Goal: Information Seeking & Learning: Get advice/opinions

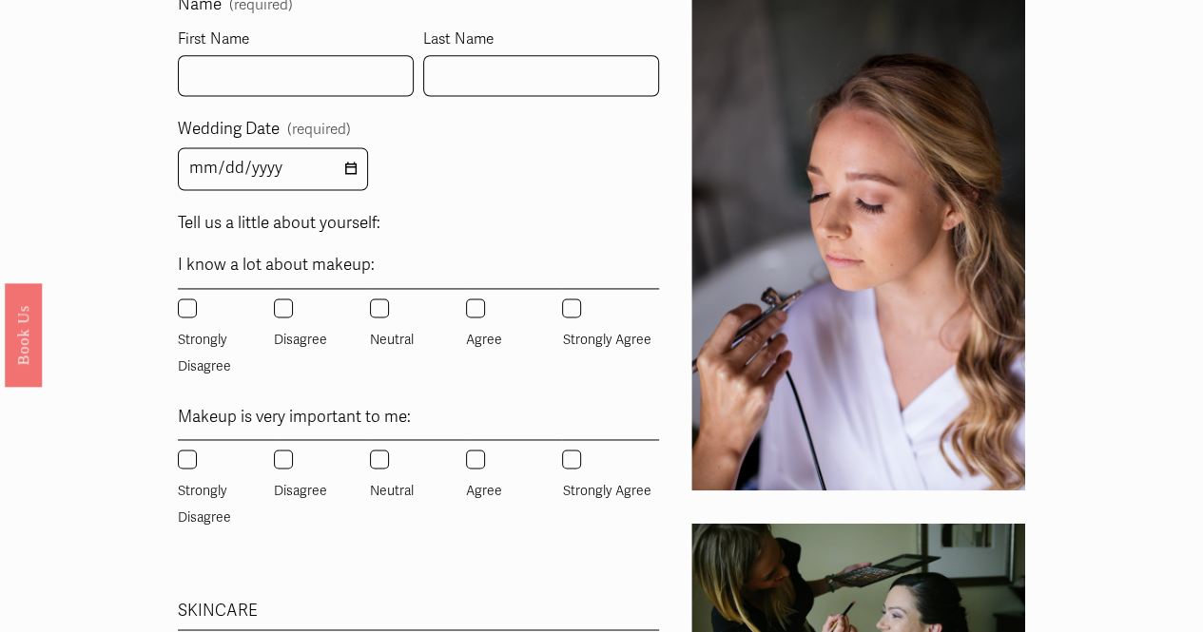
scroll to position [1133, 0]
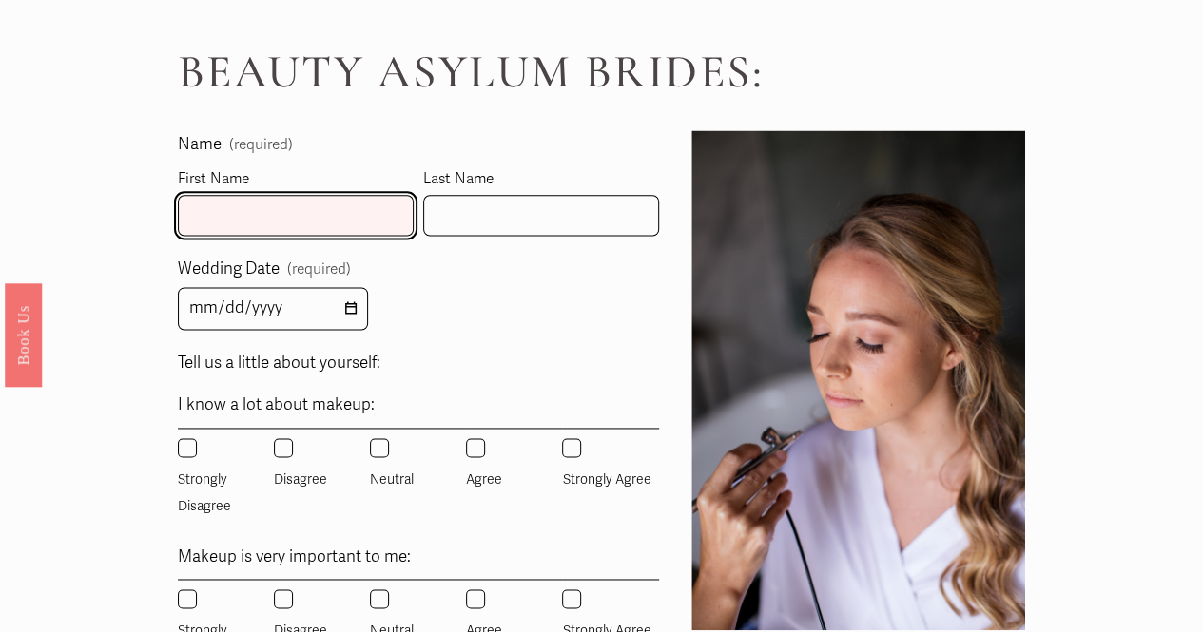
click at [275, 195] on input "First Name" at bounding box center [296, 215] width 236 height 41
type input "[PERSON_NAME]"
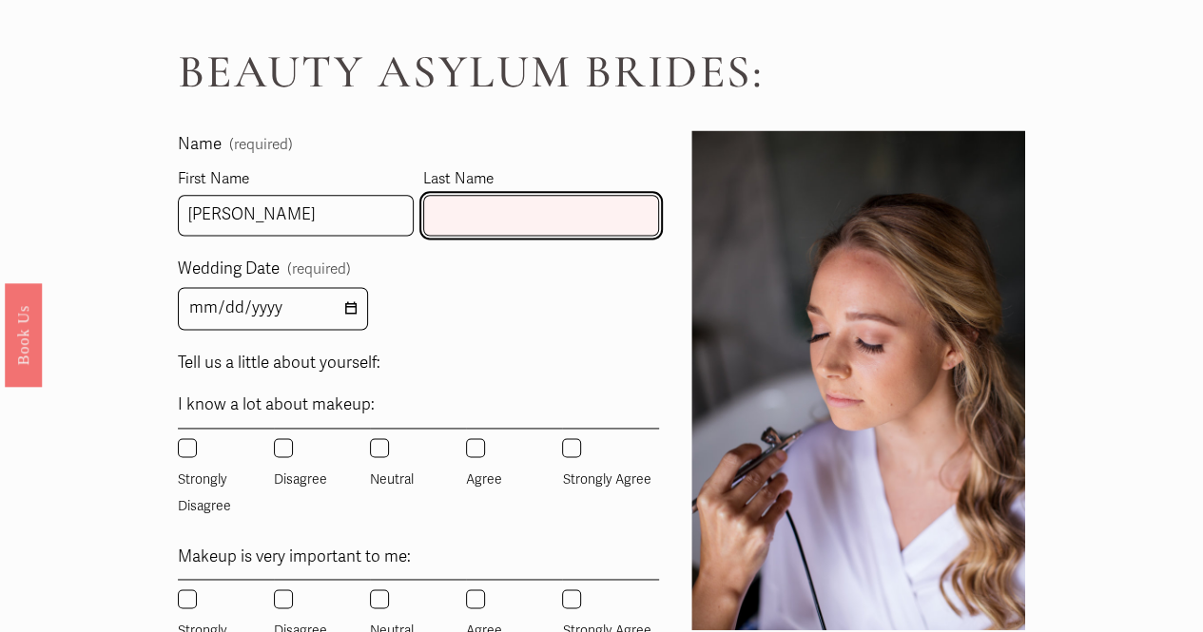
type input "Waldmann"
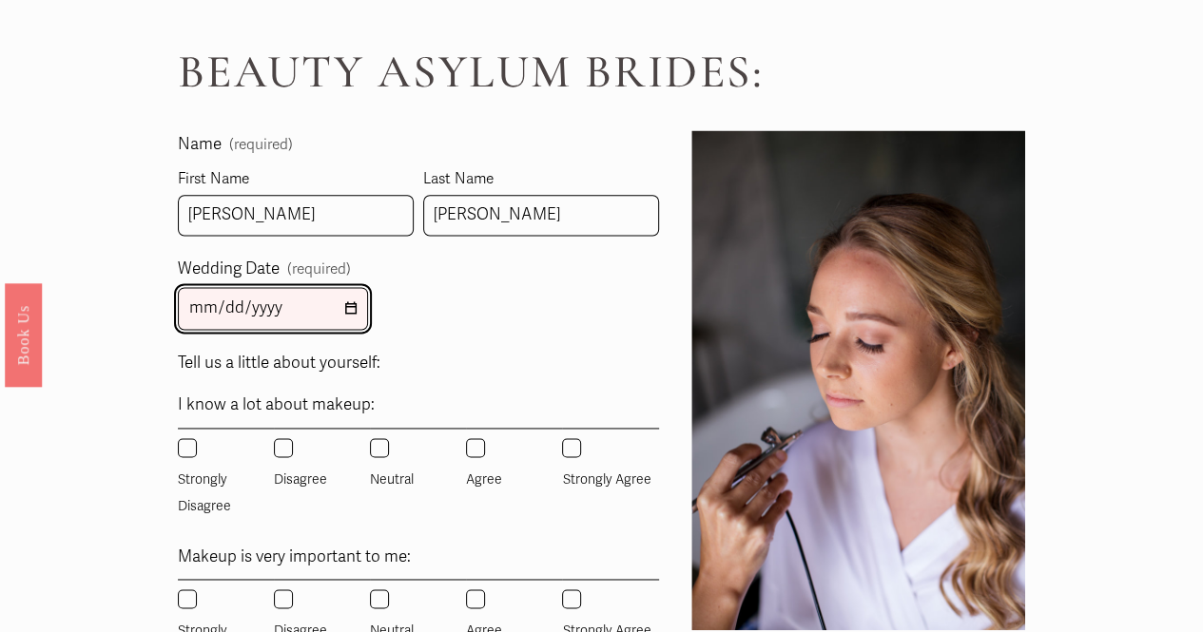
click at [352, 287] on input "Wedding Date (required)" at bounding box center [273, 308] width 190 height 43
type input "2026-12-19"
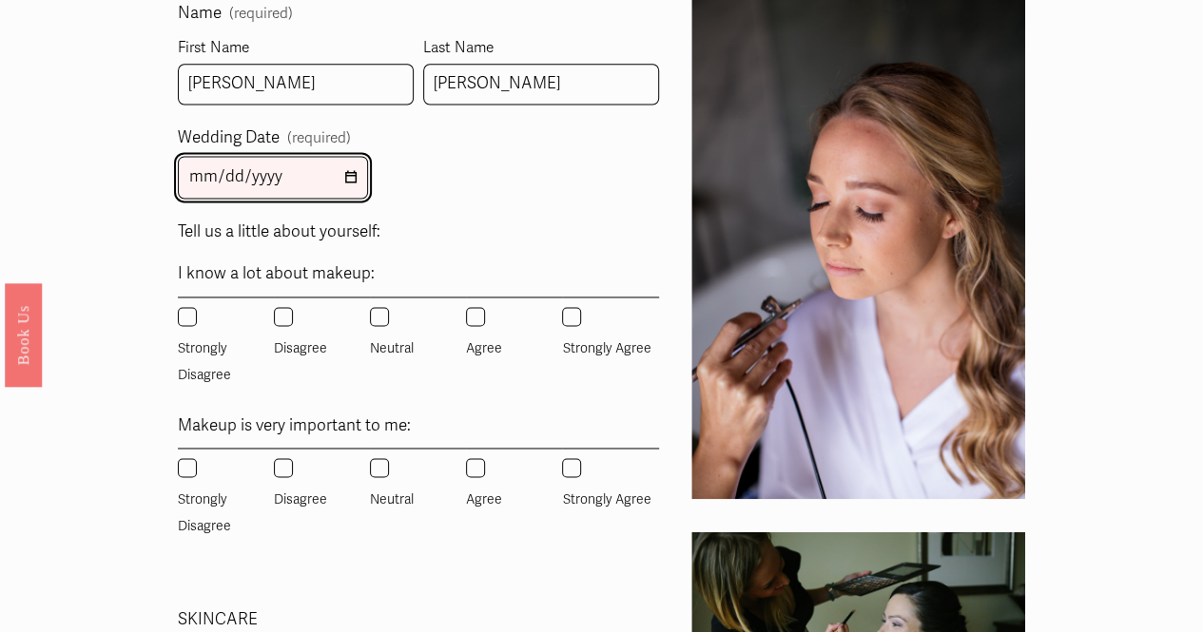
scroll to position [1294, 0]
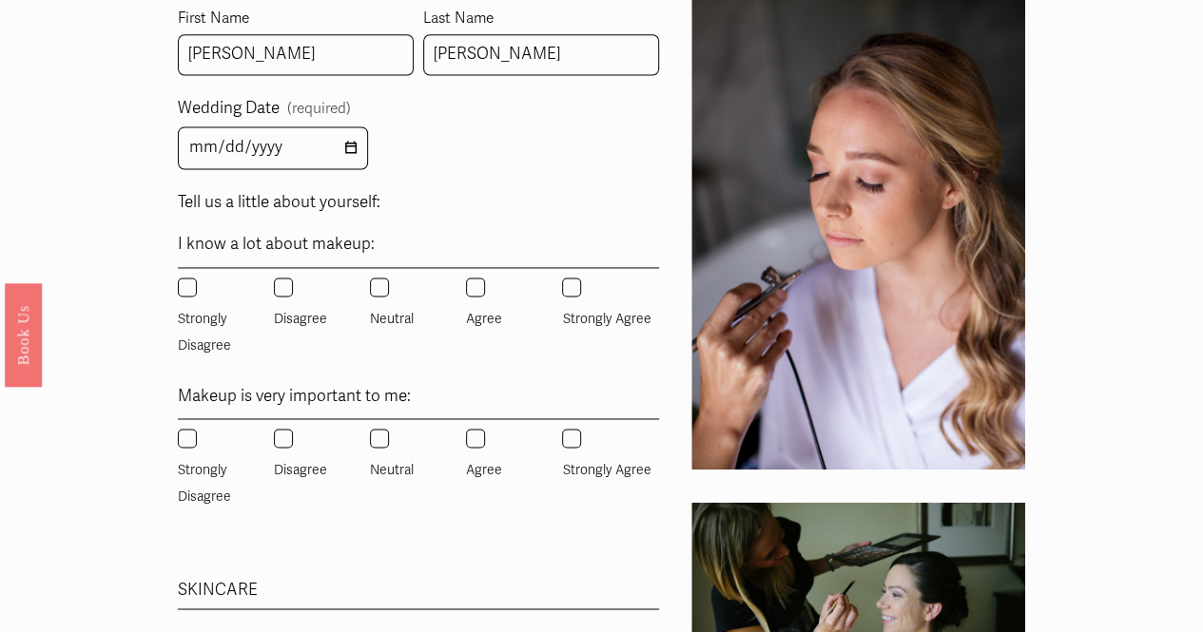
click at [477, 278] on input "Agree" at bounding box center [475, 287] width 19 height 19
radio input "true"
click at [473, 429] on input "Agree" at bounding box center [475, 438] width 19 height 19
radio input "true"
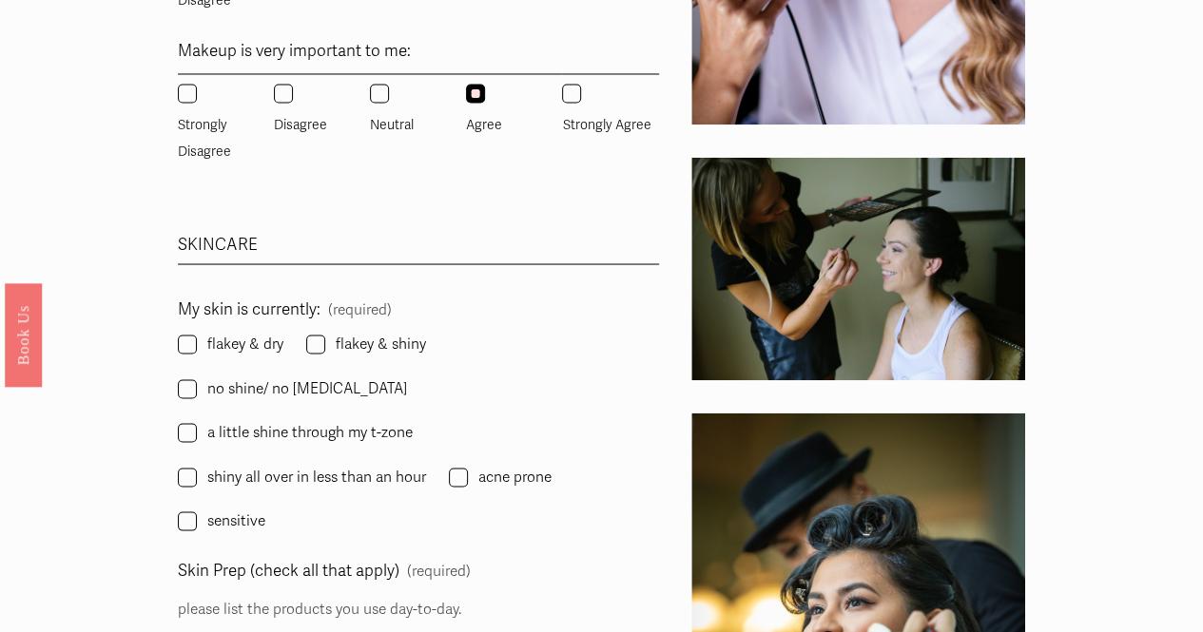
scroll to position [1657, 0]
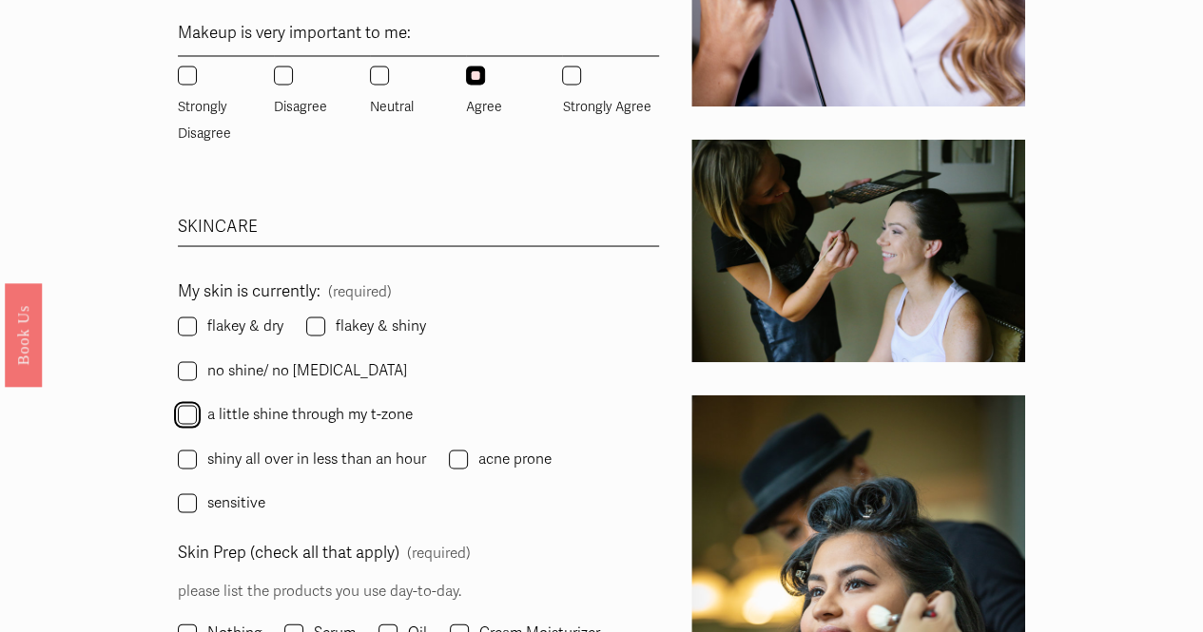
click at [185, 405] on input "a little shine through my t-zone" at bounding box center [187, 414] width 19 height 19
checkbox input "true"
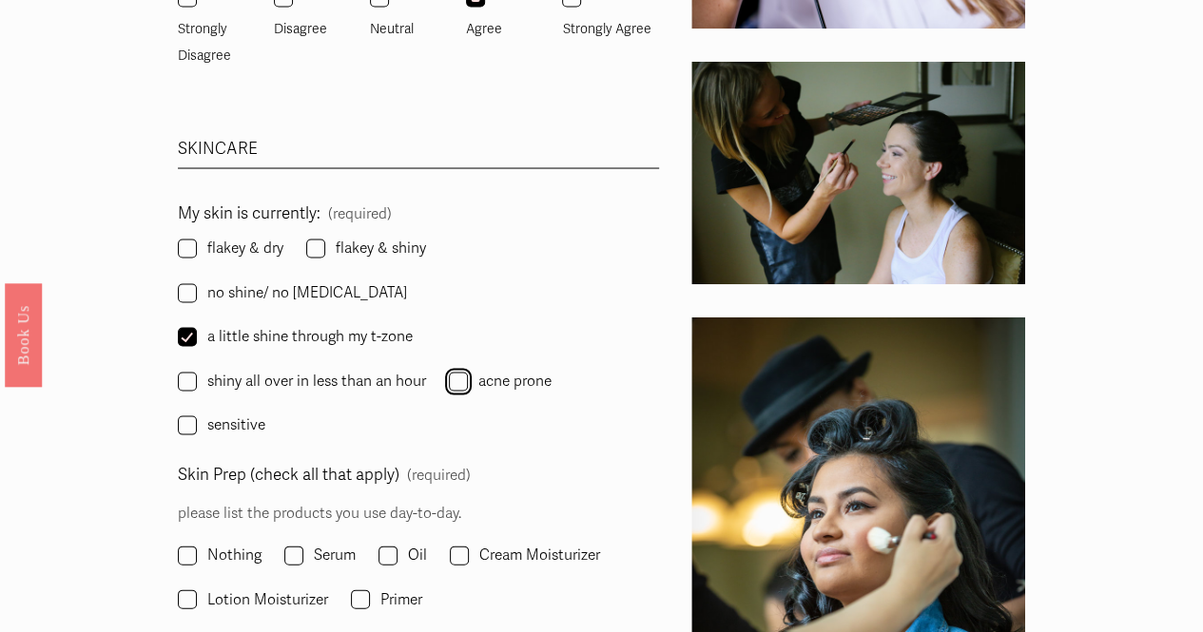
click at [457, 372] on input "acne prone" at bounding box center [458, 381] width 19 height 19
checkbox input "true"
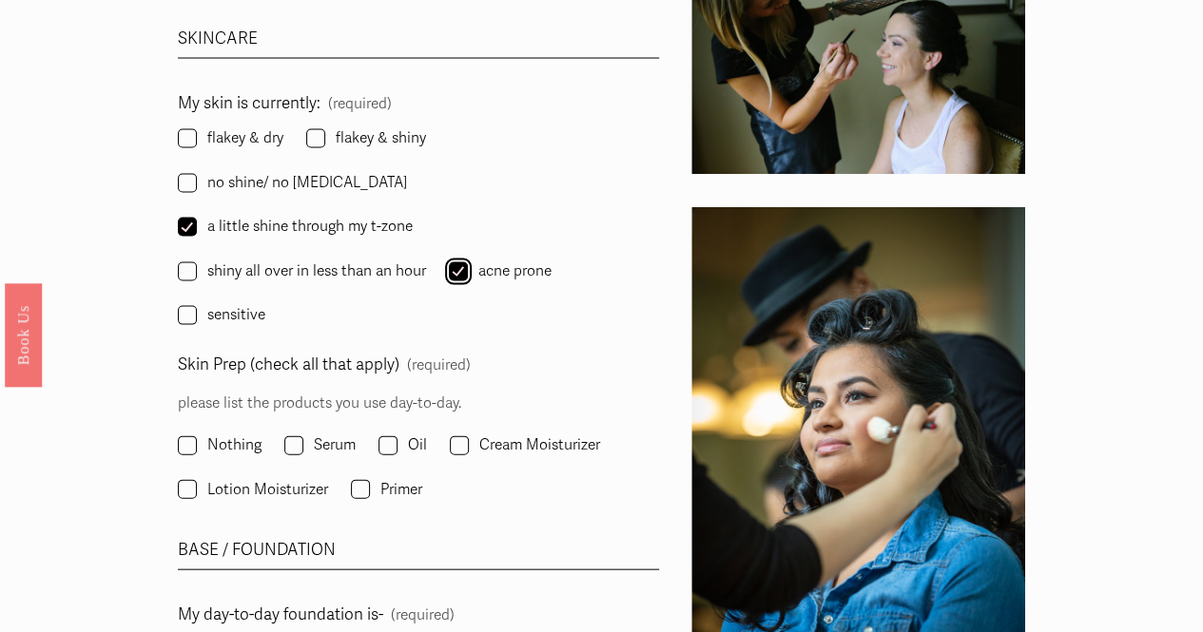
scroll to position [1851, 0]
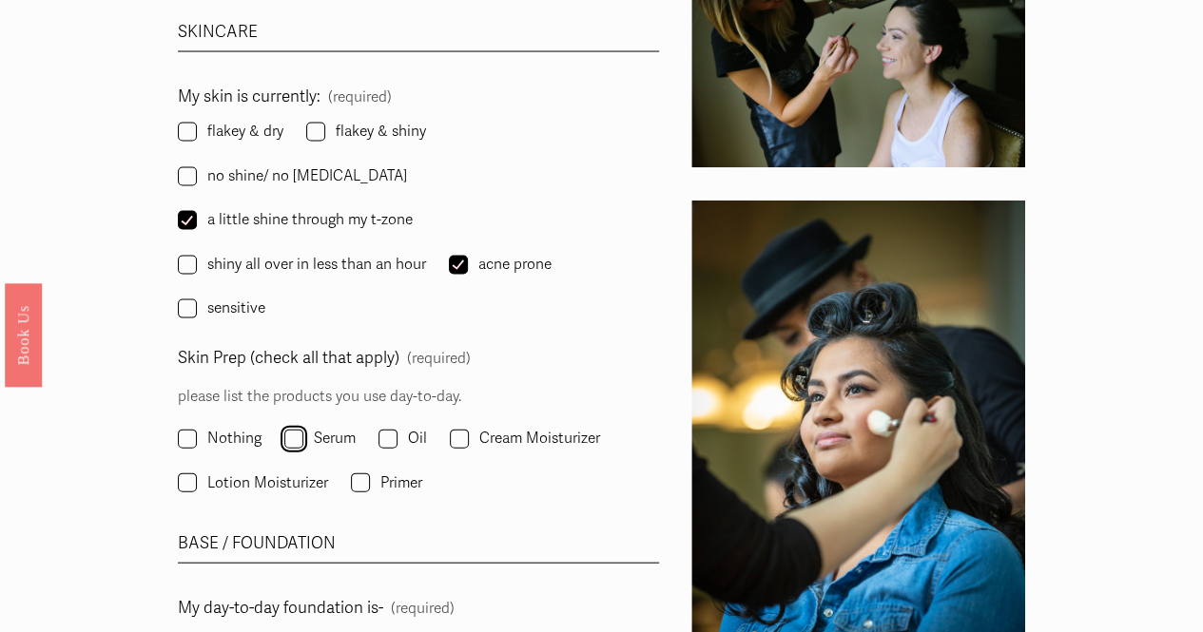
click at [285, 430] on input "Serum" at bounding box center [293, 439] width 19 height 19
checkbox input "true"
click at [455, 430] on input "Cream Moisturizer" at bounding box center [459, 439] width 19 height 19
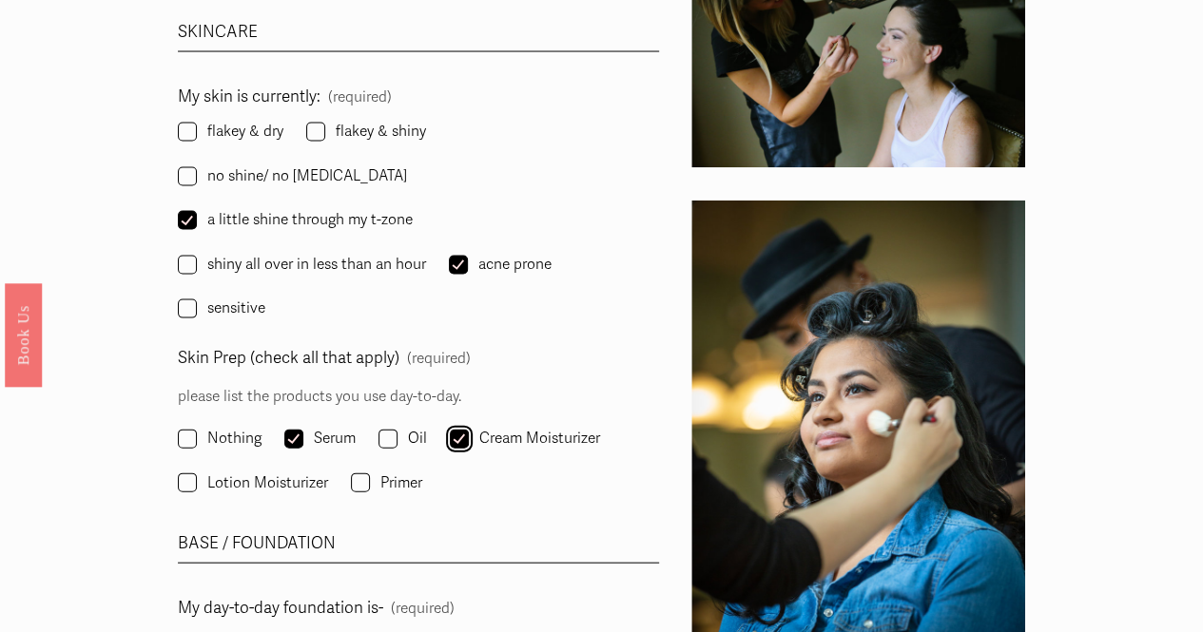
checkbox input "true"
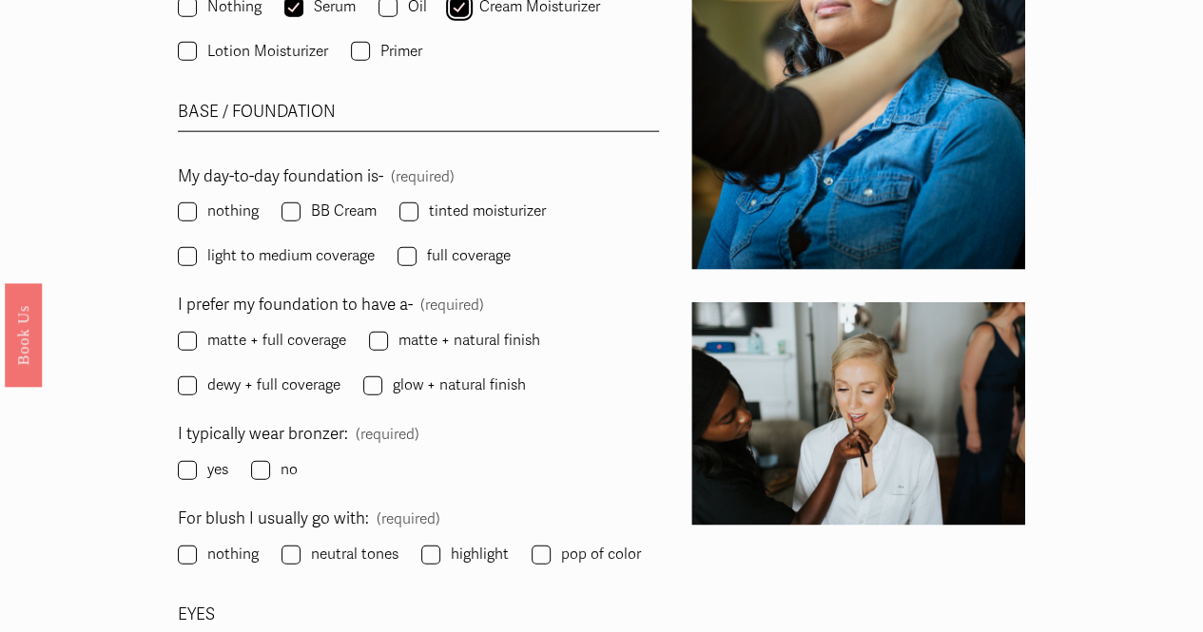
scroll to position [2285, 0]
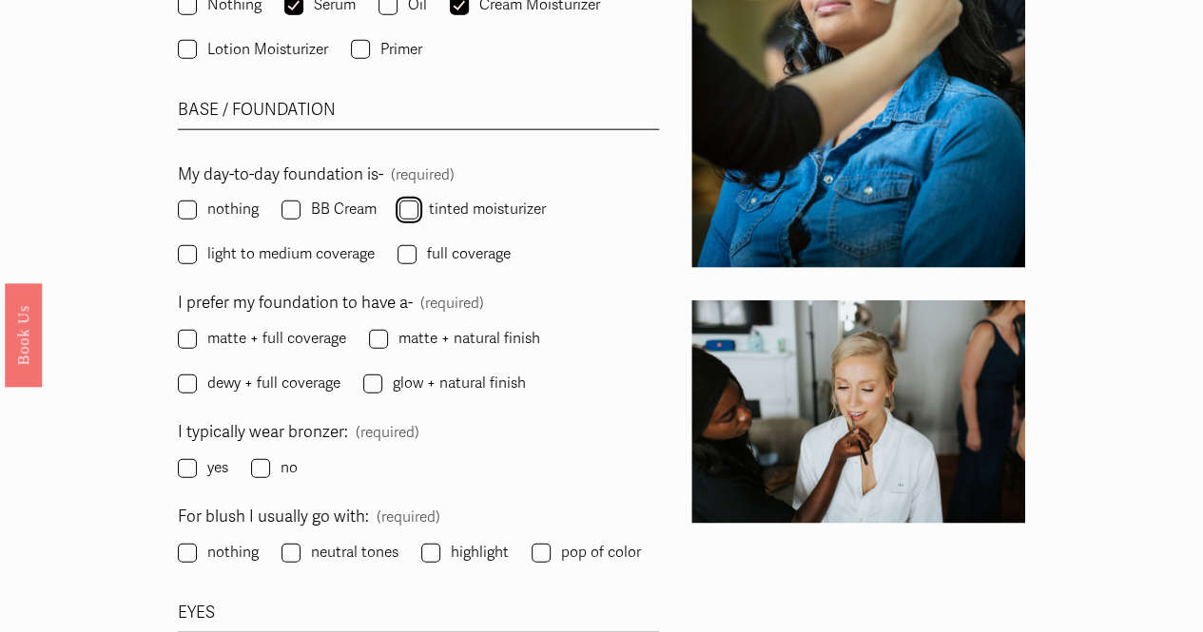
click at [405, 201] on input "tinted moisturizer" at bounding box center [408, 210] width 19 height 19
checkbox input "true"
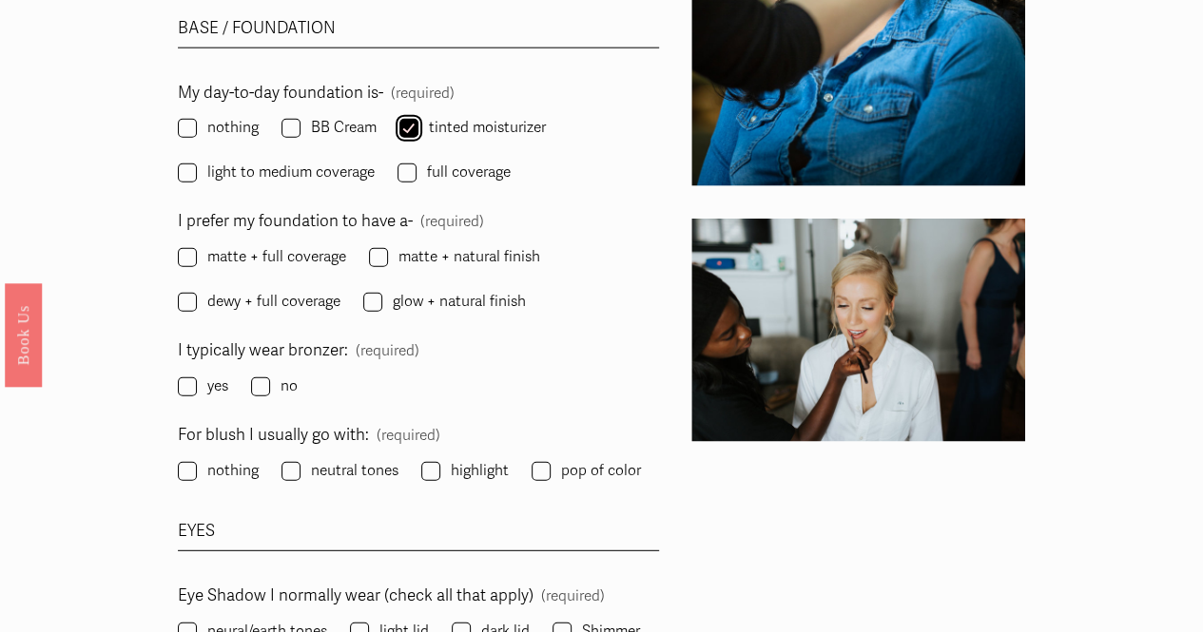
scroll to position [2319, 0]
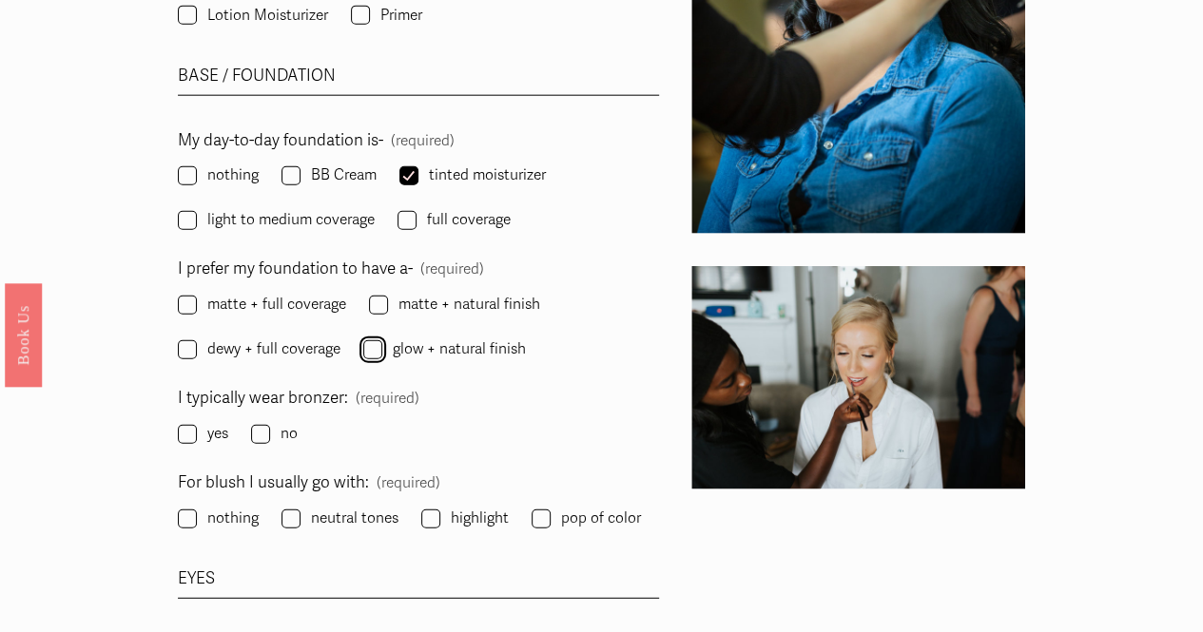
click at [370, 341] on input "glow + natural finish" at bounding box center [372, 350] width 19 height 19
checkbox input "true"
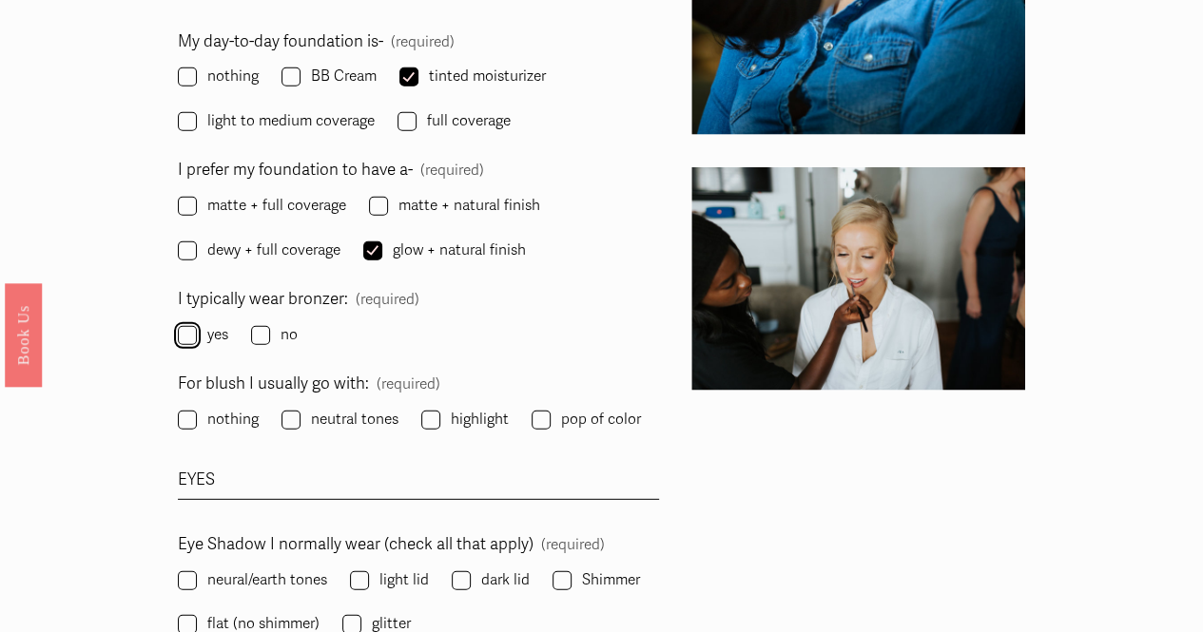
click at [190, 326] on input "yes" at bounding box center [187, 335] width 19 height 19
checkbox input "true"
click at [299, 411] on input "neutral tones" at bounding box center [291, 420] width 19 height 19
checkbox input "true"
click at [434, 411] on input "highlight" at bounding box center [430, 420] width 19 height 19
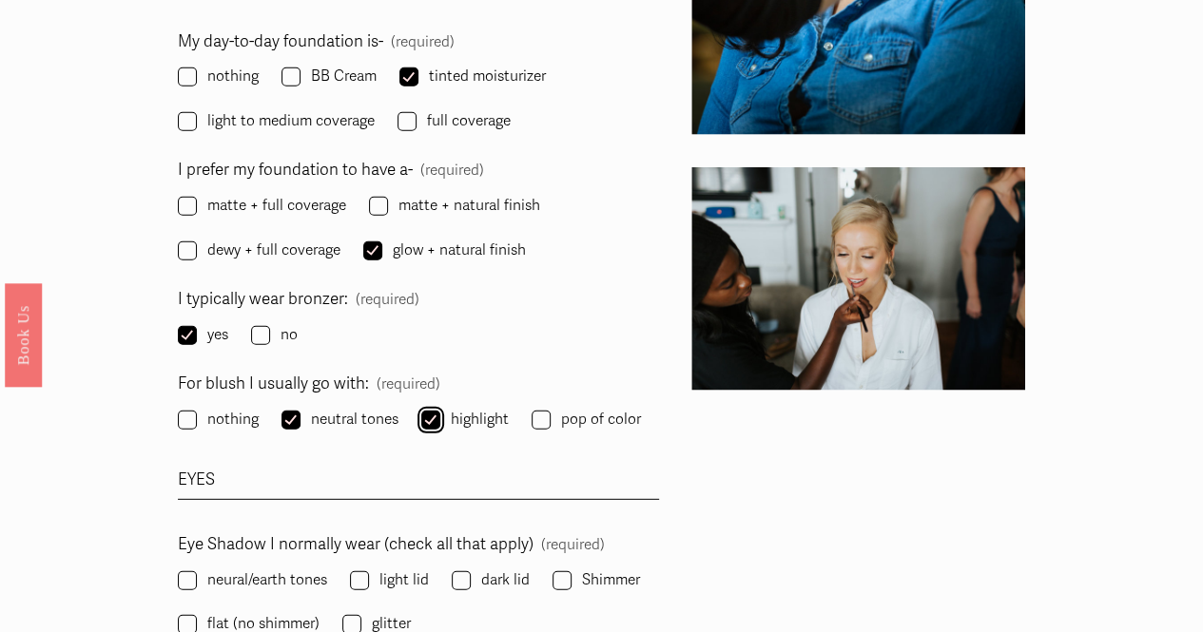
checkbox input "true"
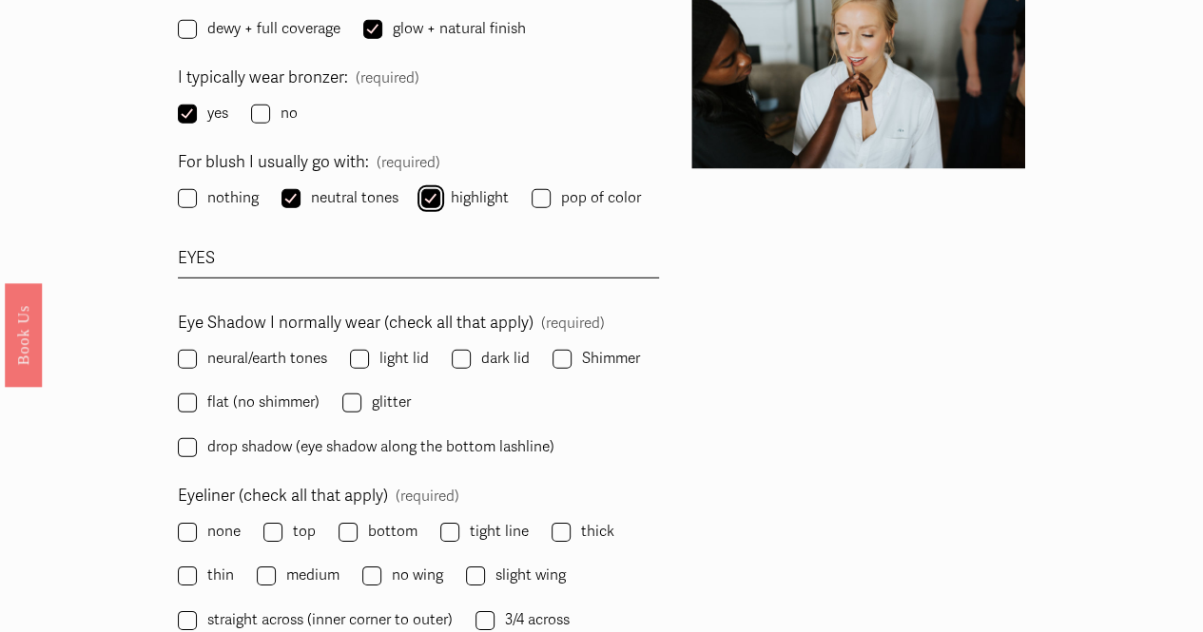
scroll to position [2641, 0]
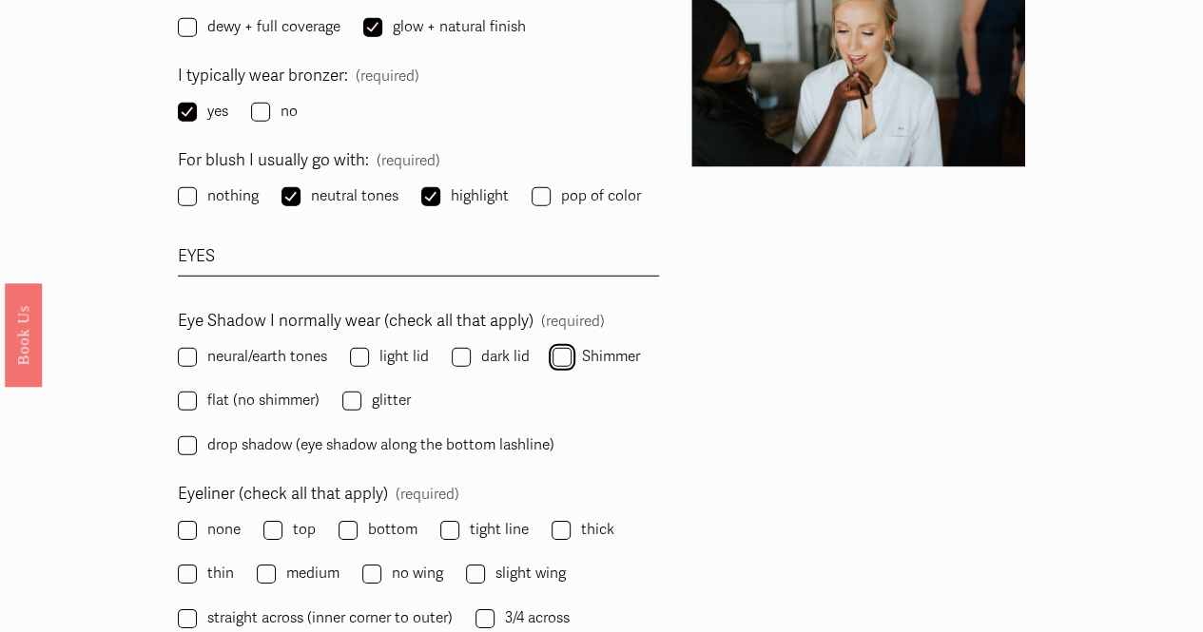
click at [564, 348] on input "Shimmer" at bounding box center [562, 357] width 19 height 19
checkbox input "true"
click at [377, 344] on label "light lid" at bounding box center [391, 357] width 83 height 27
click at [369, 348] on input "light lid" at bounding box center [359, 357] width 19 height 19
checkbox input "true"
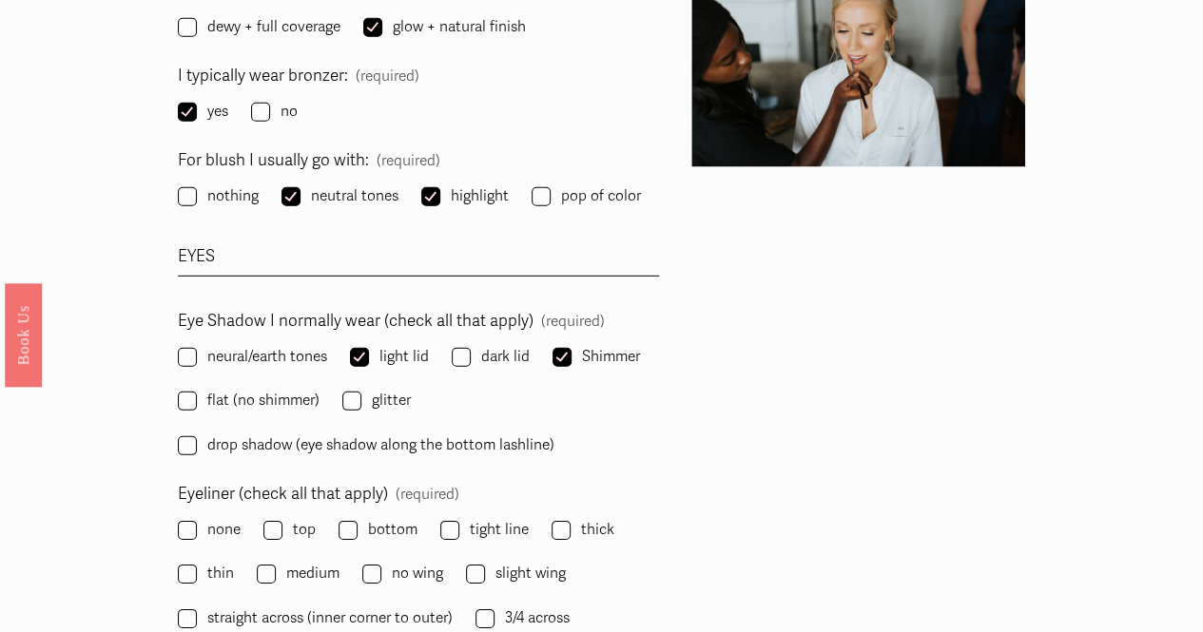
click at [204, 344] on label "neural/earth tones" at bounding box center [254, 357] width 153 height 27
click at [197, 348] on input "neural/earth tones" at bounding box center [187, 357] width 19 height 19
checkbox input "true"
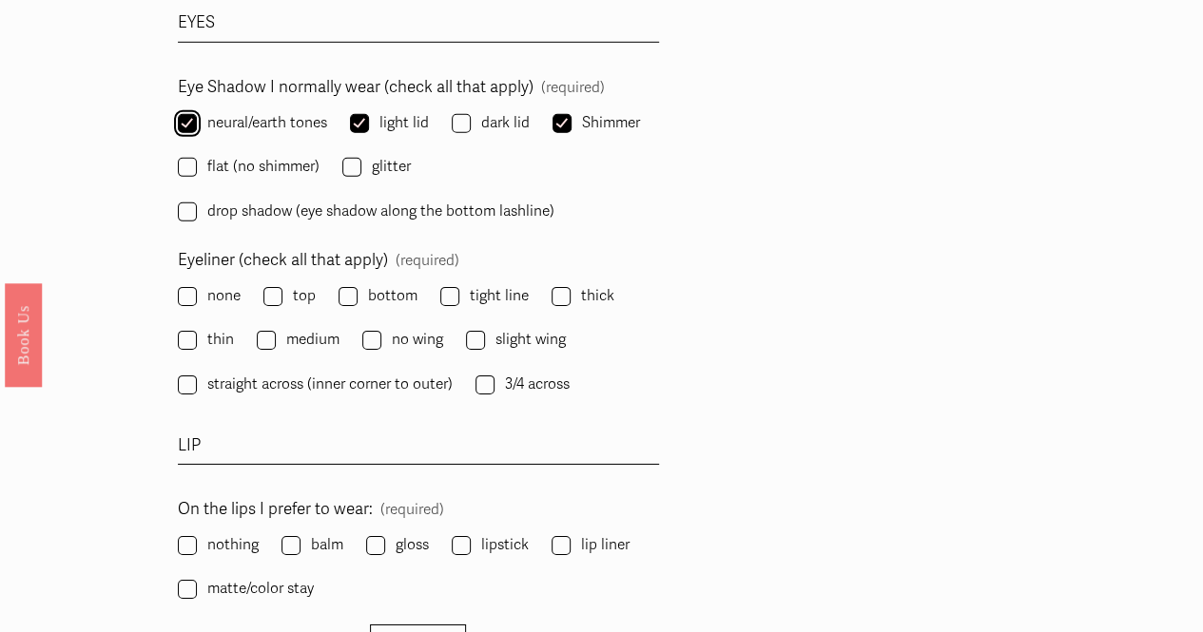
scroll to position [2881, 0]
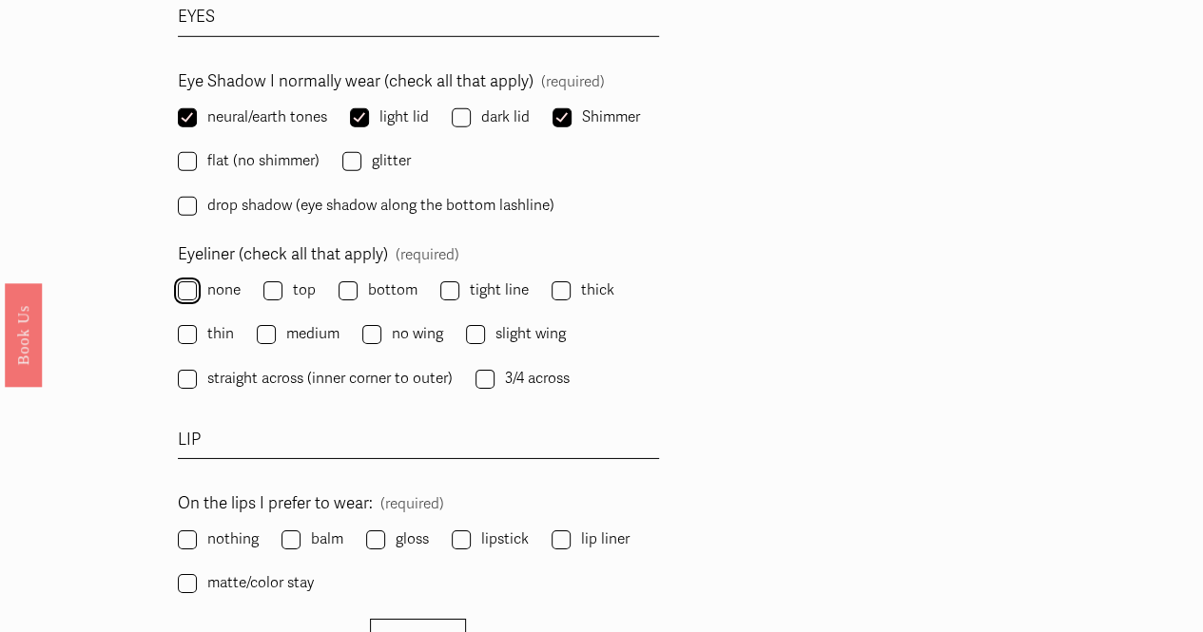
click at [190, 282] on input "none" at bounding box center [187, 291] width 19 height 19
checkbox input "false"
click at [273, 282] on input "top" at bounding box center [272, 291] width 19 height 19
checkbox input "true"
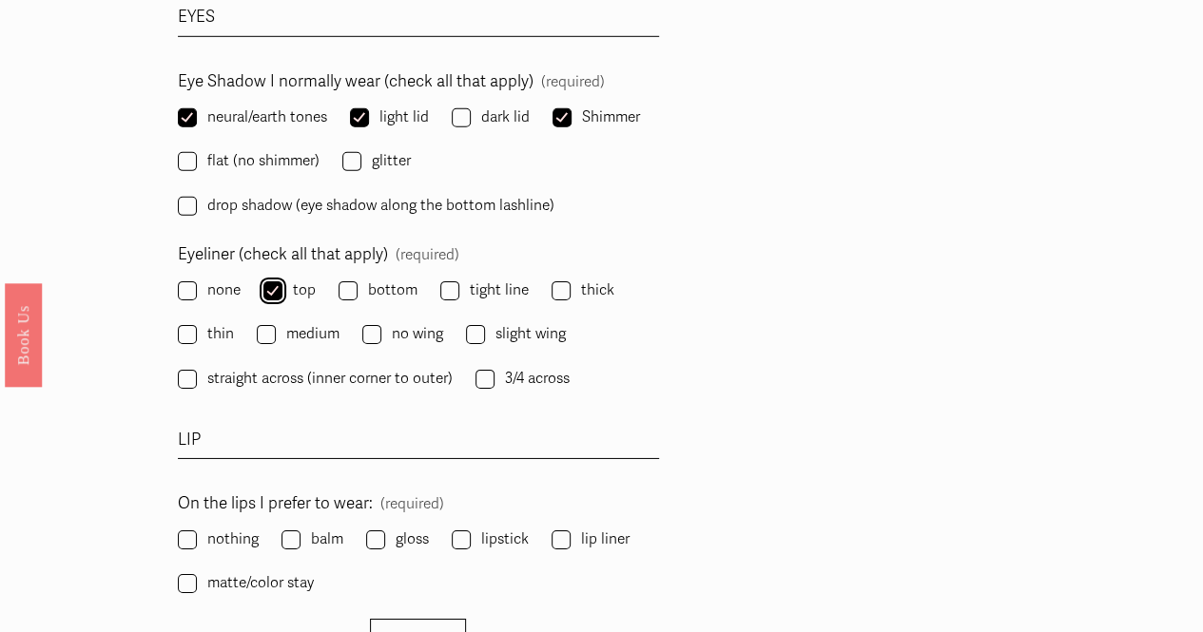
scroll to position [2974, 0]
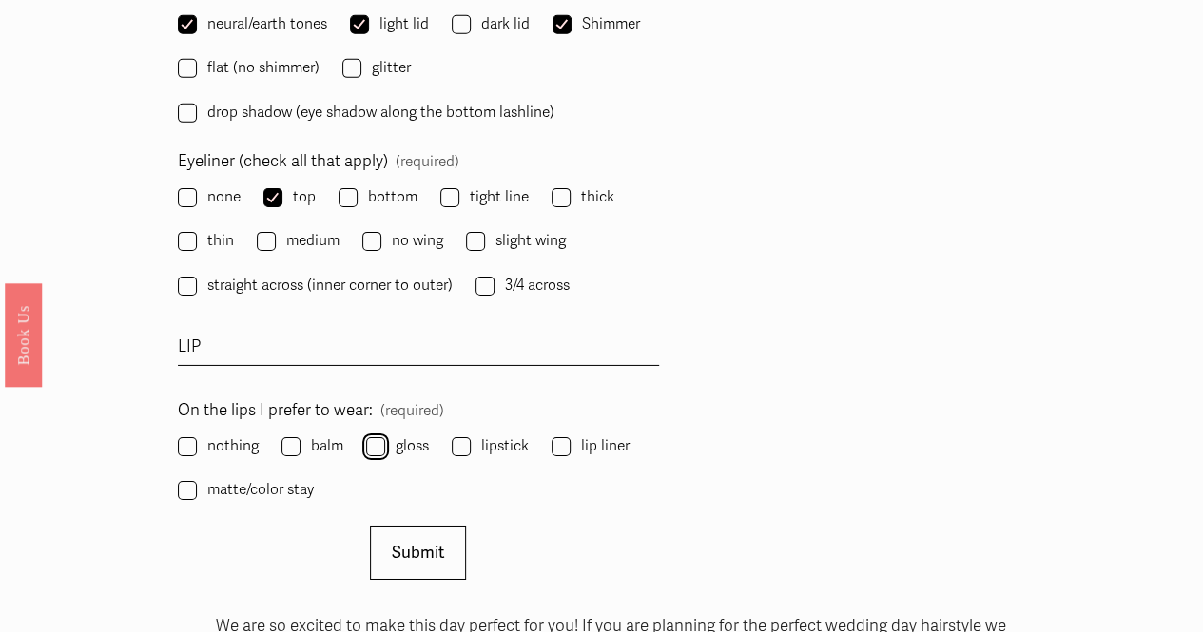
click at [378, 438] on input "gloss" at bounding box center [375, 447] width 19 height 19
checkbox input "true"
click at [467, 438] on input "lipstick" at bounding box center [461, 447] width 19 height 19
checkbox input "true"
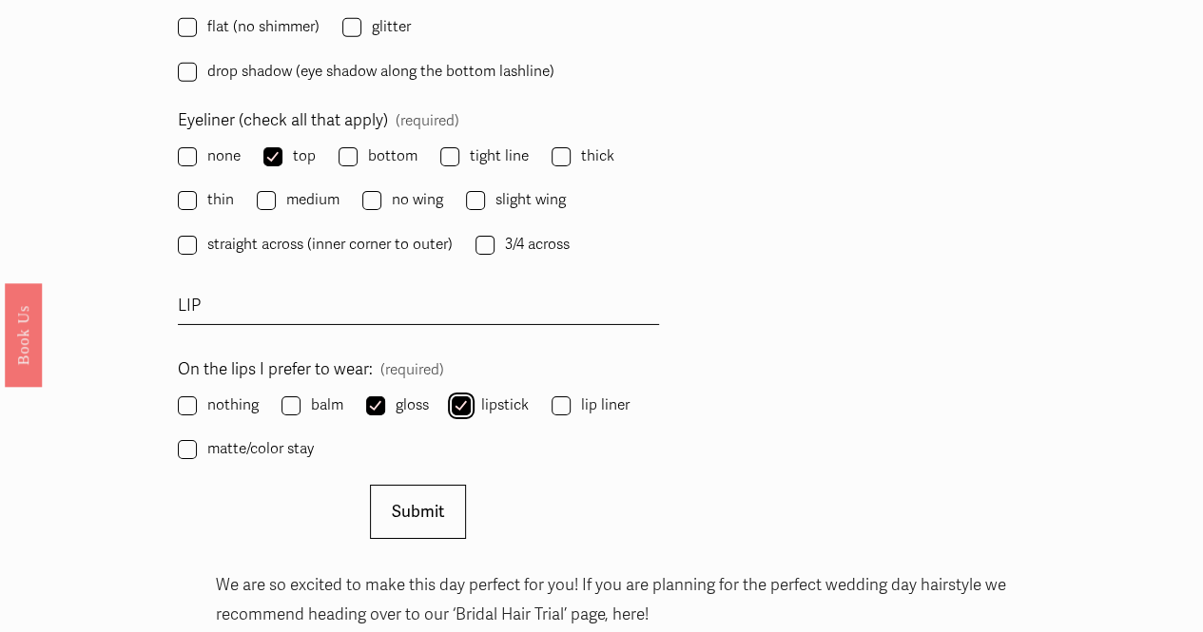
scroll to position [3264, 0]
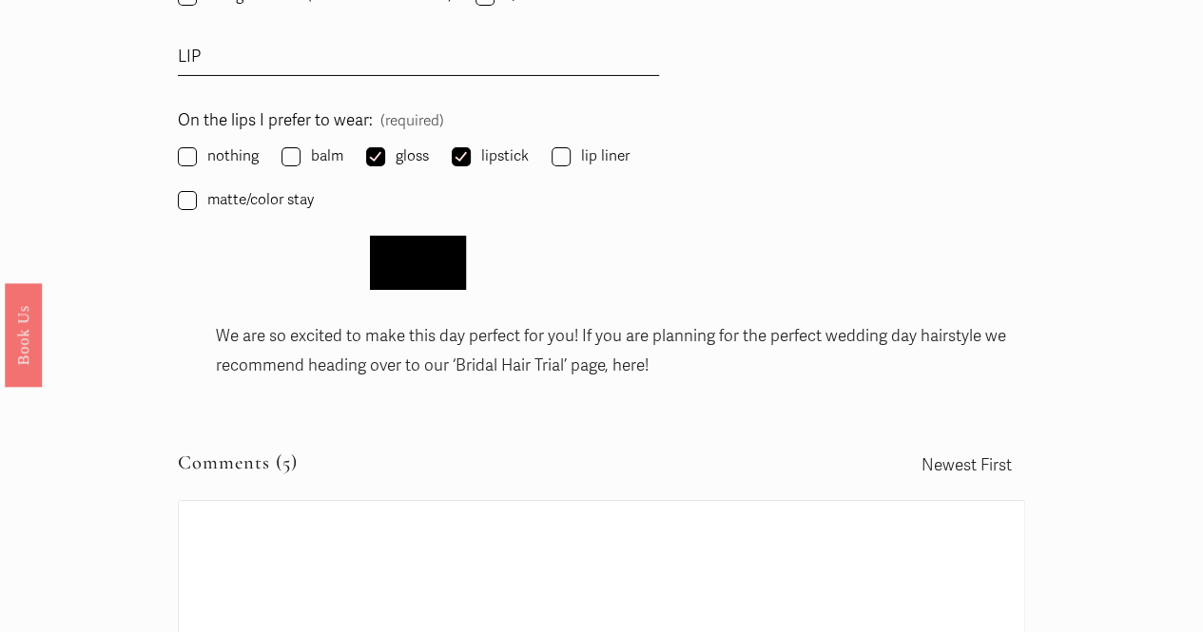
click at [397, 253] on span "Submit" at bounding box center [418, 263] width 52 height 20
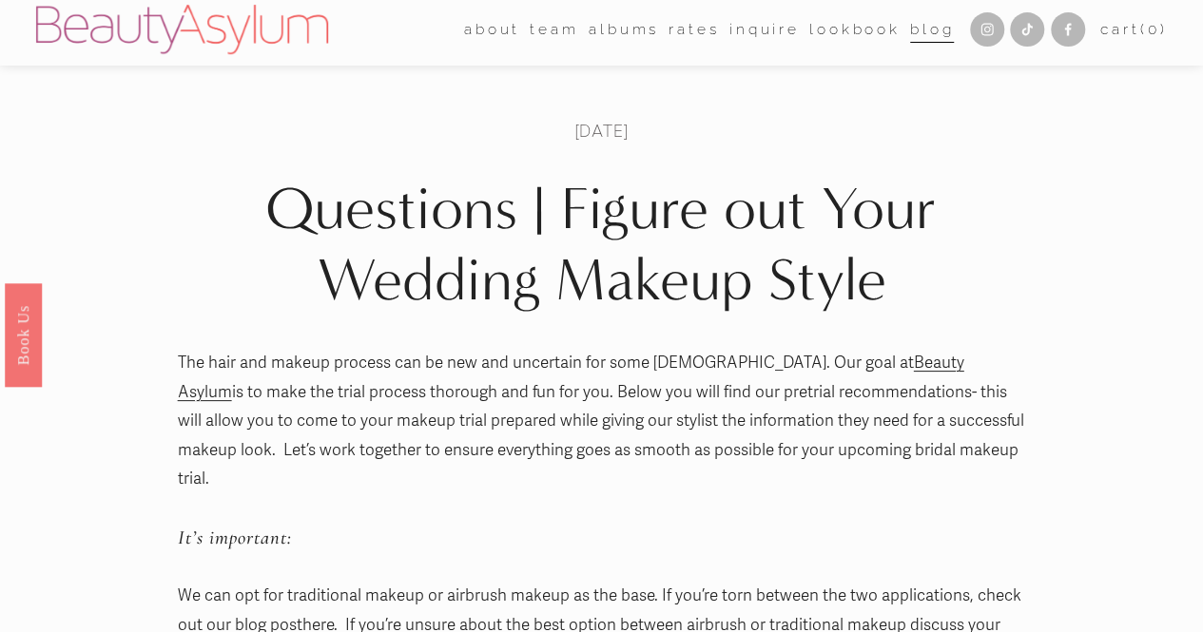
scroll to position [0, 0]
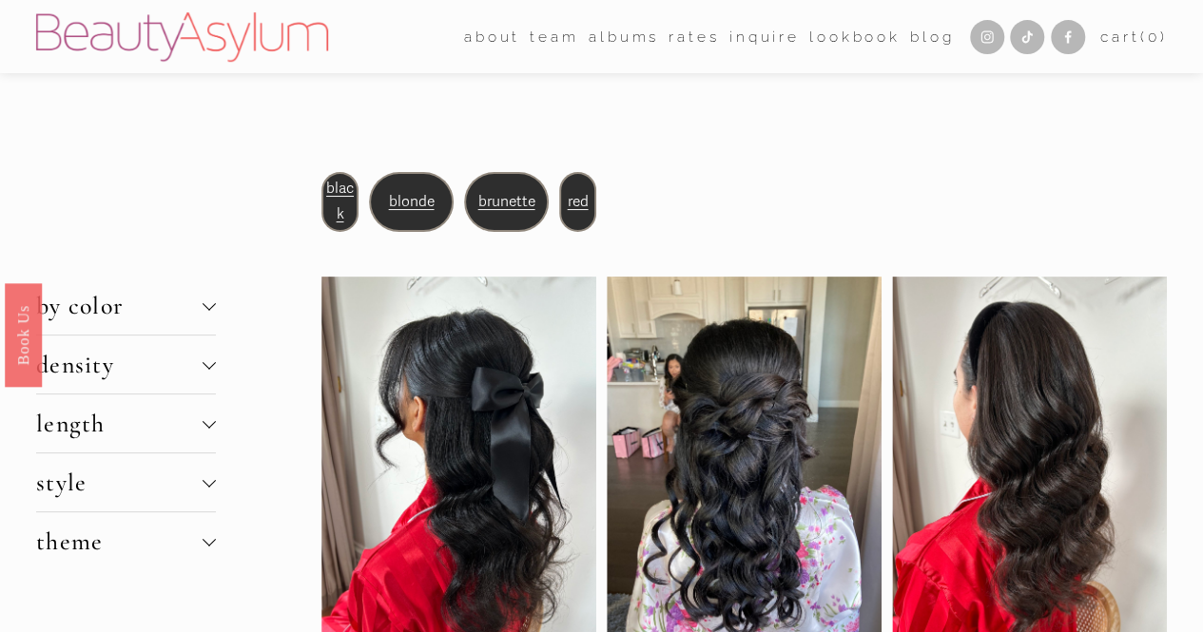
click at [417, 208] on span "blonde" at bounding box center [411, 202] width 46 height 18
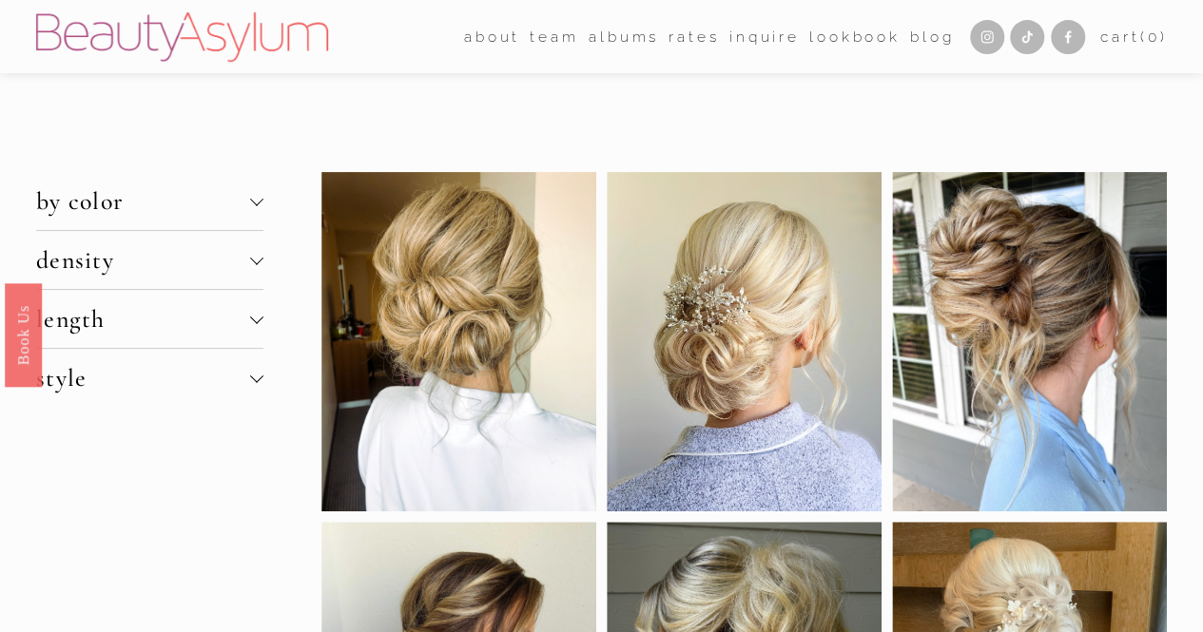
click at [249, 380] on span "style" at bounding box center [143, 377] width 214 height 29
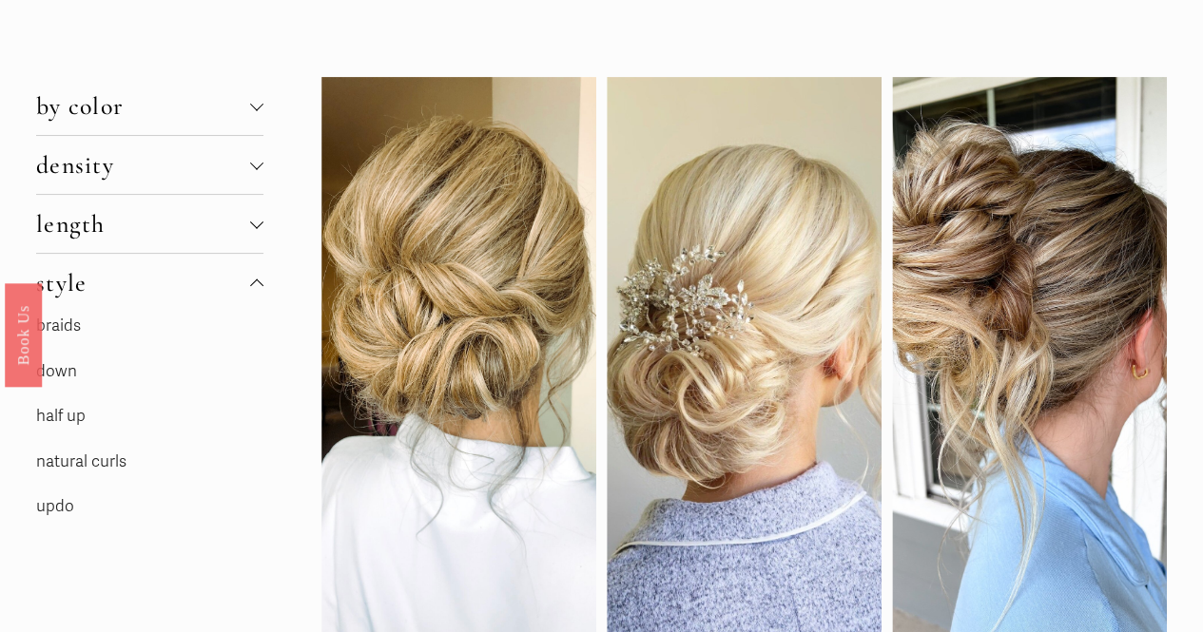
scroll to position [101, 0]
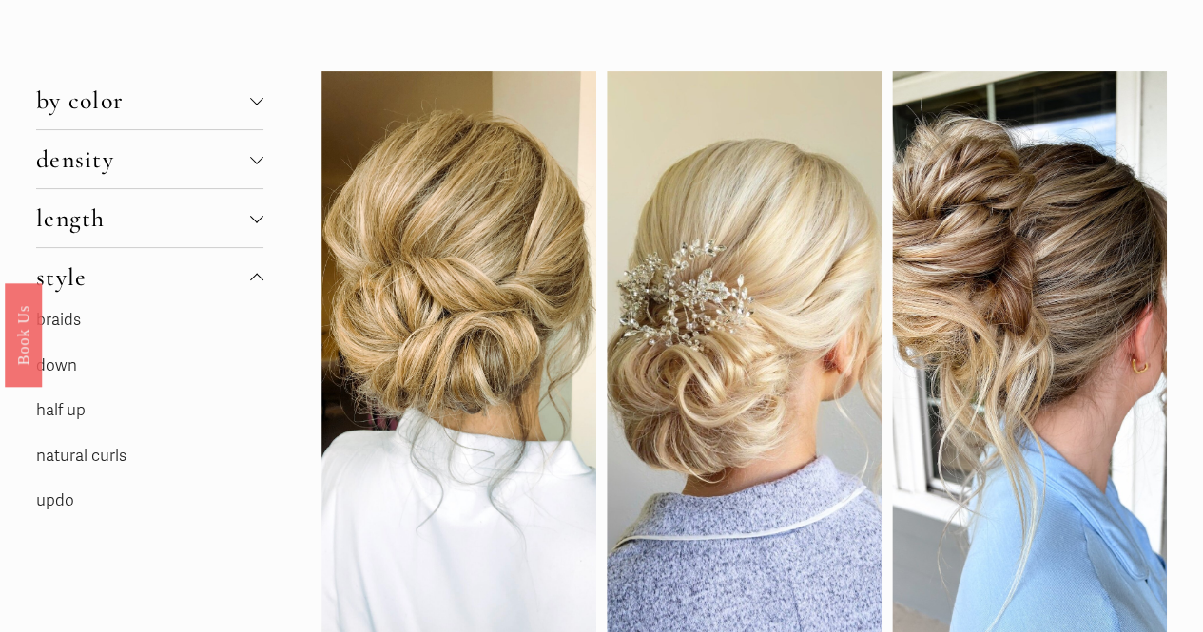
click at [41, 499] on link "updo" at bounding box center [55, 501] width 38 height 20
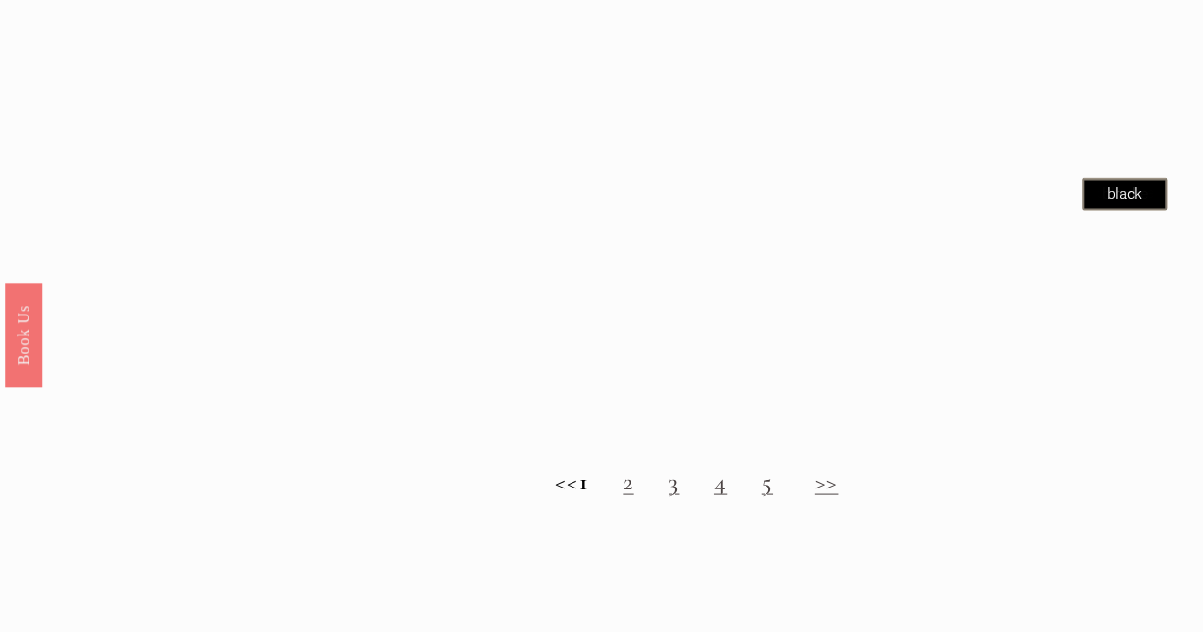
scroll to position [1631, 0]
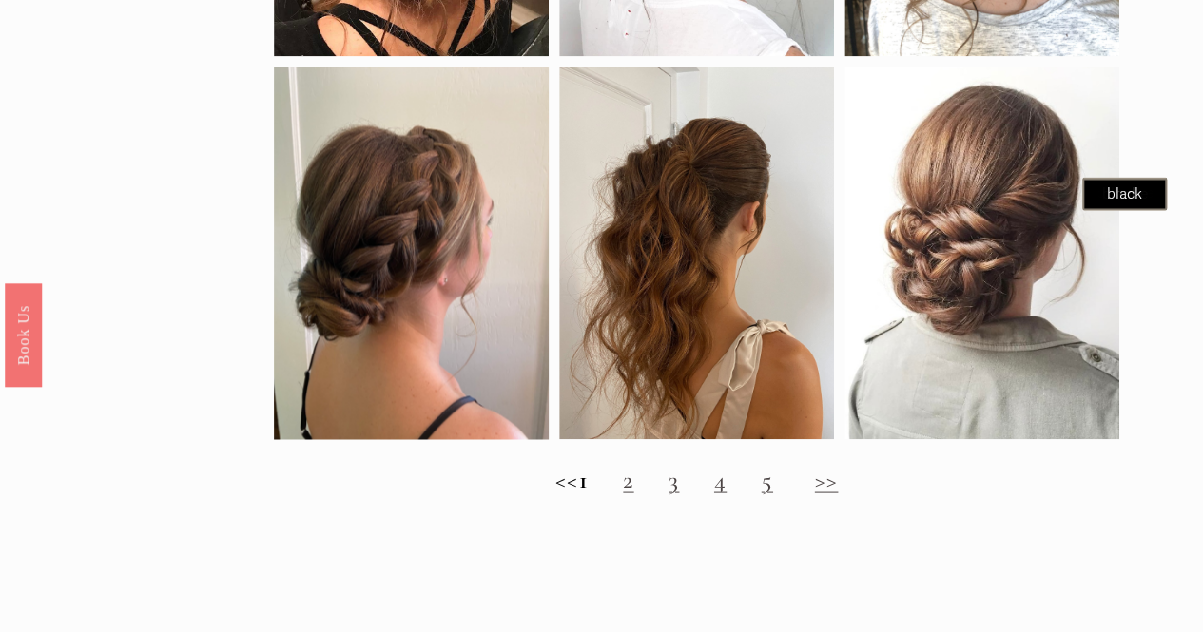
click at [633, 494] on link "2" at bounding box center [628, 478] width 10 height 29
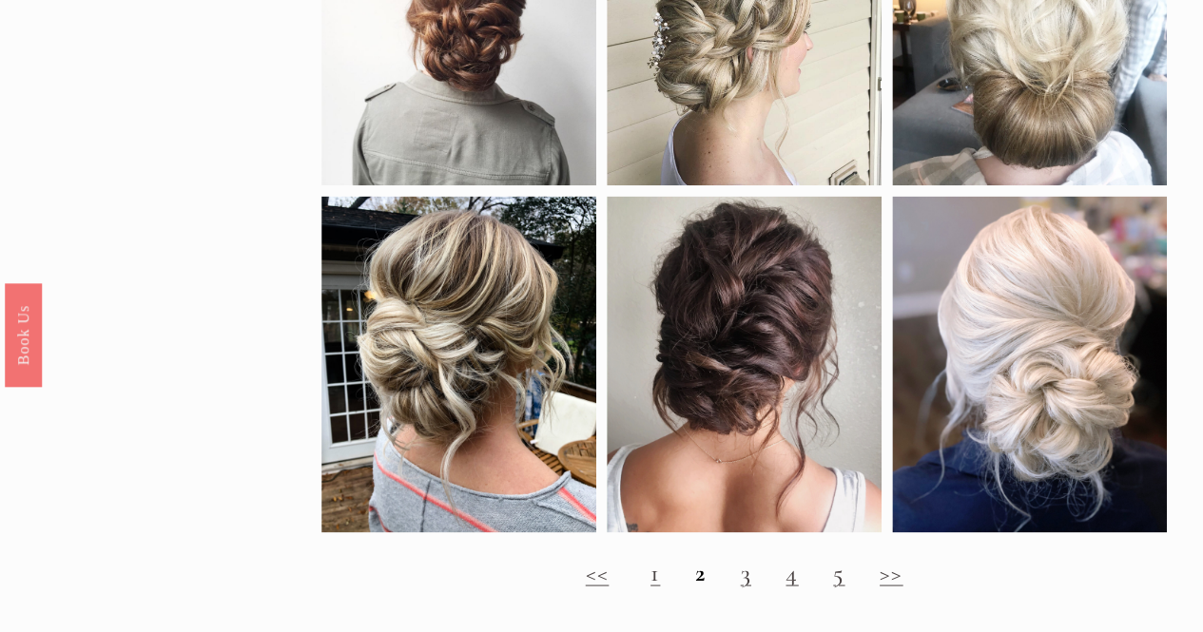
scroll to position [1454, 0]
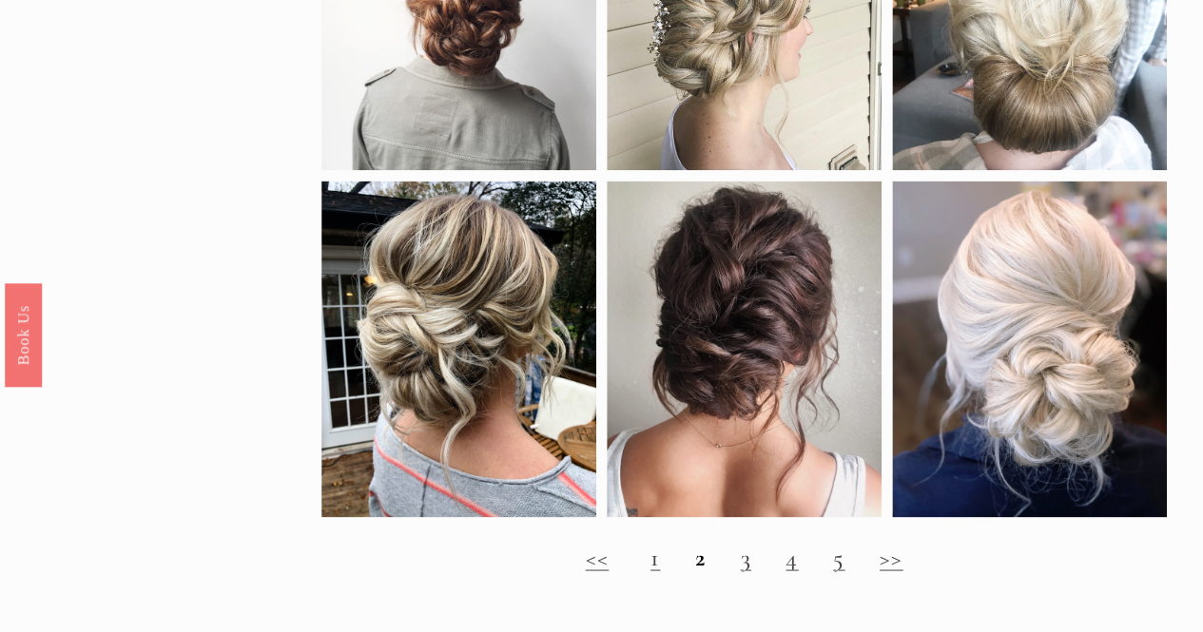
click at [749, 572] on link "3" at bounding box center [746, 556] width 10 height 29
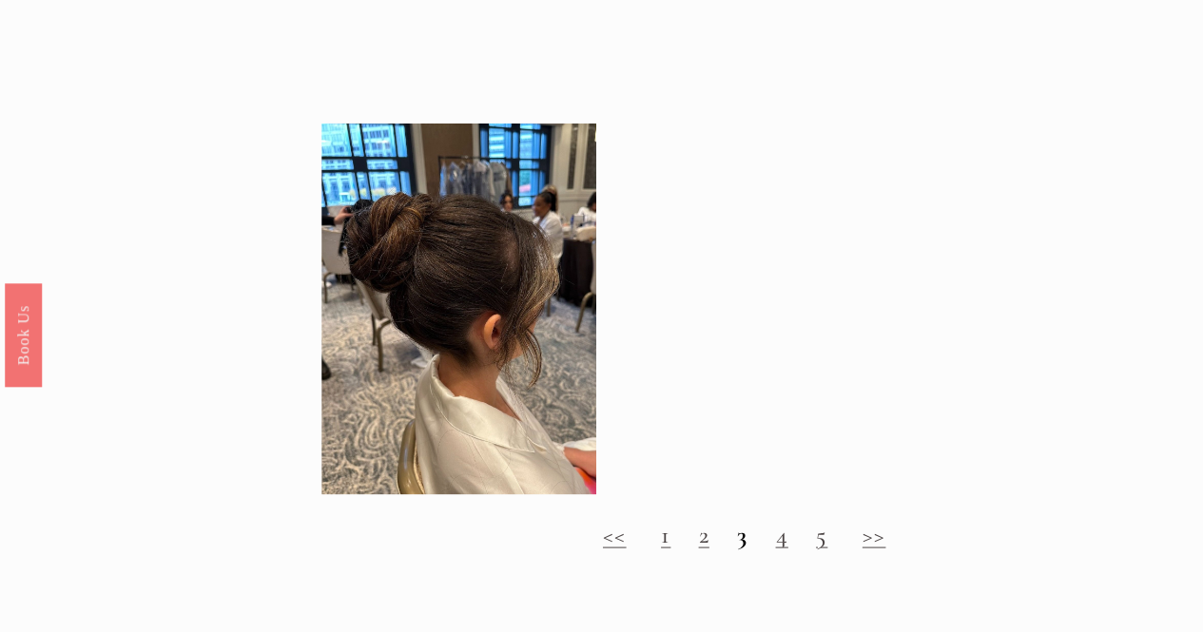
scroll to position [1562, 0]
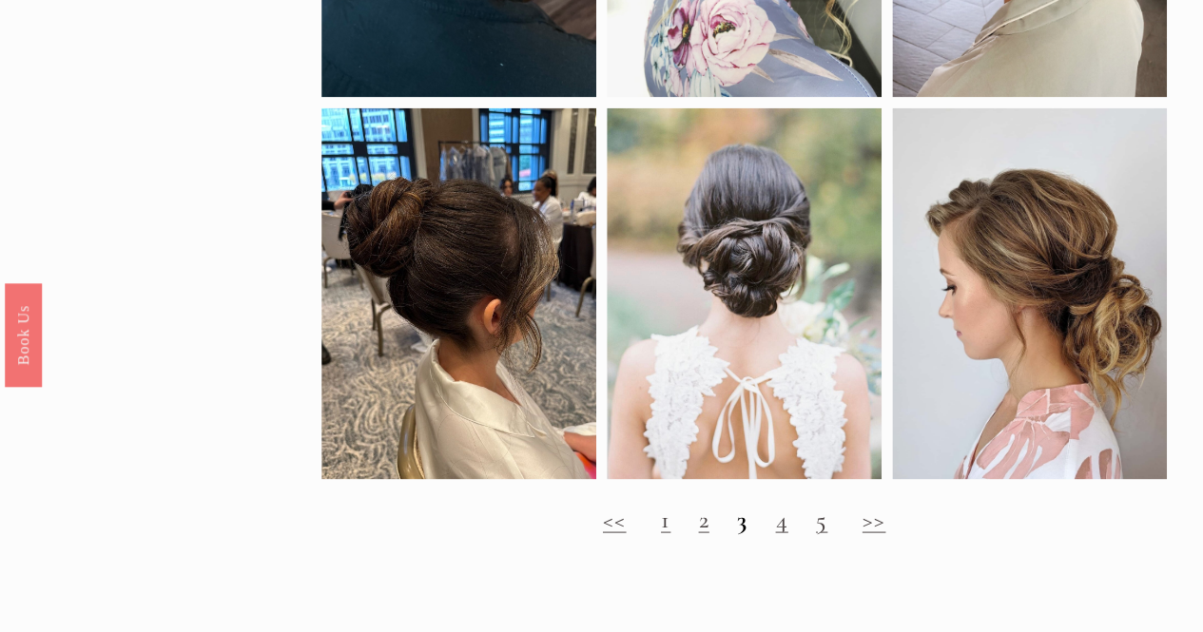
click at [781, 534] on link "4" at bounding box center [781, 518] width 12 height 29
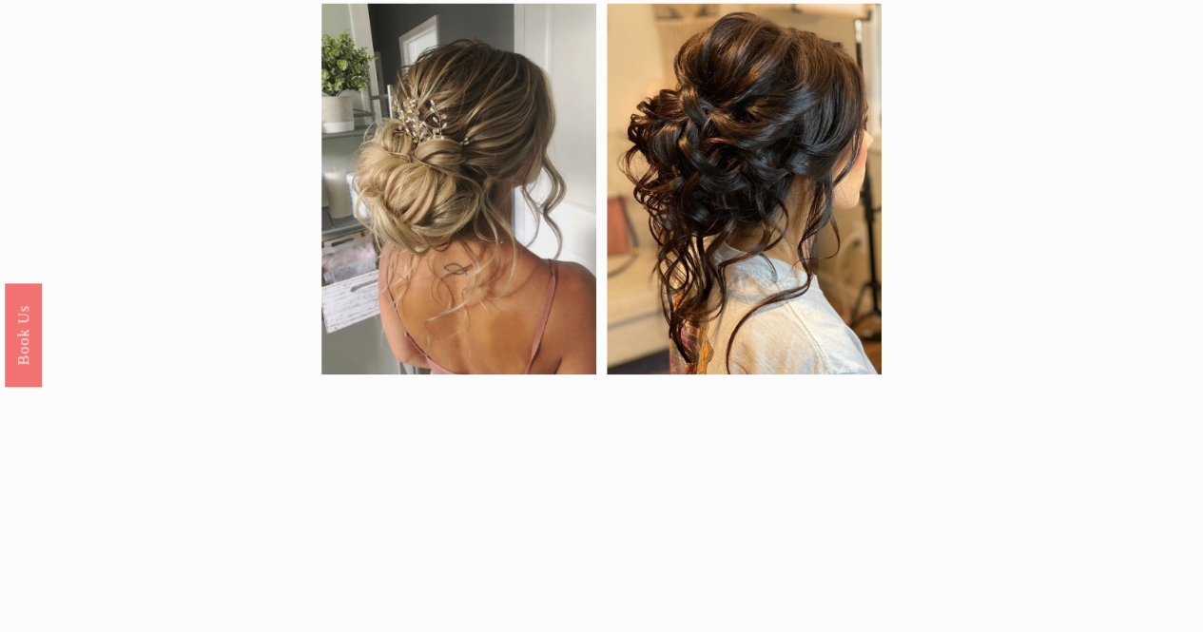
scroll to position [1283, 0]
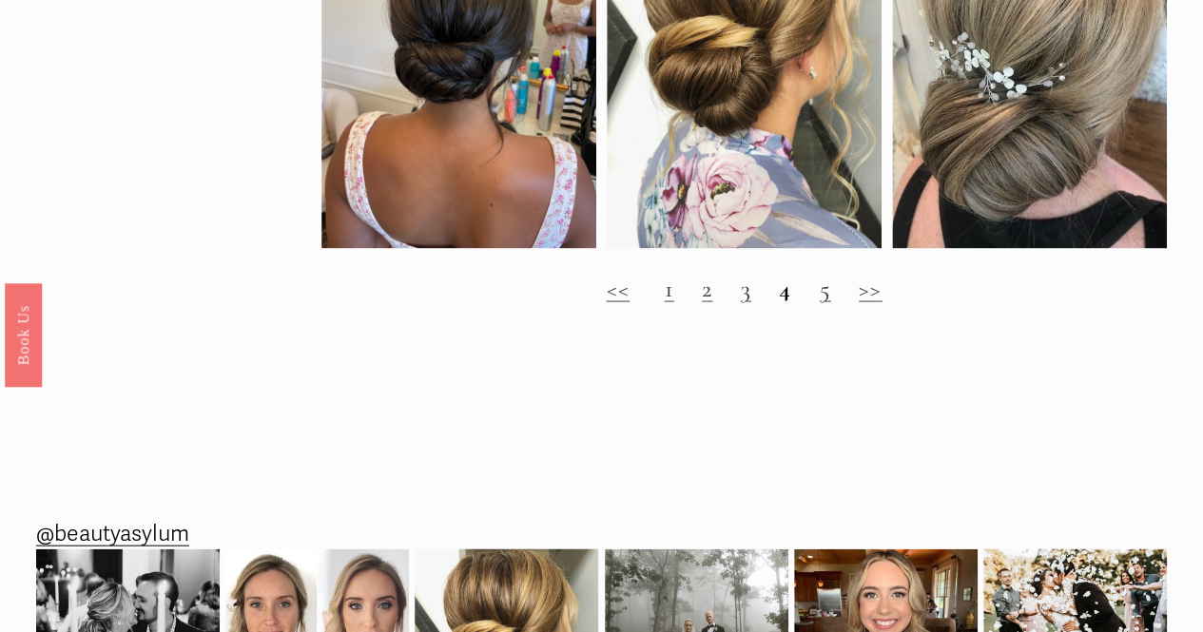
scroll to position [1865, 0]
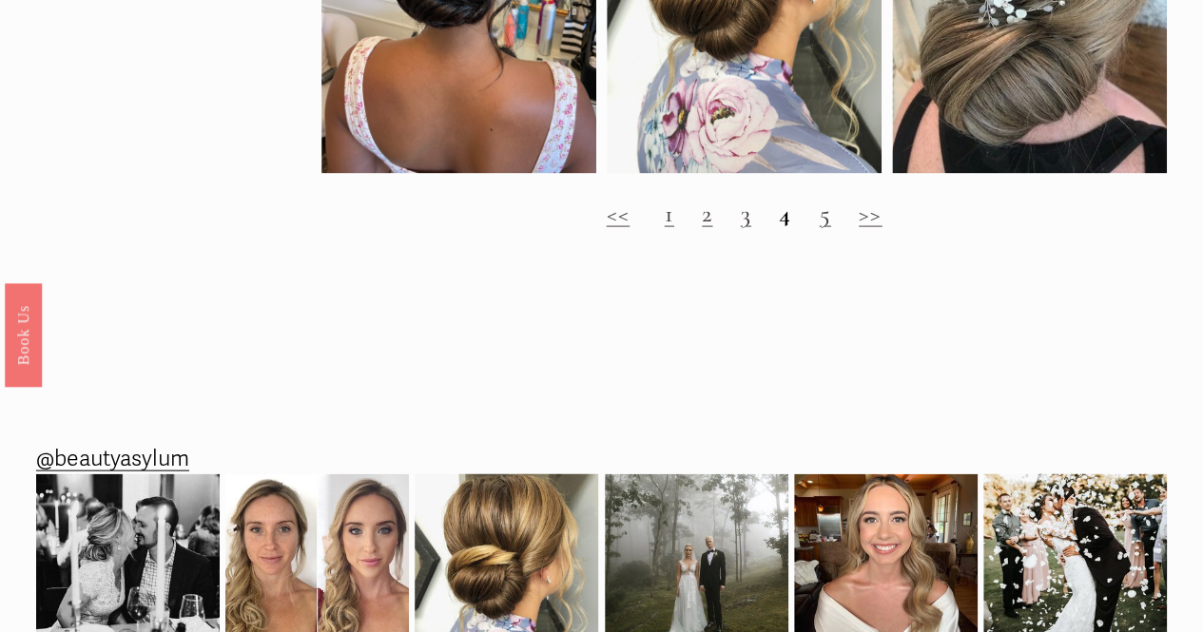
click at [824, 228] on link "5" at bounding box center [824, 213] width 11 height 29
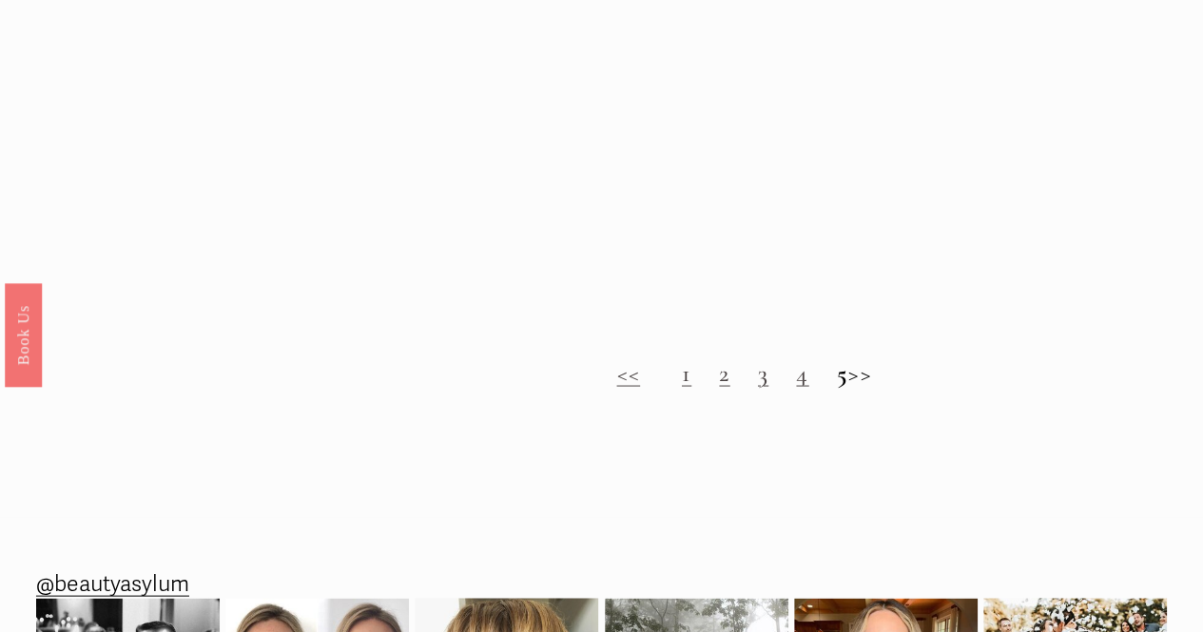
scroll to position [1673, 0]
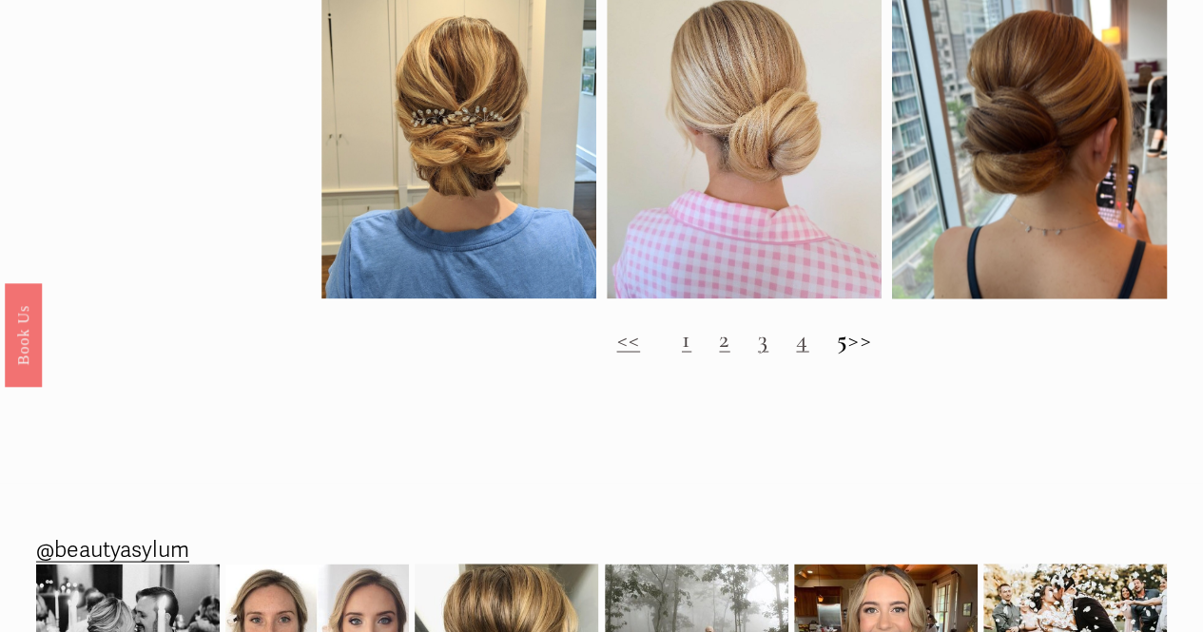
click at [885, 353] on h2 "<< 1 2 3 4 5 >>" at bounding box center [744, 338] width 846 height 29
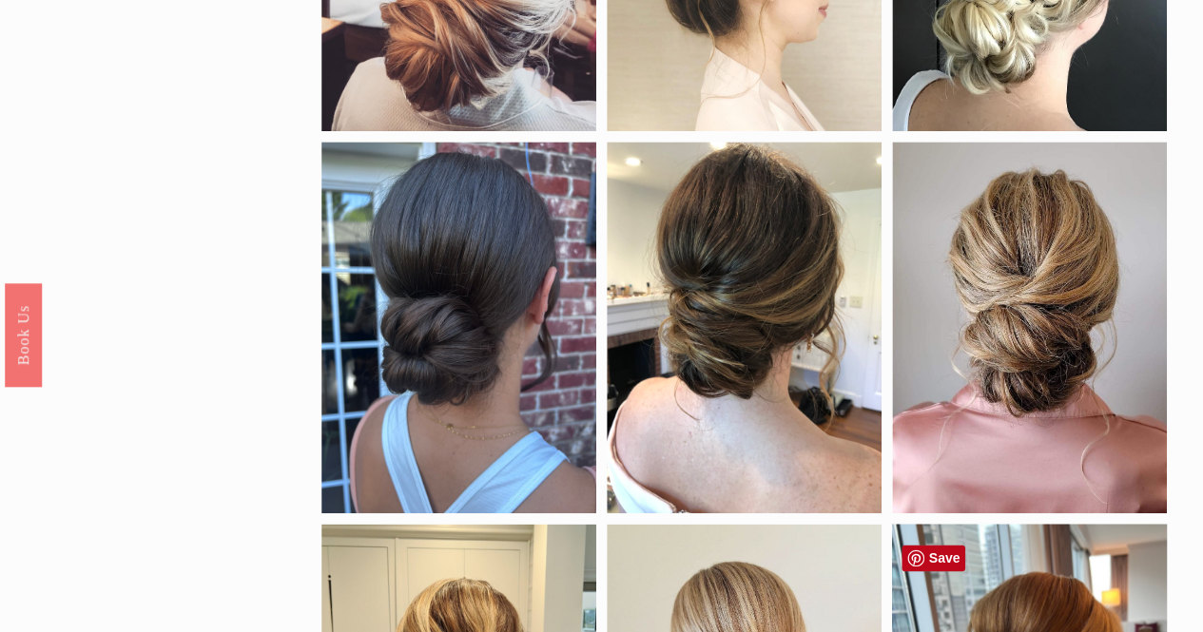
scroll to position [1108, 0]
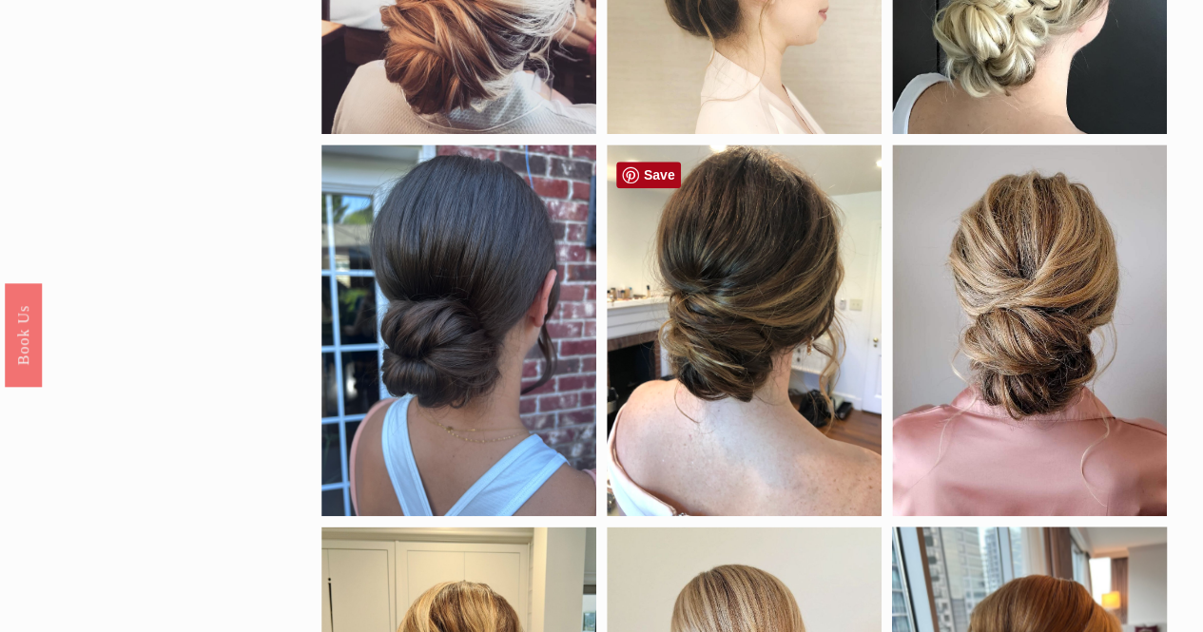
click at [645, 174] on link "Save" at bounding box center [648, 175] width 65 height 27
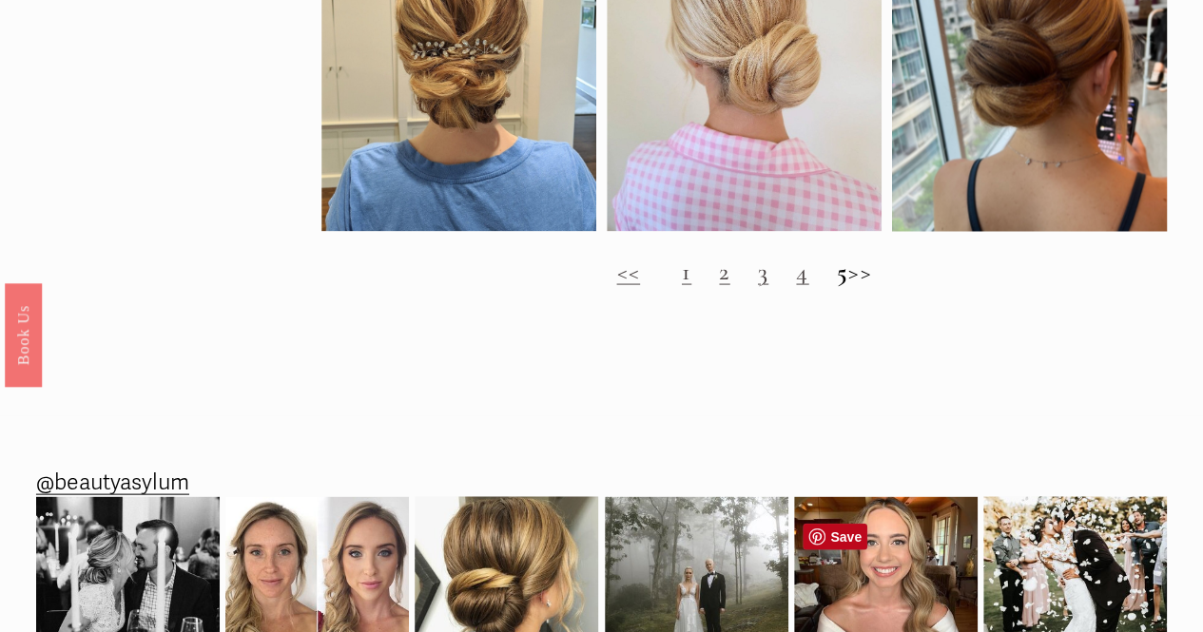
scroll to position [1742, 0]
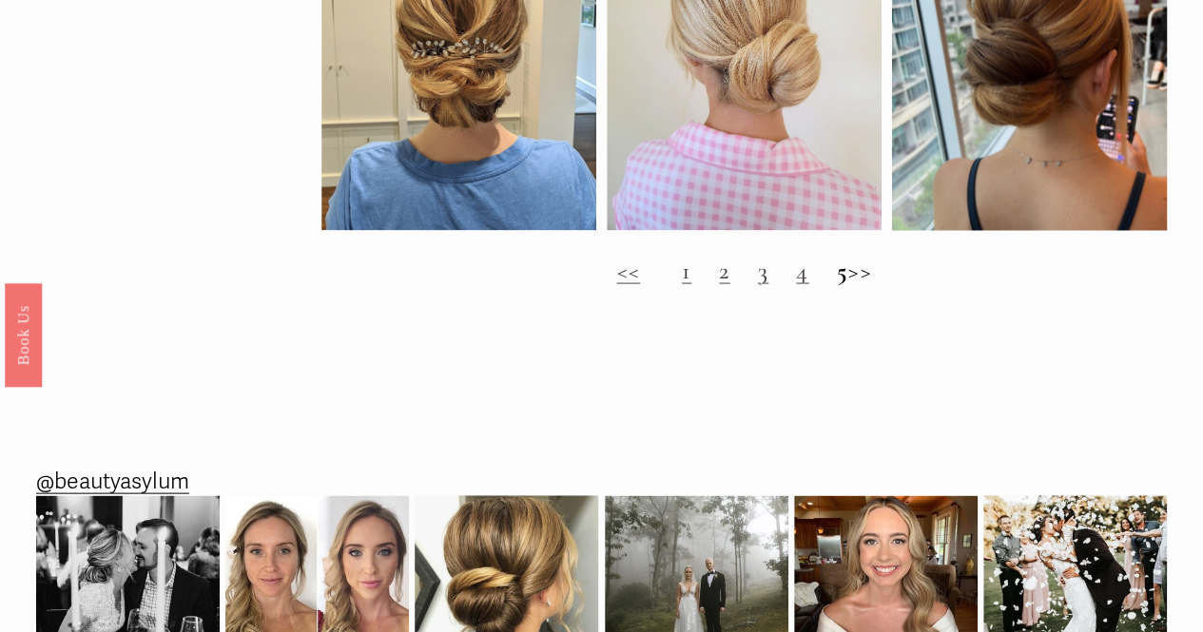
click at [796, 284] on link "4" at bounding box center [802, 269] width 12 height 29
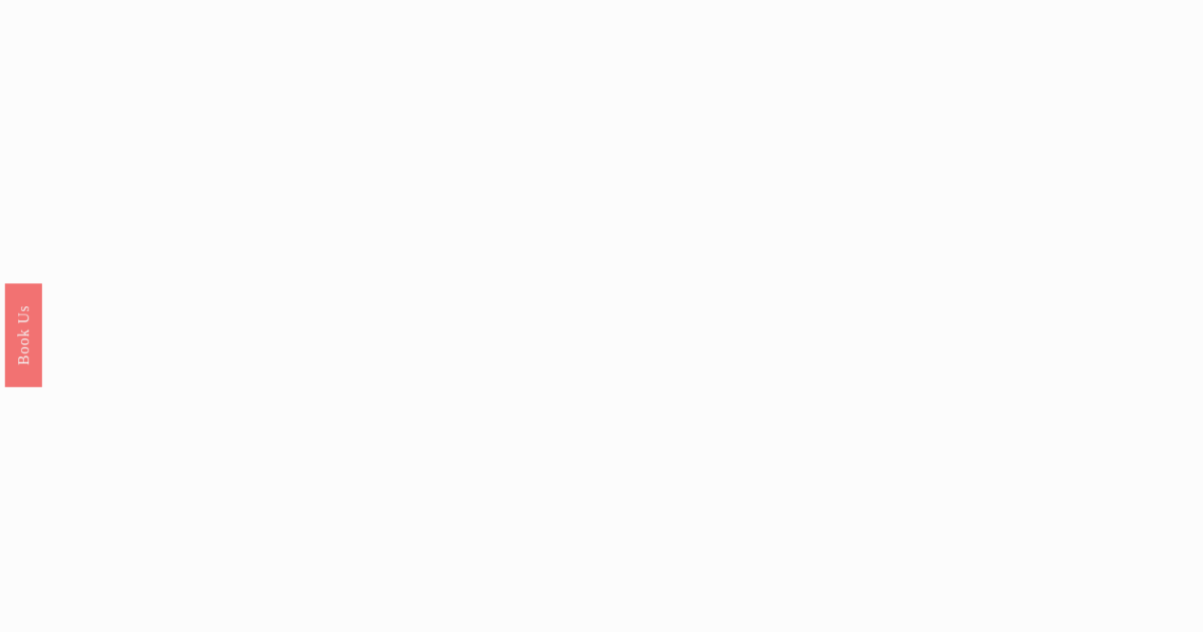
scroll to position [1935, 0]
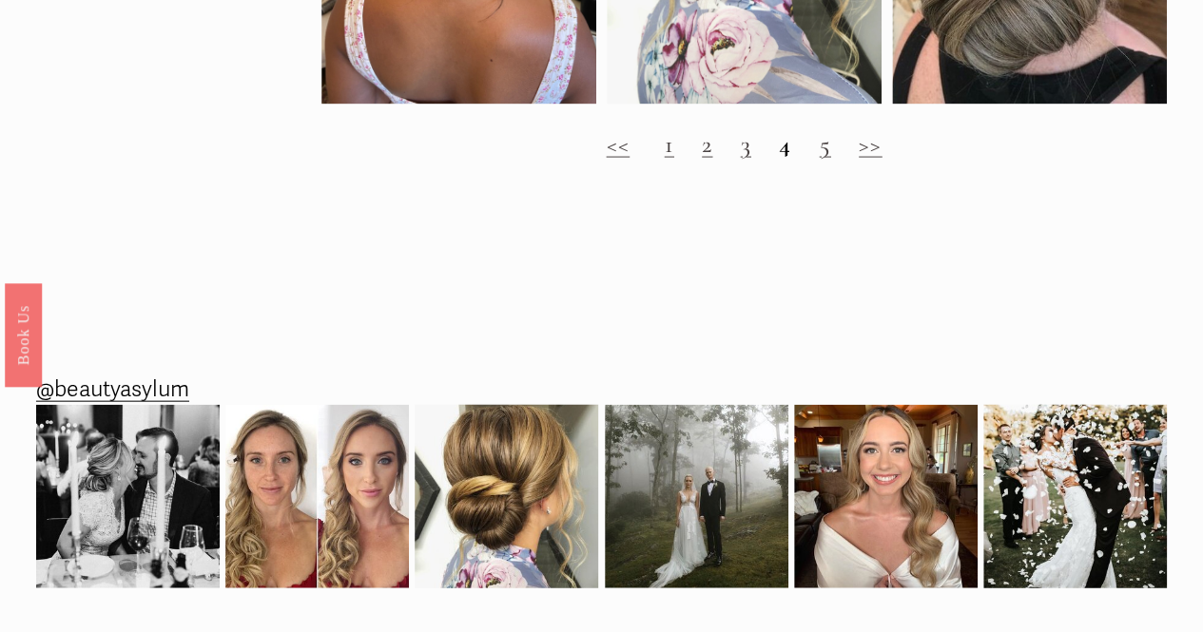
click at [744, 159] on link "3" at bounding box center [746, 143] width 10 height 29
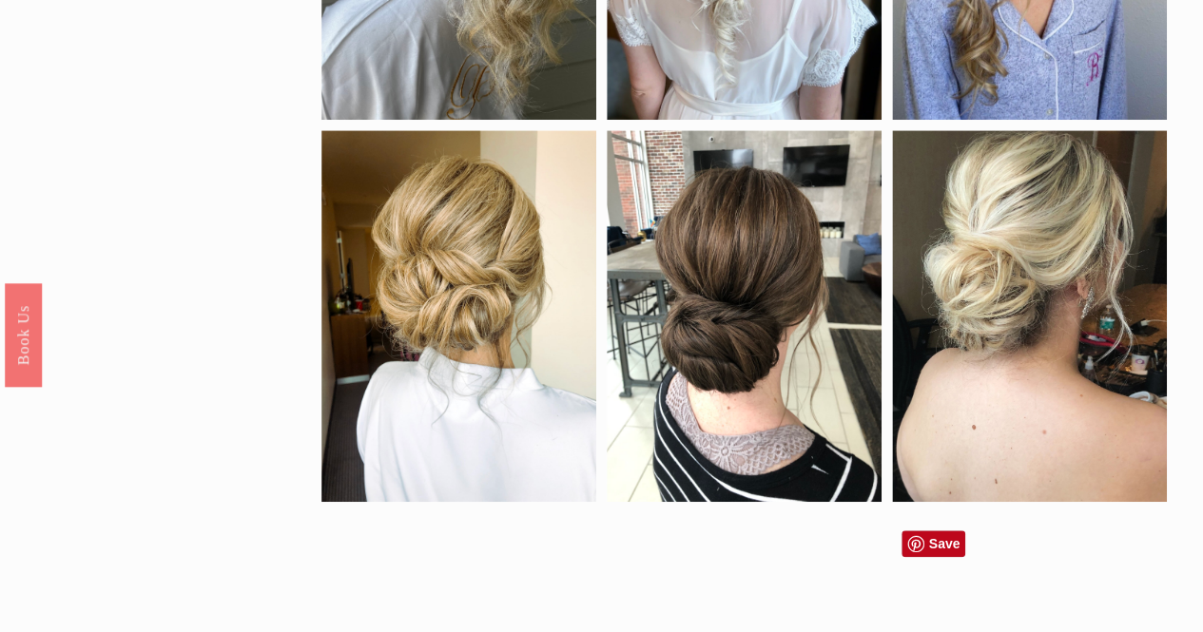
scroll to position [773, 0]
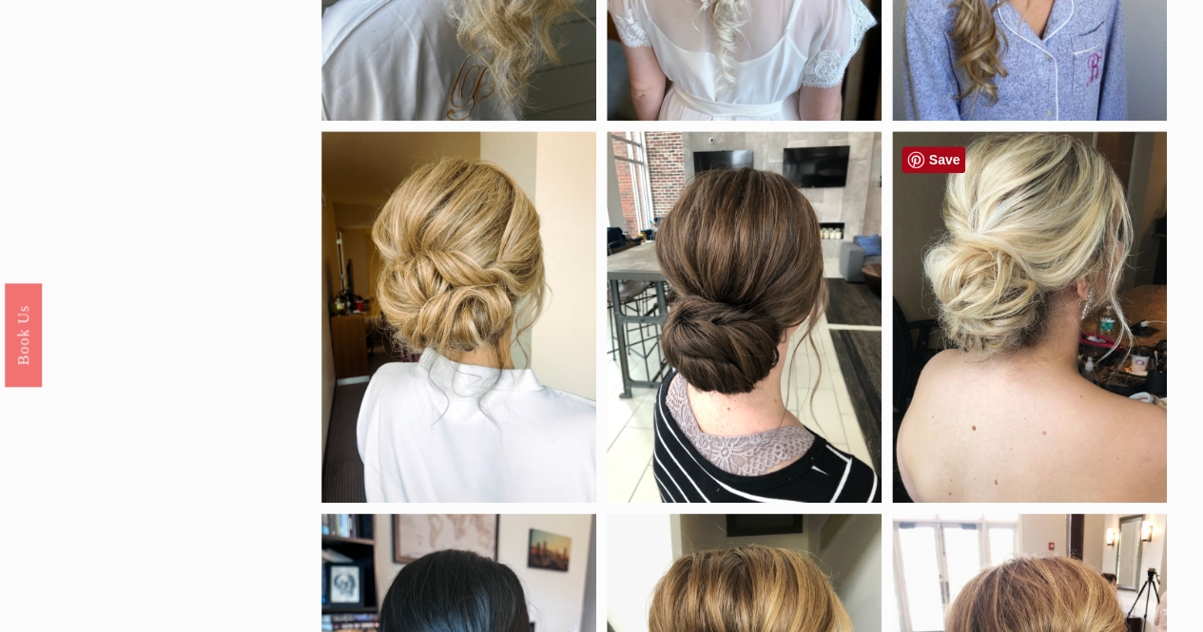
click at [942, 149] on link "Save" at bounding box center [934, 159] width 65 height 27
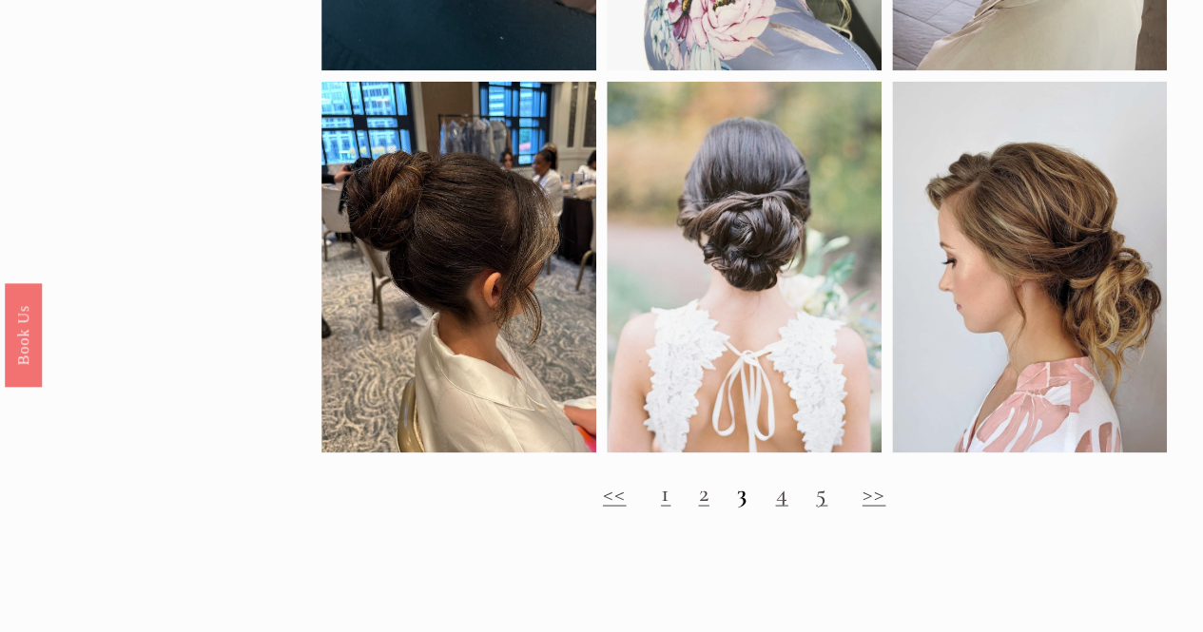
scroll to position [1612, 0]
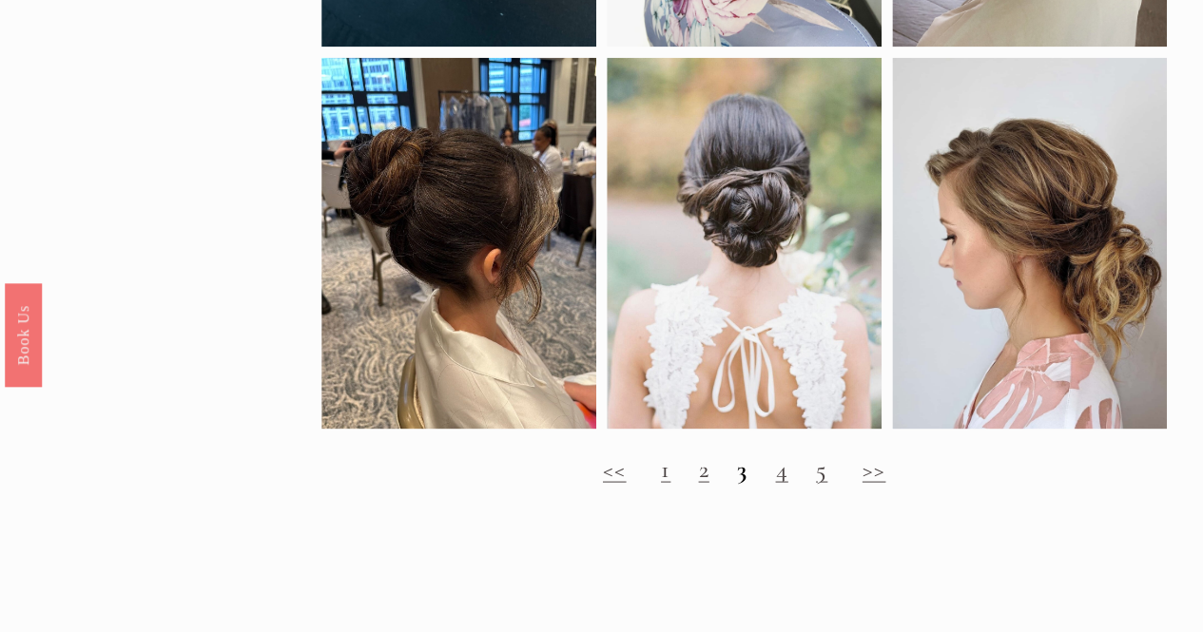
click at [705, 483] on link "2" at bounding box center [703, 468] width 10 height 29
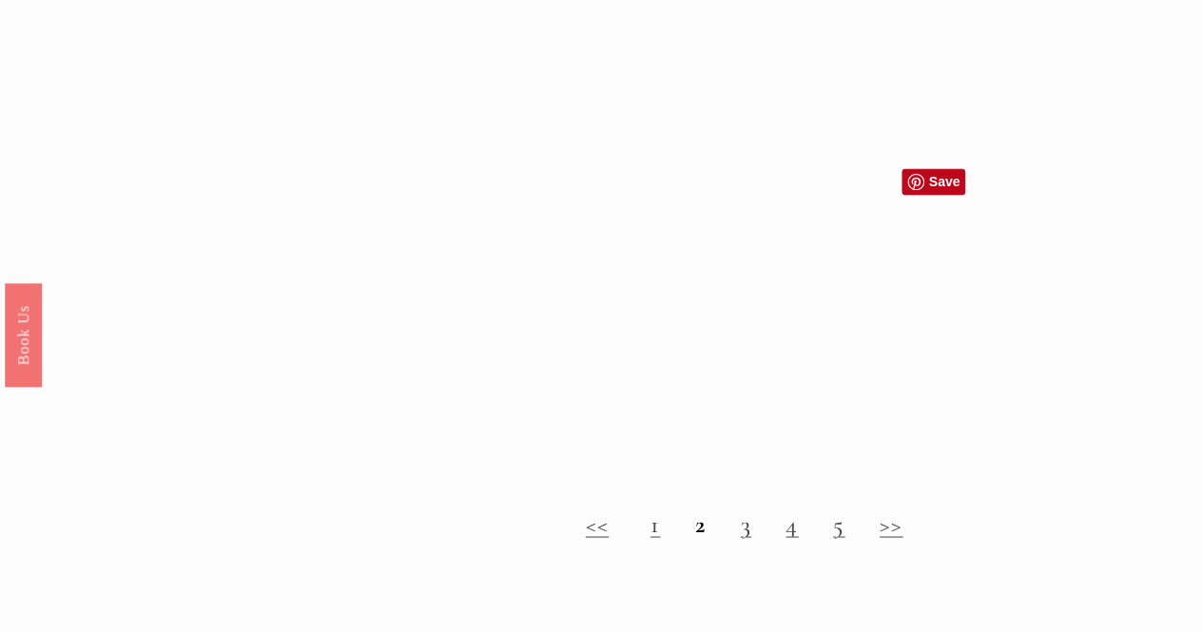
scroll to position [1522, 0]
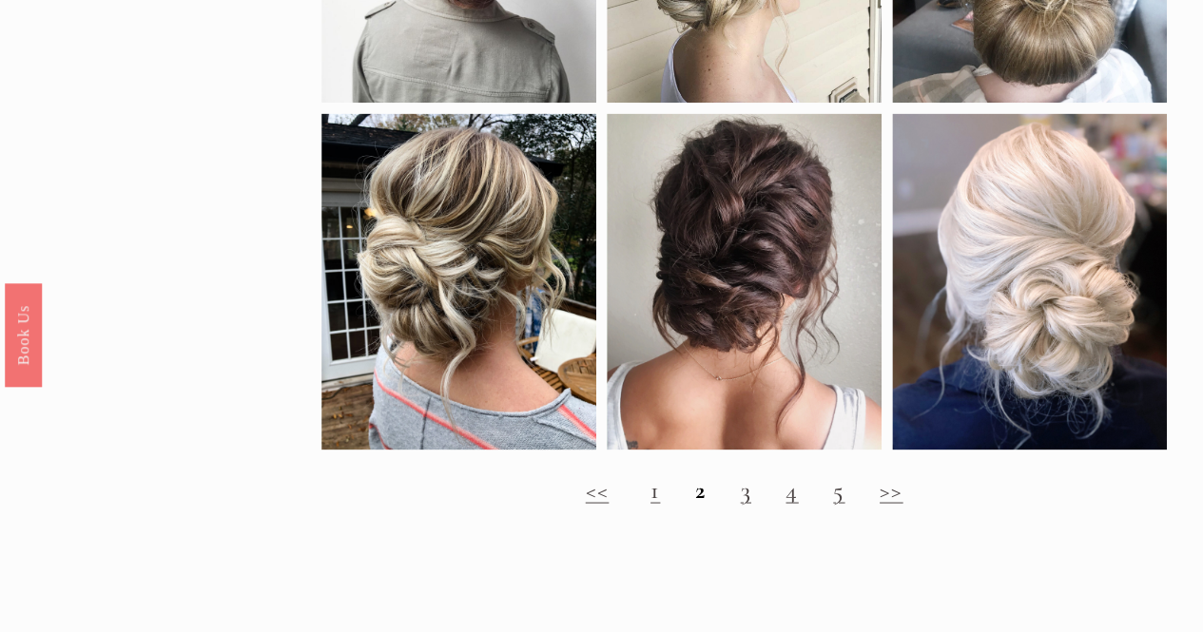
click at [654, 504] on link "1" at bounding box center [656, 489] width 10 height 29
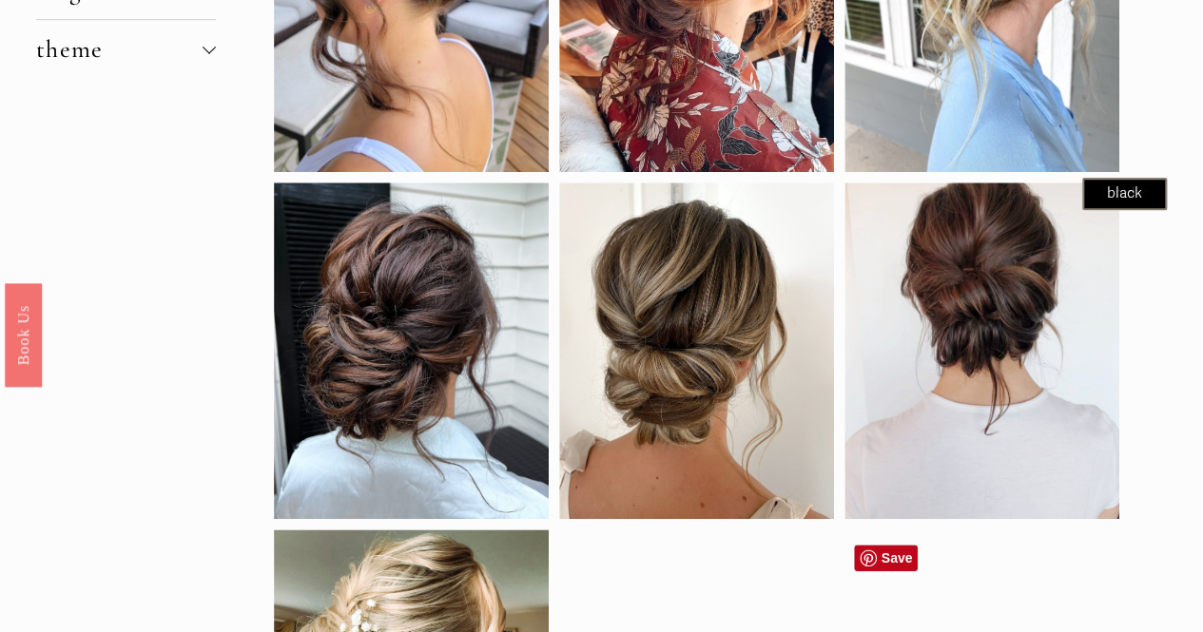
scroll to position [470, 0]
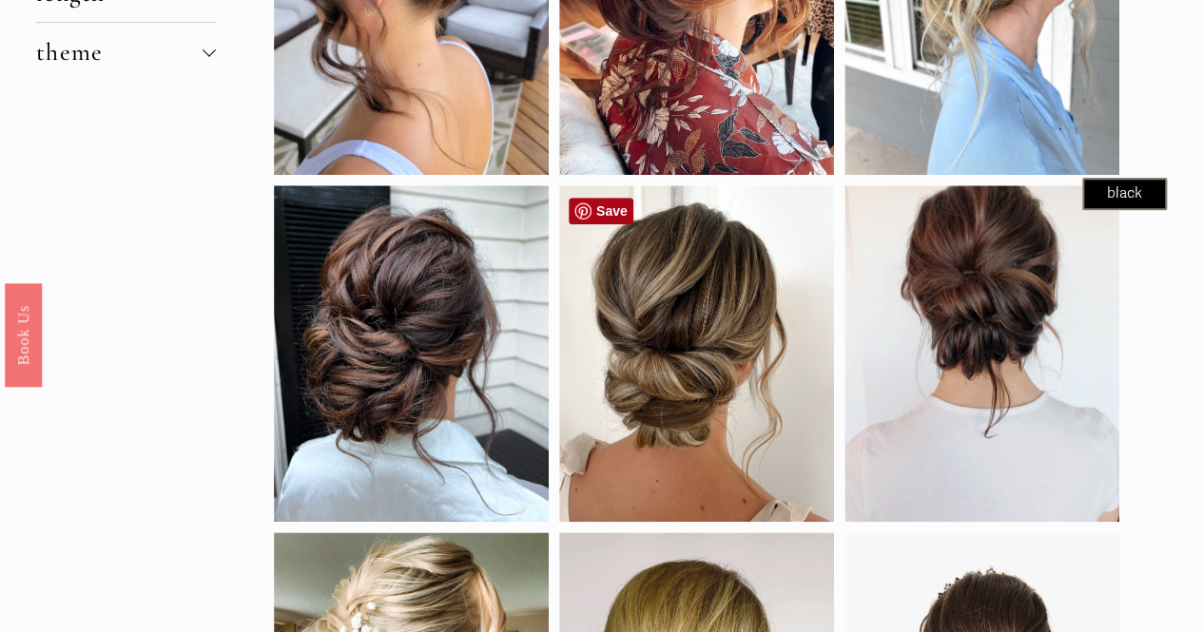
click at [595, 205] on link "Save" at bounding box center [601, 211] width 65 height 27
click at [616, 212] on link "Save" at bounding box center [601, 211] width 65 height 27
click at [878, 210] on link "Save" at bounding box center [886, 211] width 65 height 27
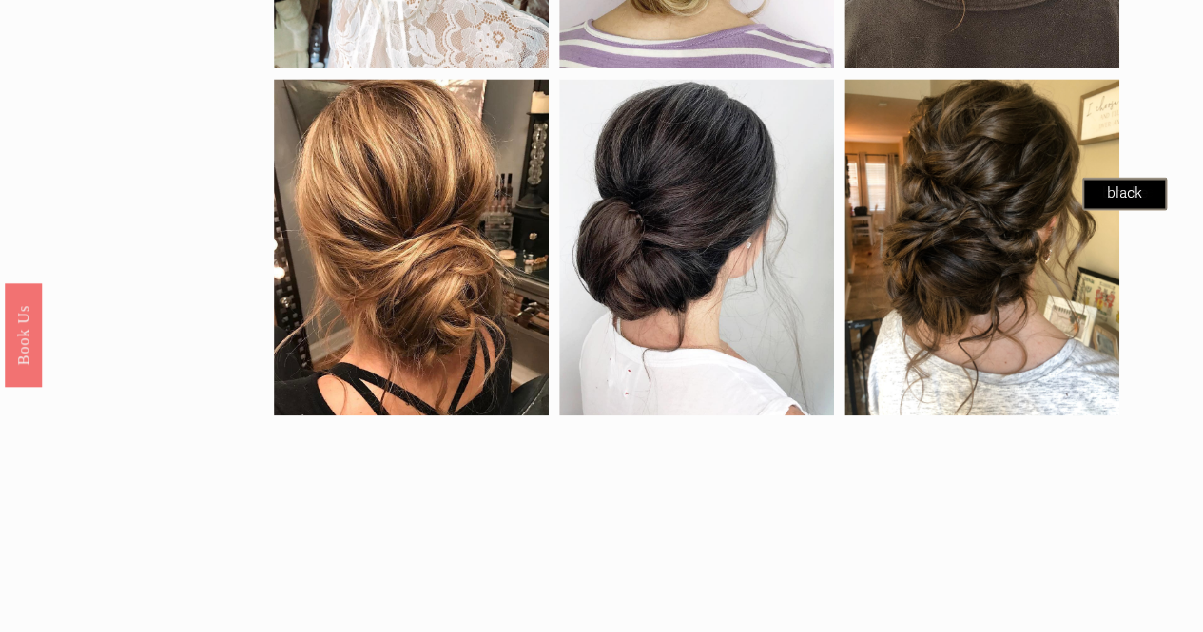
scroll to position [1273, 0]
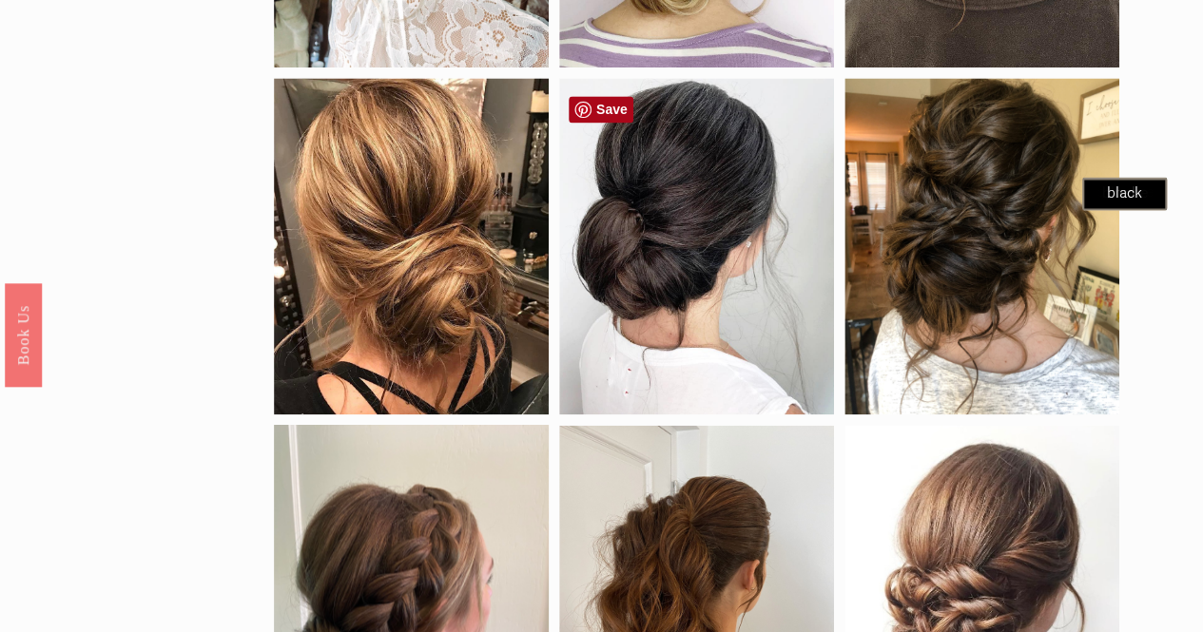
click at [613, 114] on link "Save" at bounding box center [601, 109] width 65 height 27
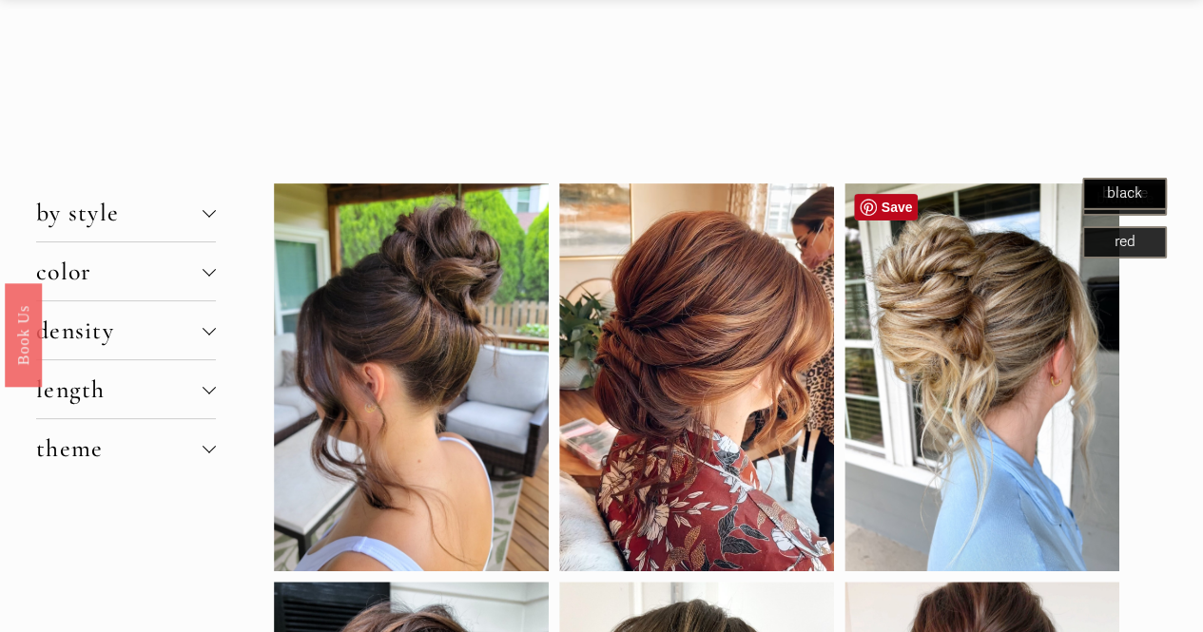
scroll to position [0, 0]
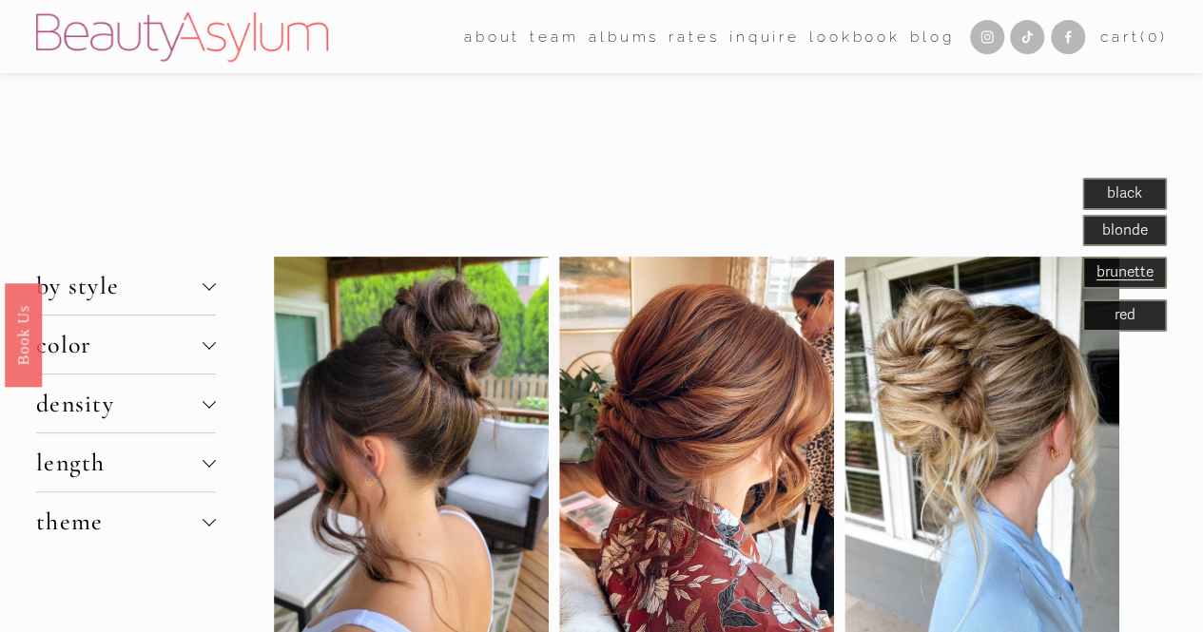
click at [202, 284] on span "by style" at bounding box center [119, 285] width 166 height 29
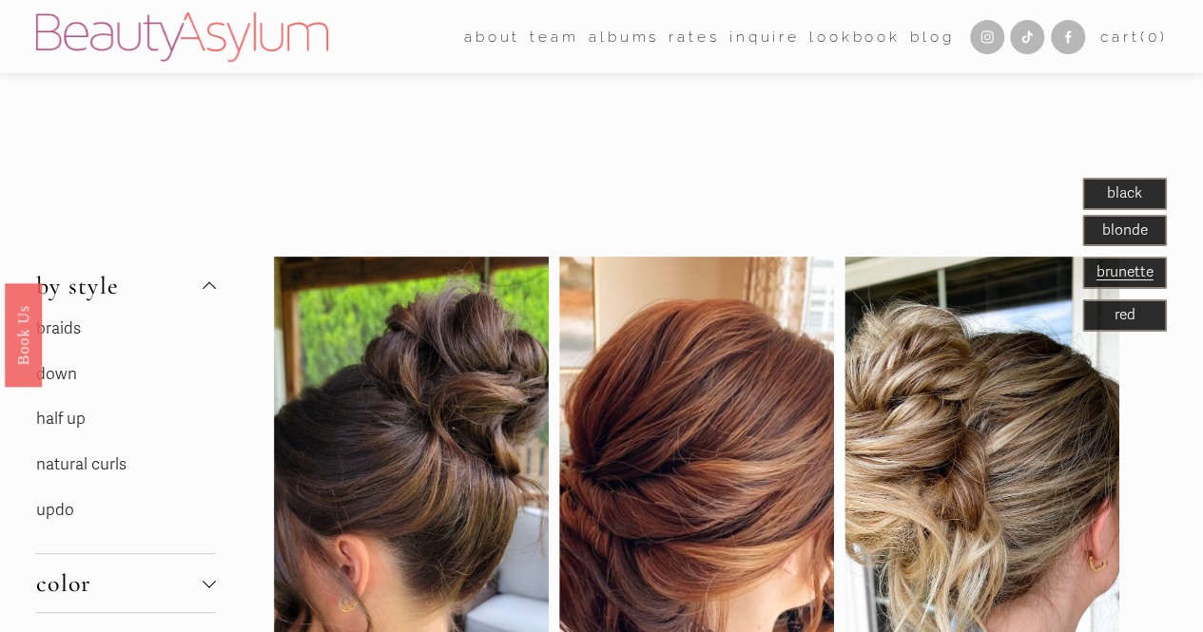
click at [58, 517] on link "updo" at bounding box center [55, 510] width 38 height 20
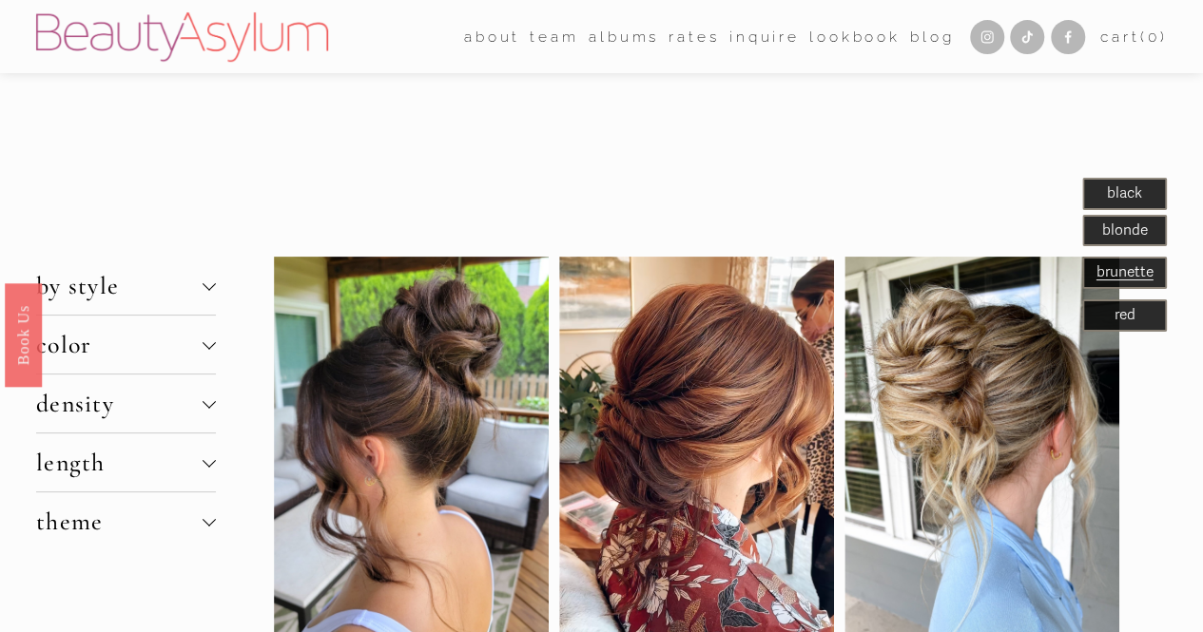
click at [1124, 237] on span "blonde" at bounding box center [1125, 231] width 46 height 18
click at [1122, 282] on p "brunette" at bounding box center [1124, 273] width 79 height 27
click at [1124, 273] on span "brunette" at bounding box center [1125, 272] width 57 height 18
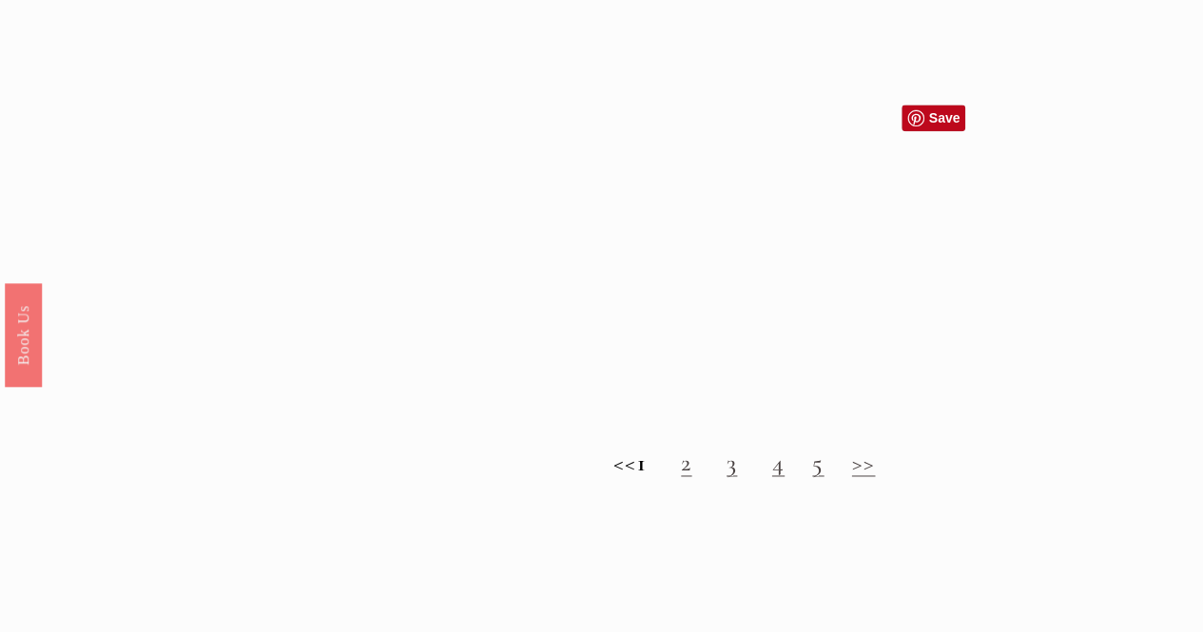
scroll to position [1198, 0]
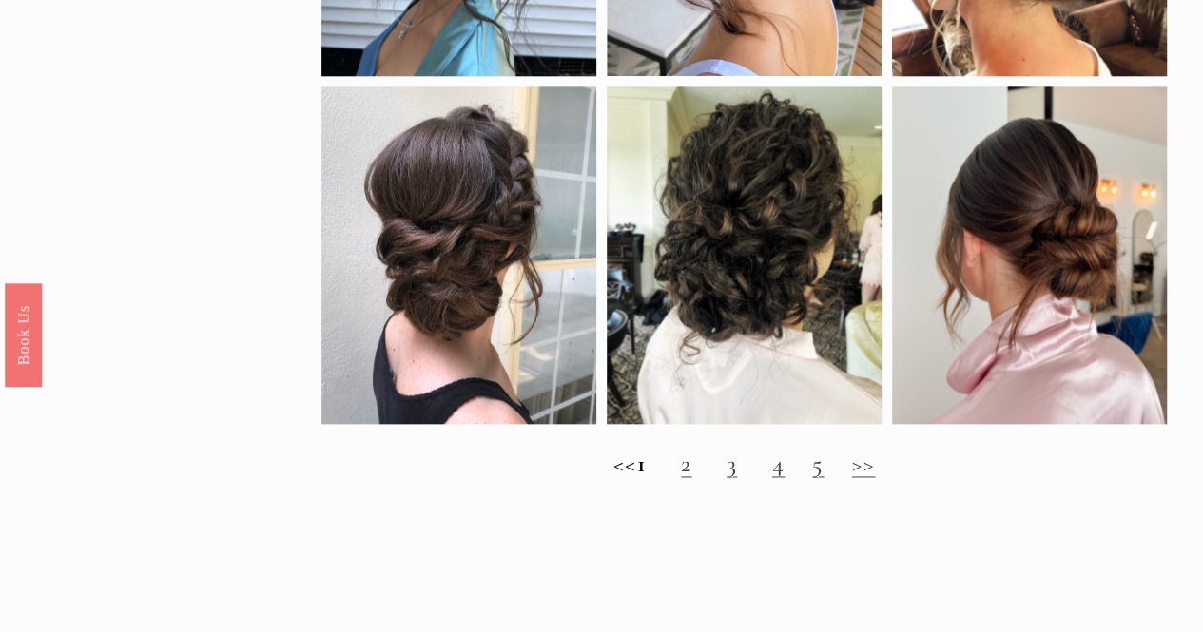
click at [691, 478] on link "2" at bounding box center [686, 463] width 10 height 29
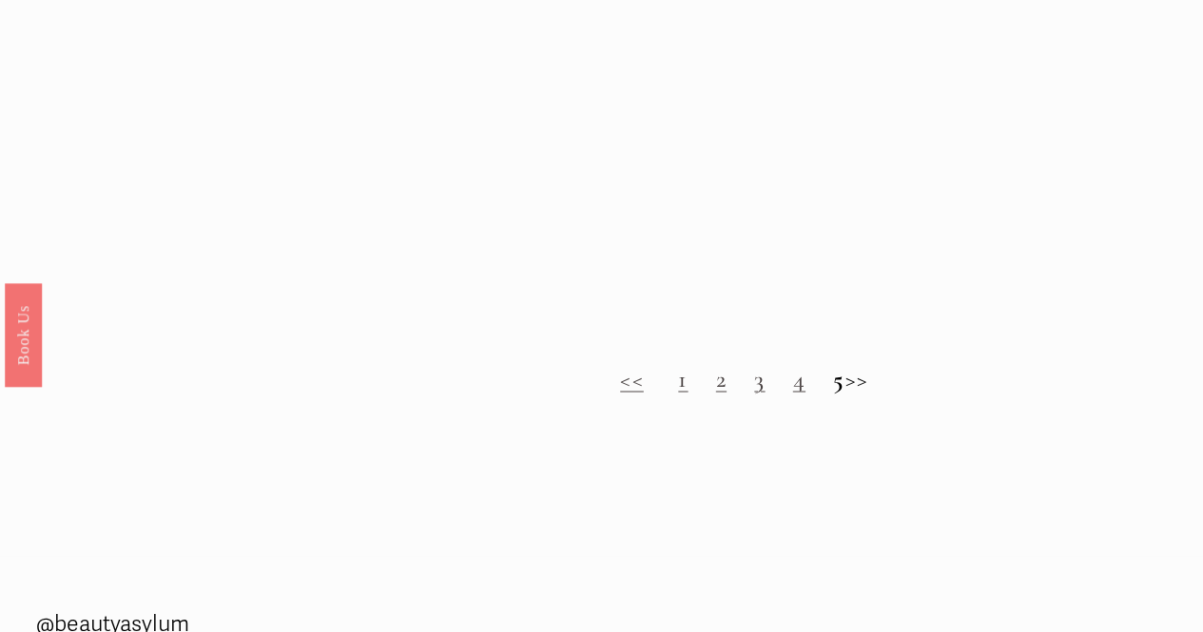
scroll to position [1530, 0]
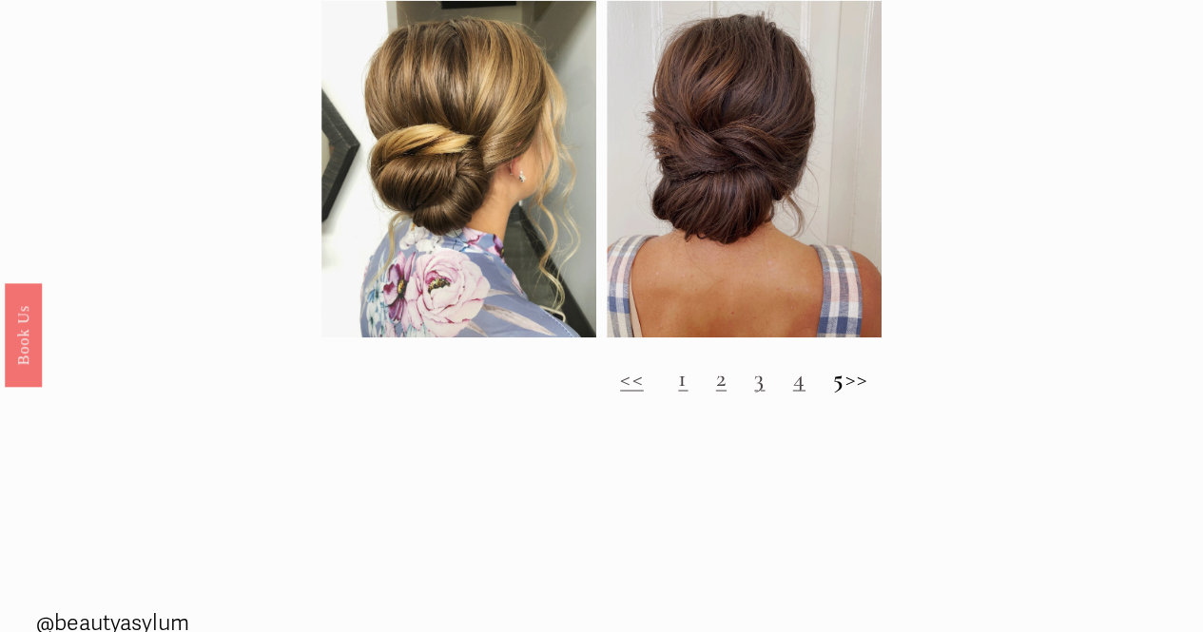
click at [716, 392] on link "2" at bounding box center [721, 376] width 10 height 29
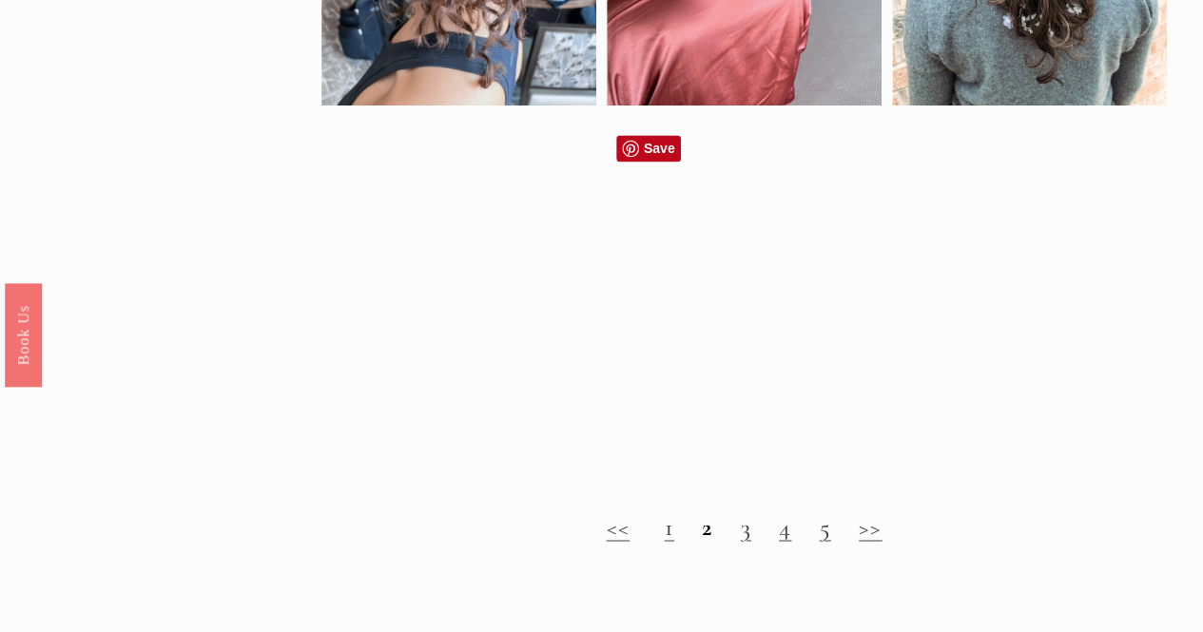
scroll to position [1241, 0]
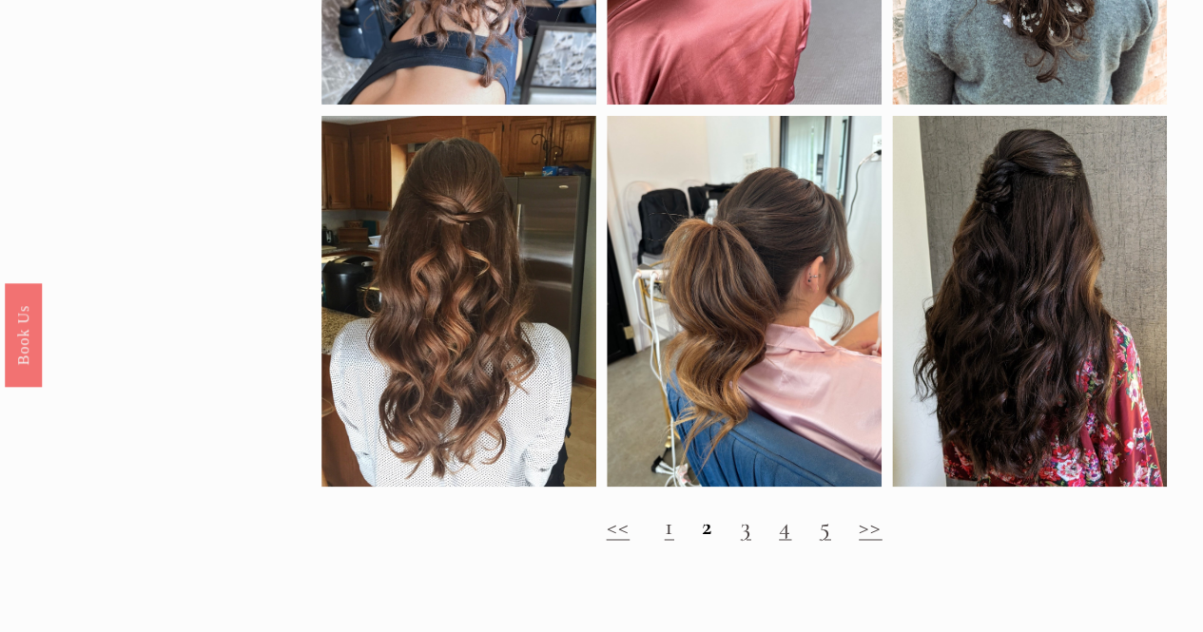
click at [744, 541] on link "3" at bounding box center [746, 526] width 10 height 29
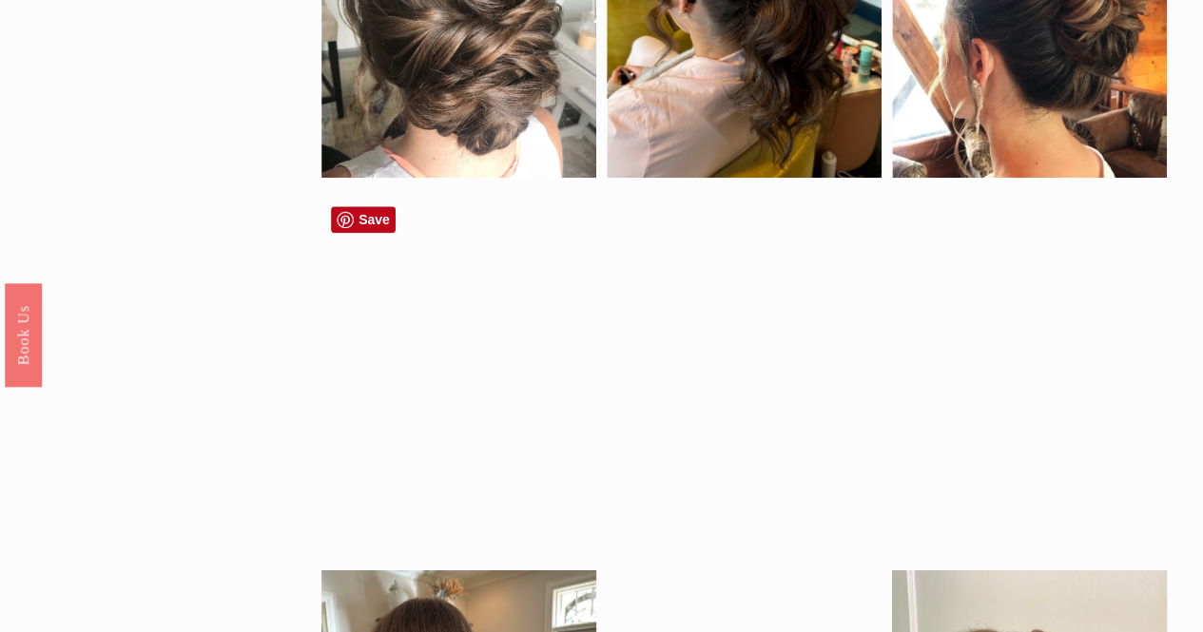
scroll to position [1521, 0]
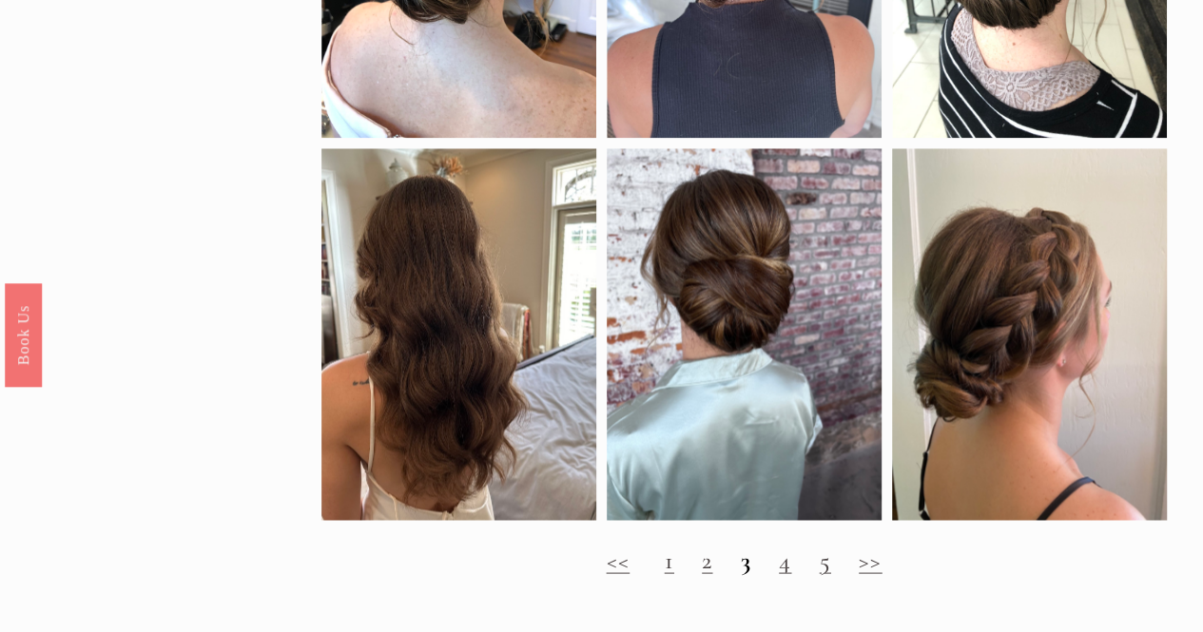
click at [665, 574] on link "1" at bounding box center [670, 559] width 10 height 29
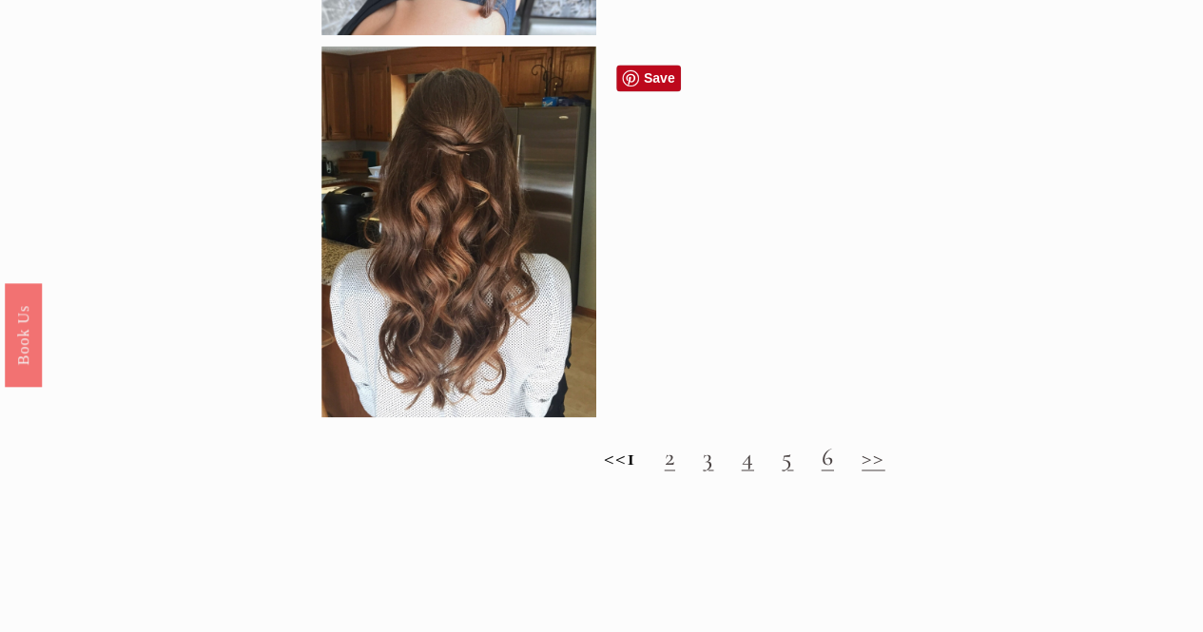
scroll to position [1313, 0]
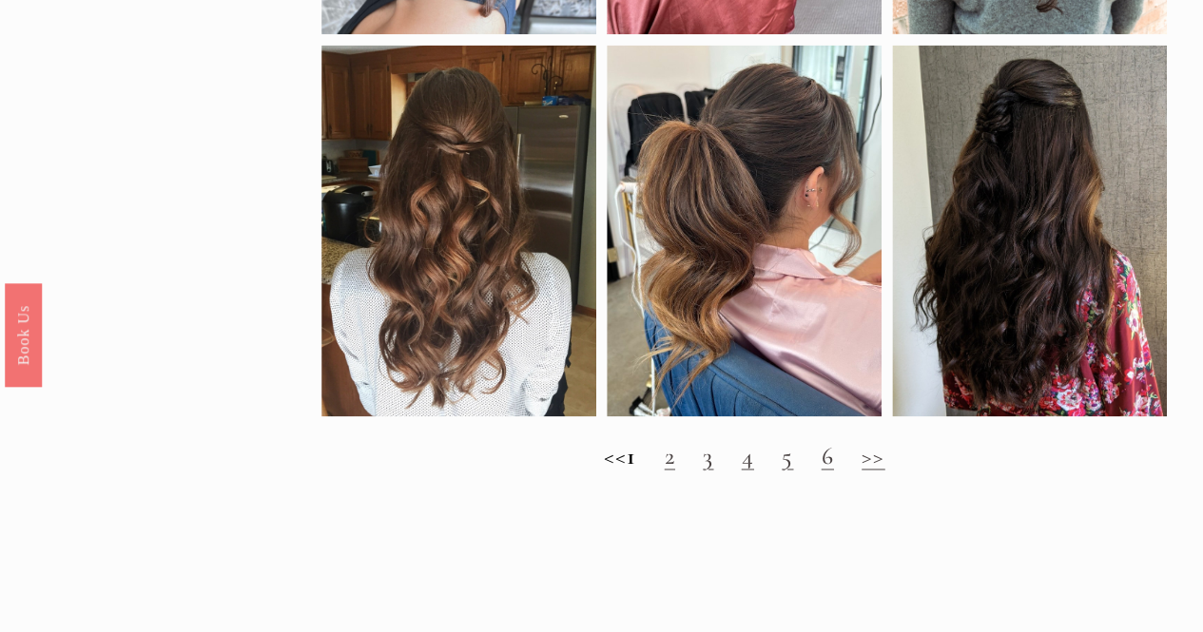
click at [754, 471] on link "4" at bounding box center [748, 455] width 12 height 29
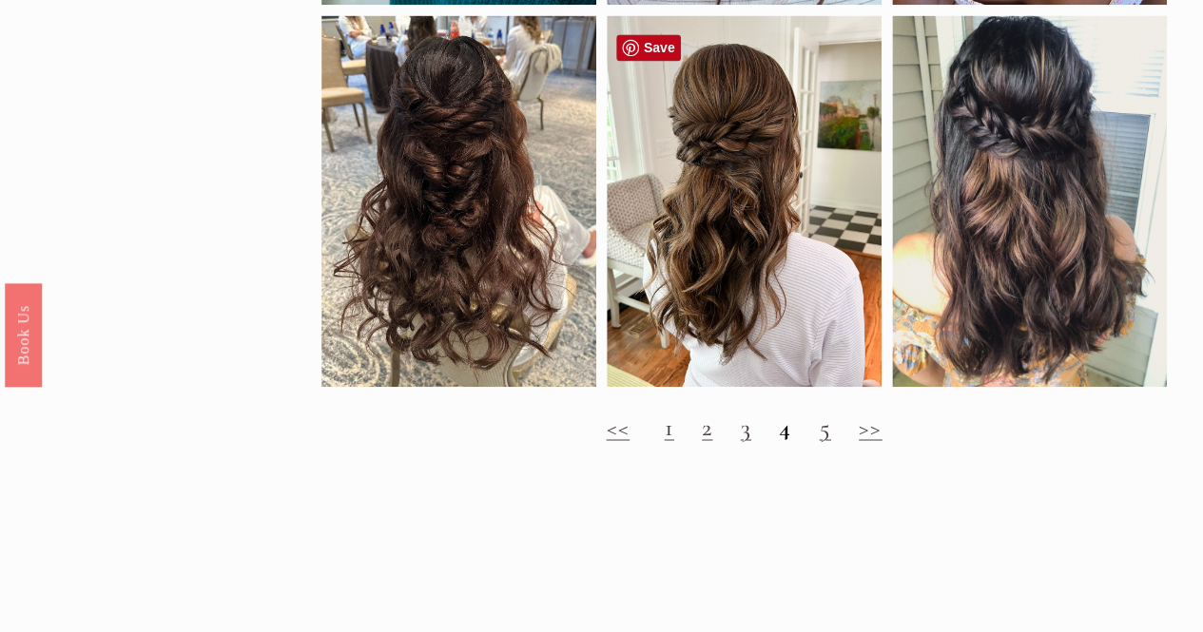
scroll to position [1377, 0]
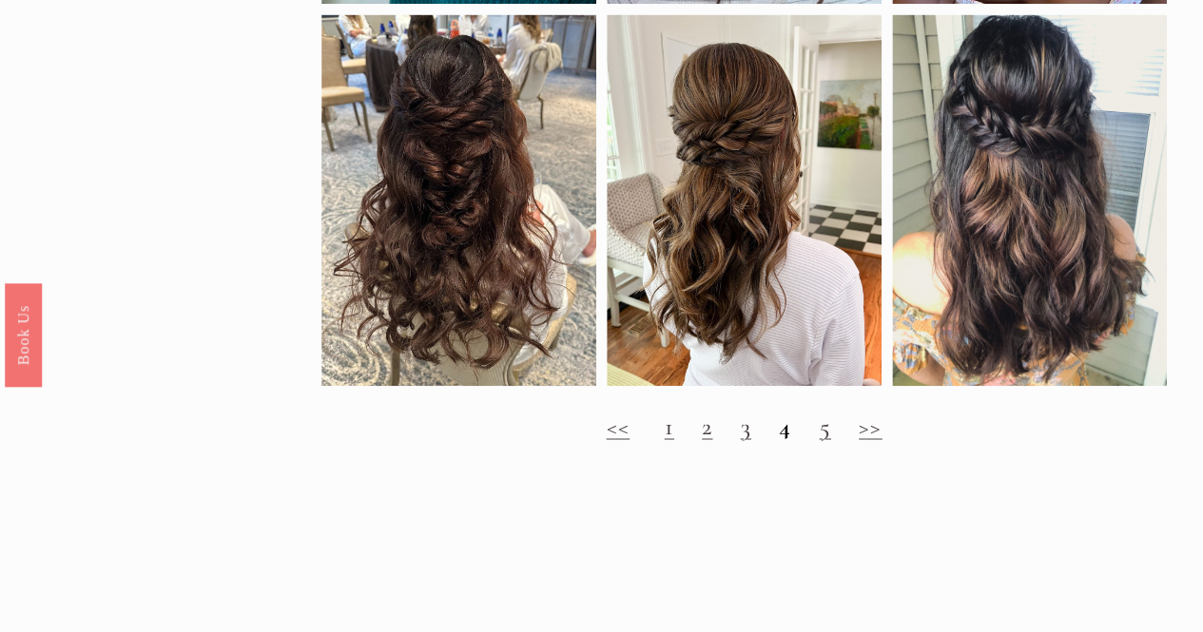
click at [827, 440] on link "5" at bounding box center [824, 425] width 11 height 29
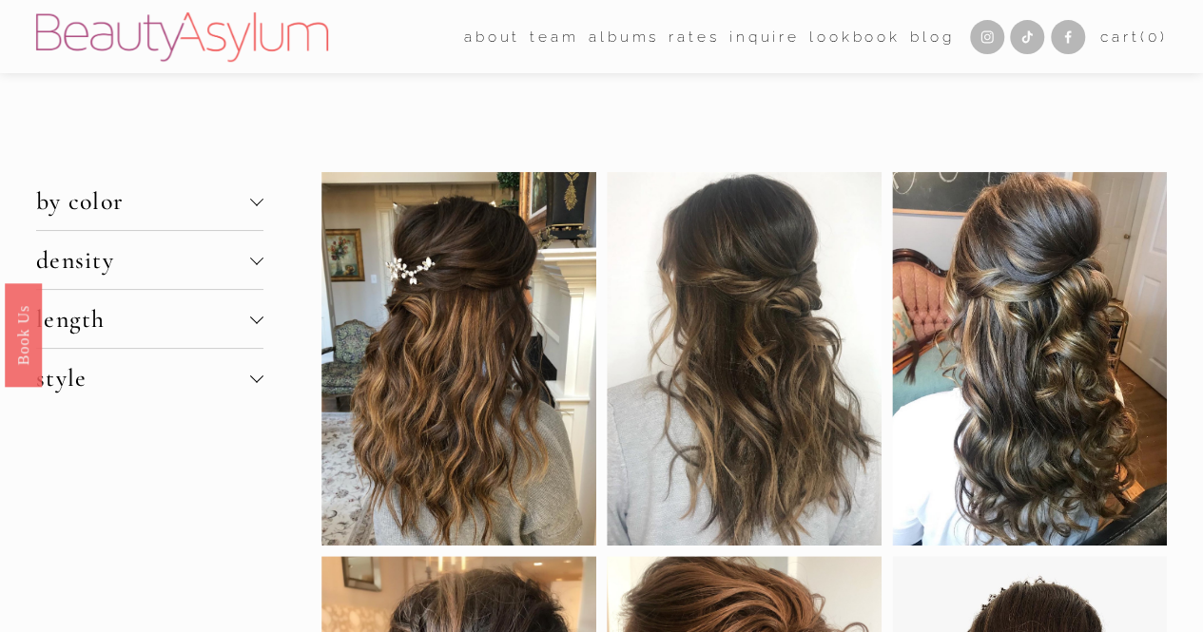
click at [826, 38] on link "Lookbook" at bounding box center [854, 36] width 91 height 29
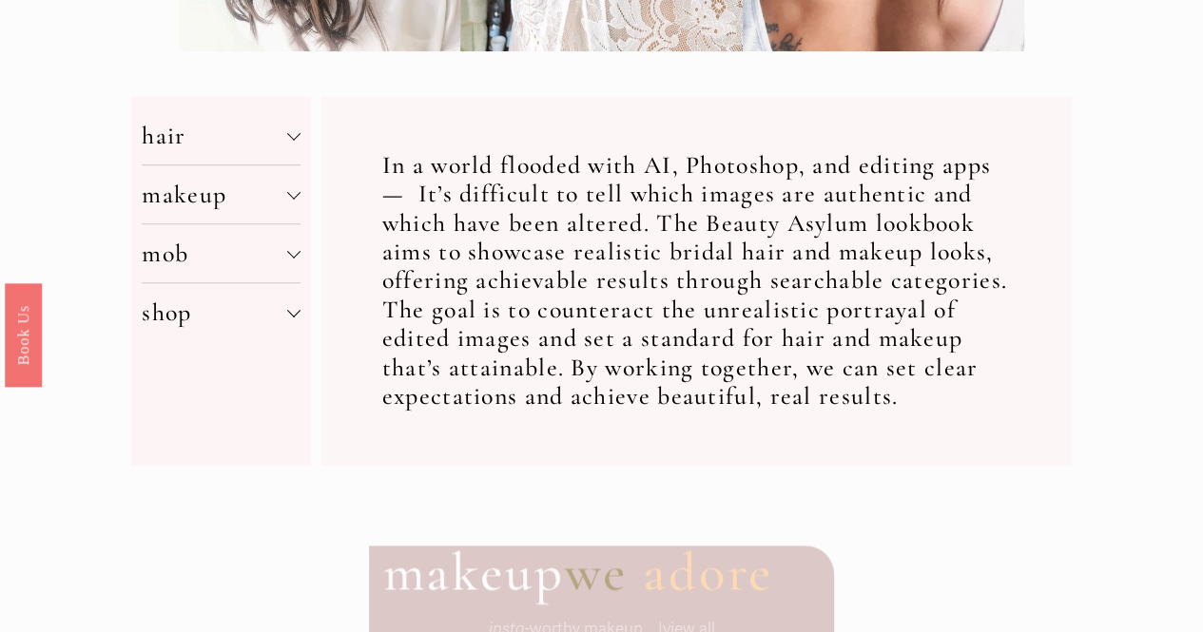
scroll to position [628, 0]
click at [294, 138] on div at bounding box center [293, 133] width 13 height 13
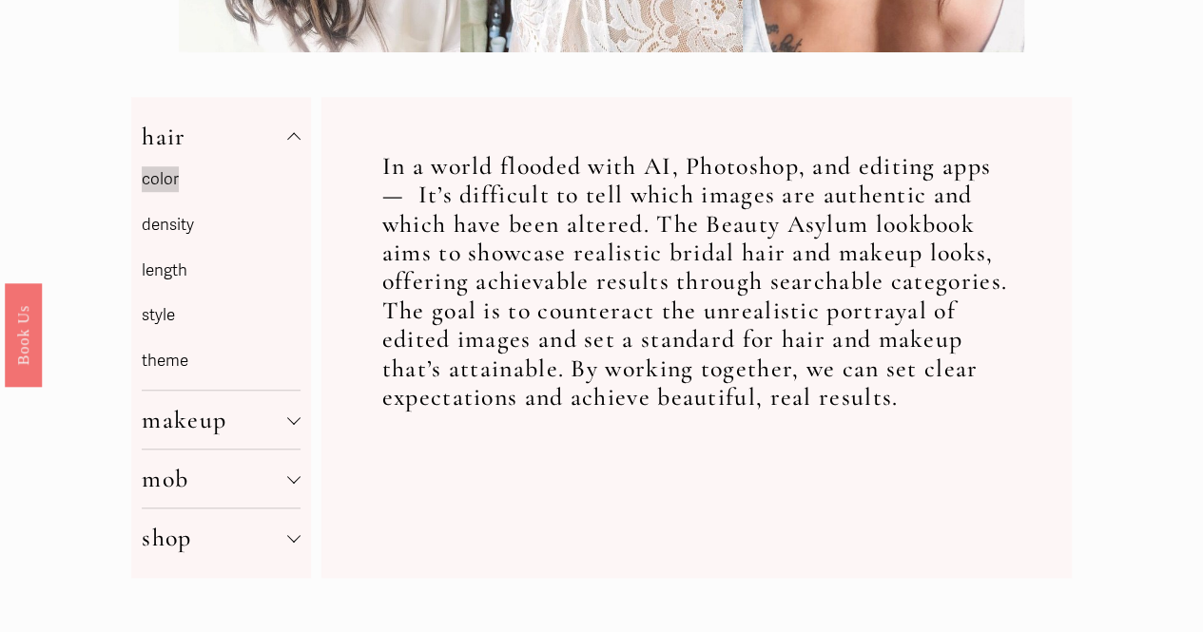
click at [160, 319] on link "style" at bounding box center [158, 315] width 33 height 20
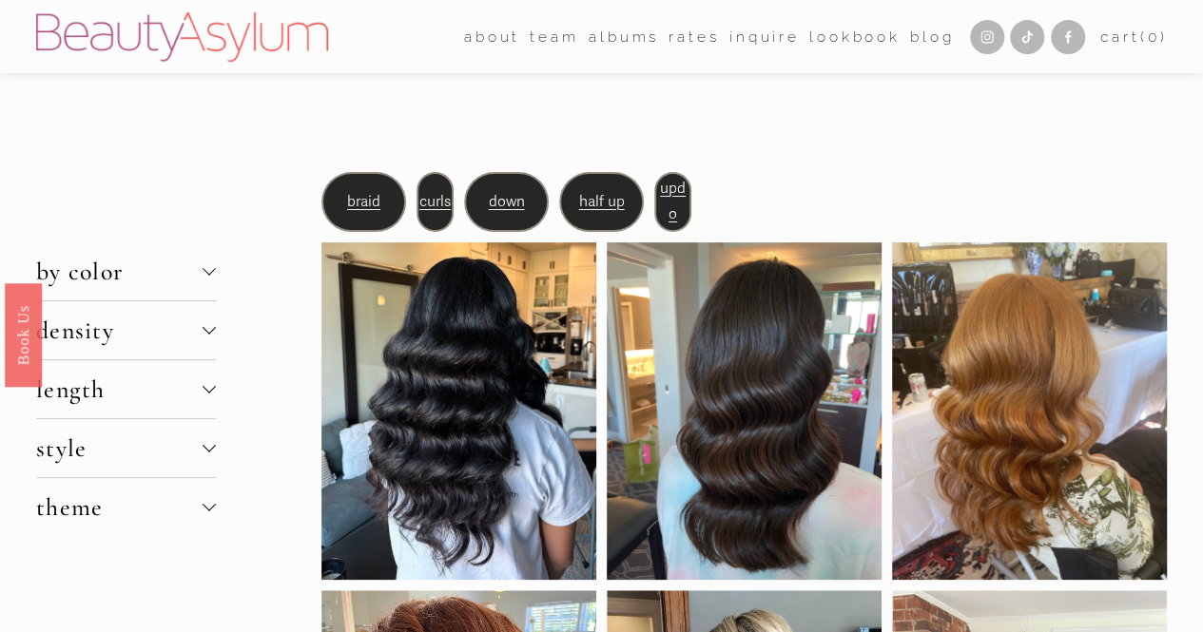
click at [211, 439] on button "style" at bounding box center [126, 448] width 180 height 58
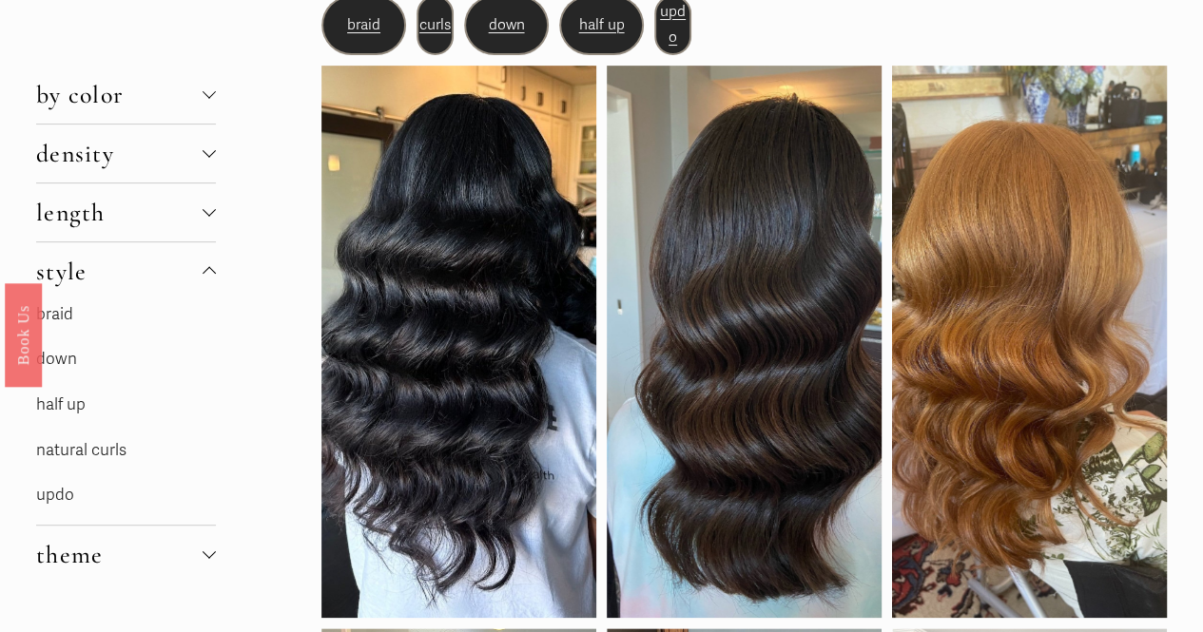
scroll to position [178, 0]
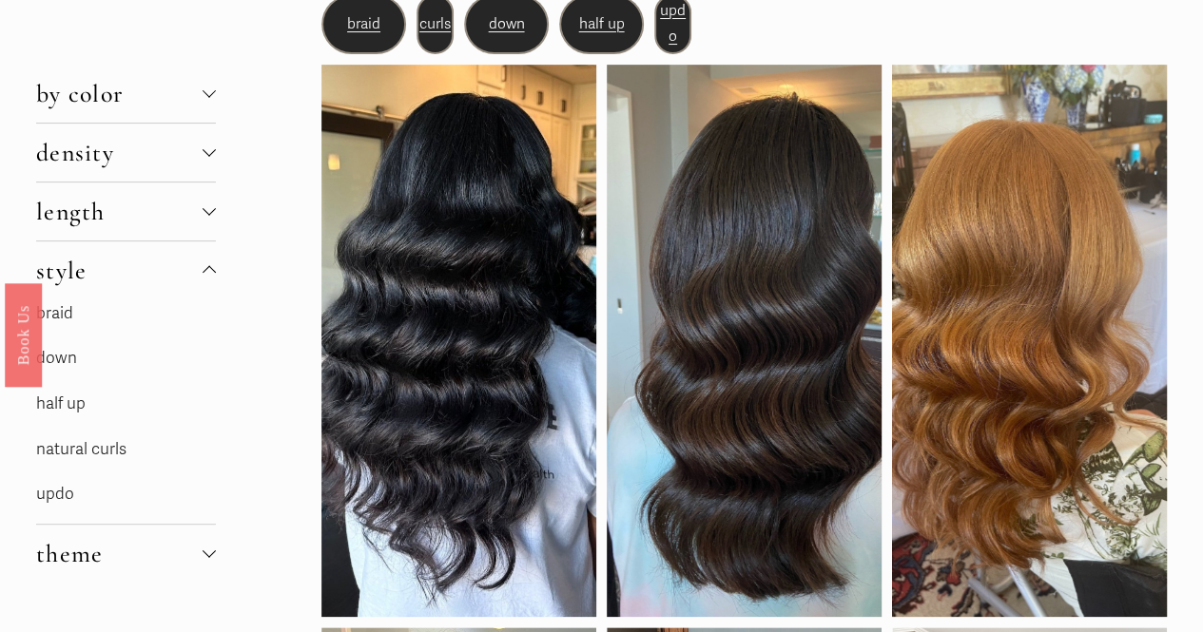
click at [51, 501] on link "updo" at bounding box center [55, 494] width 38 height 20
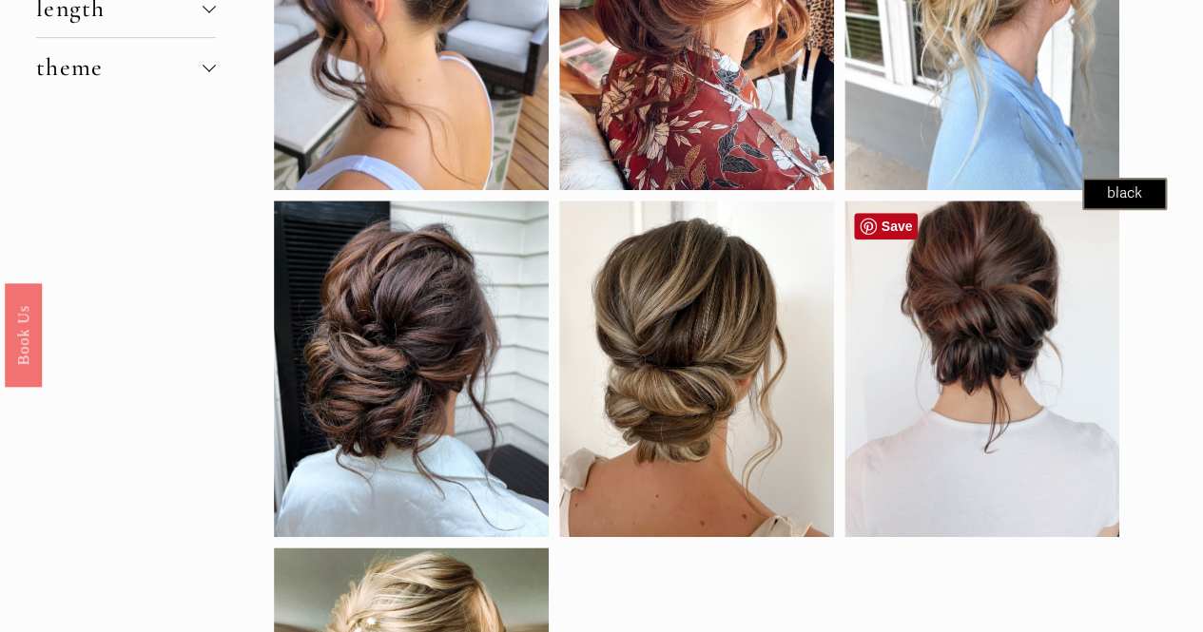
scroll to position [827, 0]
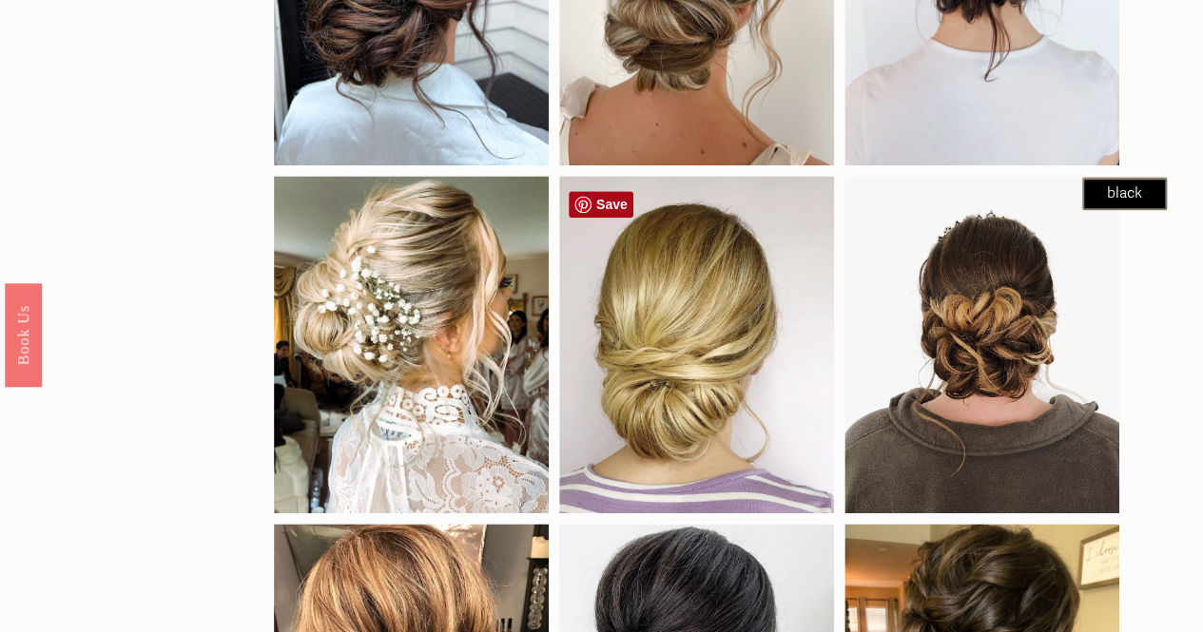
click at [607, 204] on link "Save" at bounding box center [601, 204] width 65 height 27
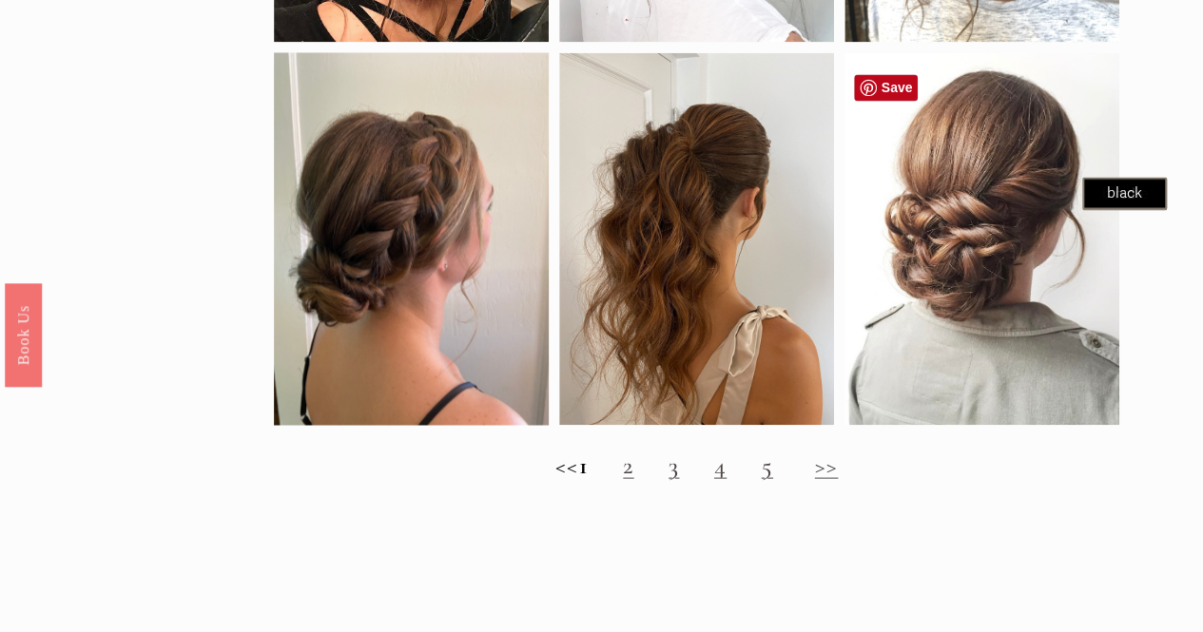
scroll to position [1652, 0]
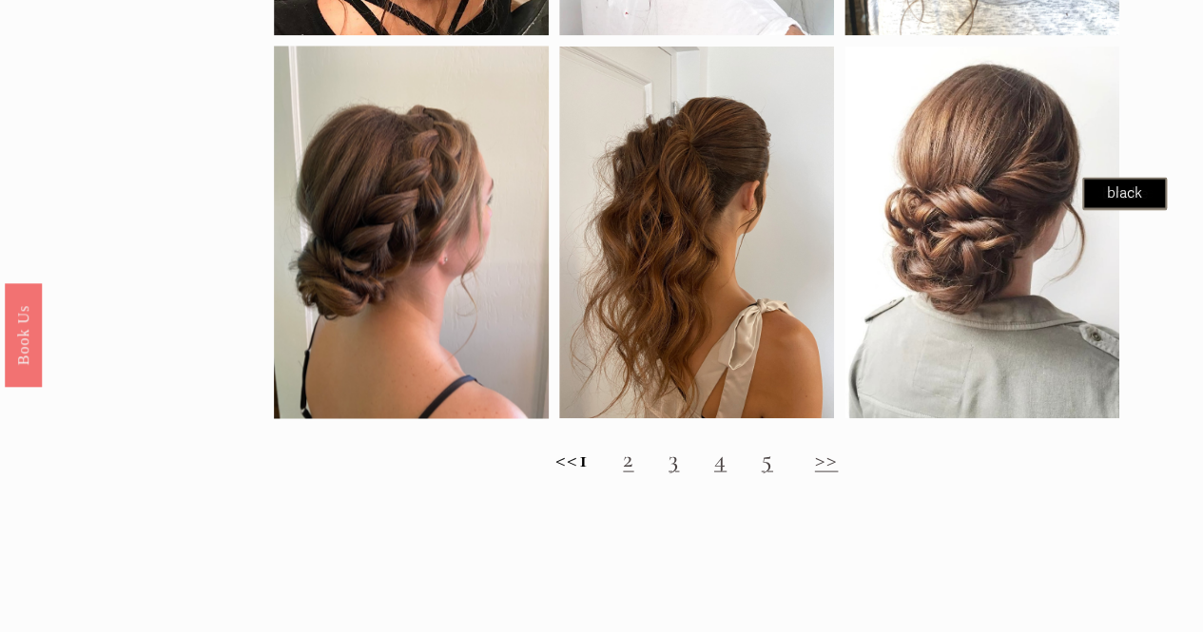
click at [642, 473] on h2 "<< 1 2 3 4 5 >>" at bounding box center [697, 458] width 846 height 29
click at [657, 473] on h2 "<< 1 2 3 4 5 >>" at bounding box center [697, 458] width 846 height 29
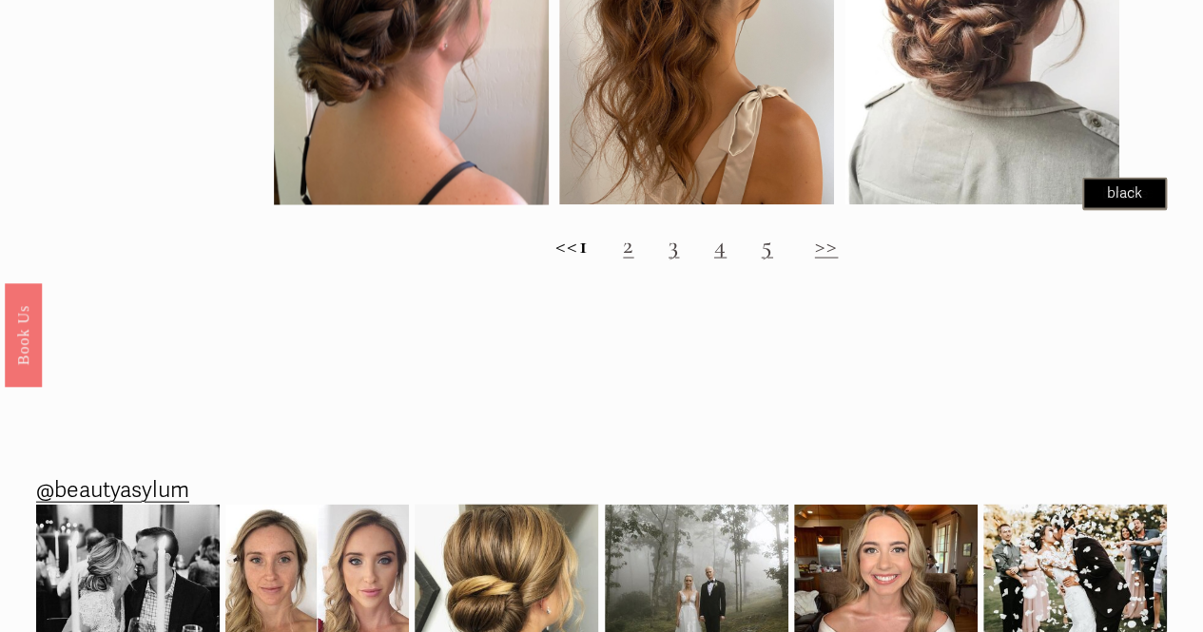
scroll to position [1871, 0]
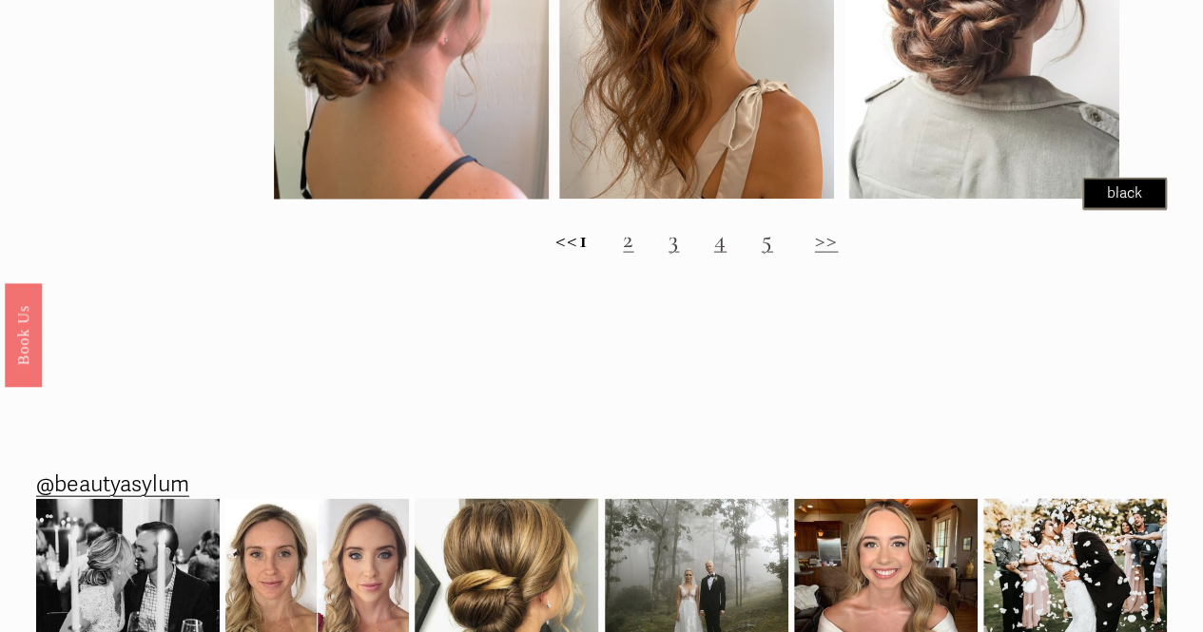
click at [633, 254] on link "2" at bounding box center [628, 238] width 10 height 29
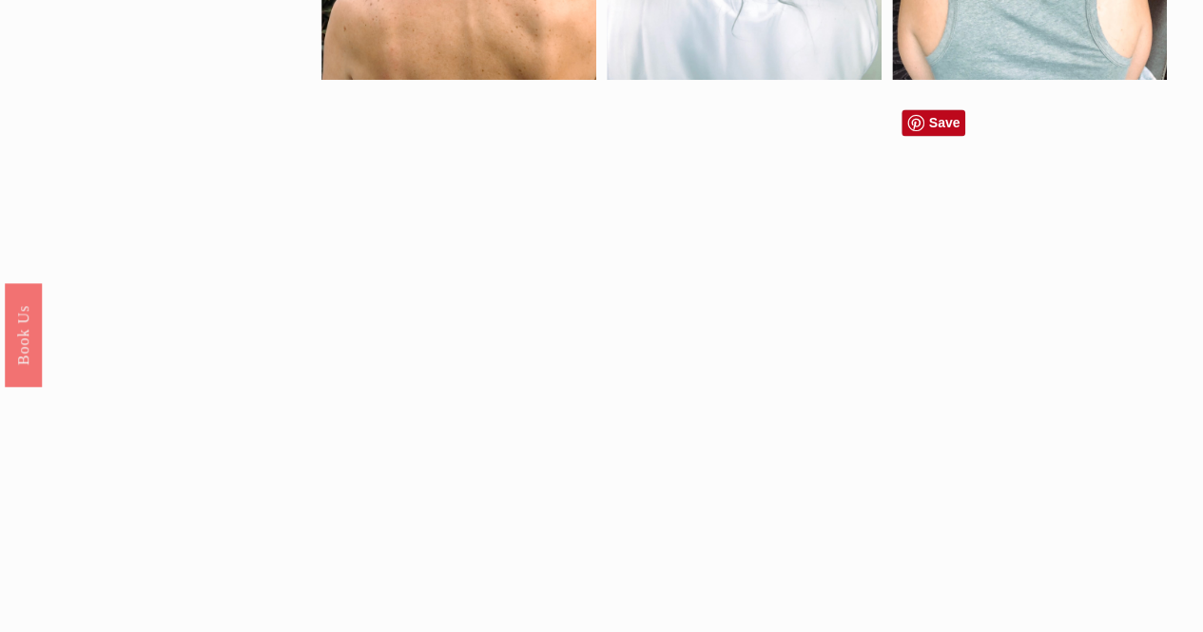
scroll to position [1519, 0]
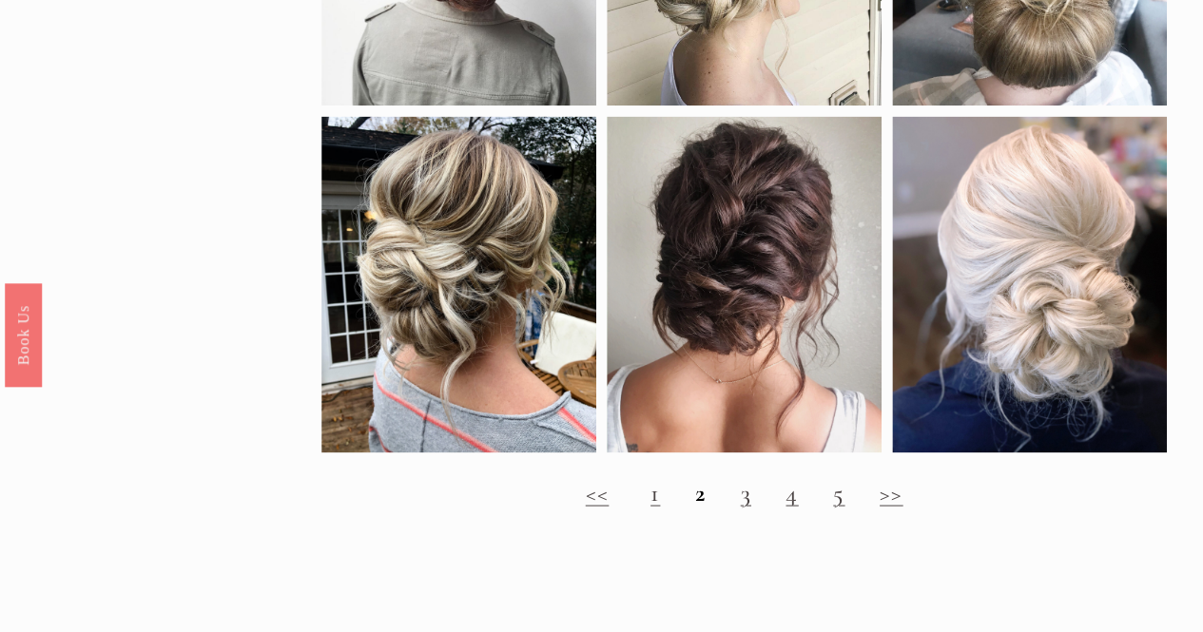
click at [749, 507] on link "3" at bounding box center [746, 491] width 10 height 29
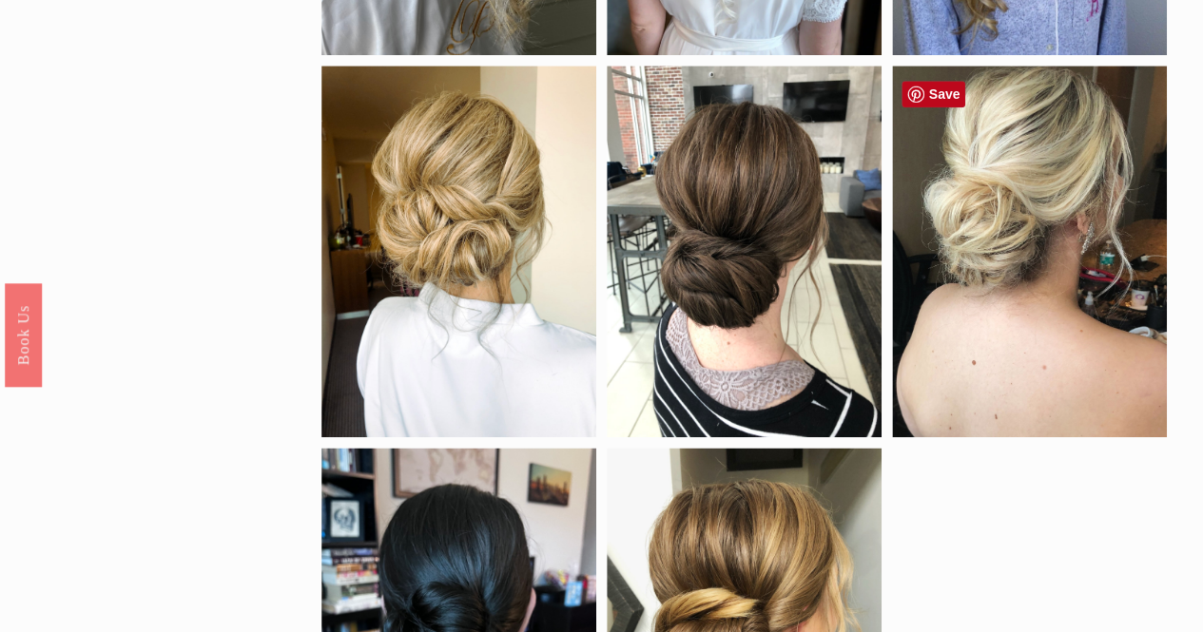
scroll to position [840, 0]
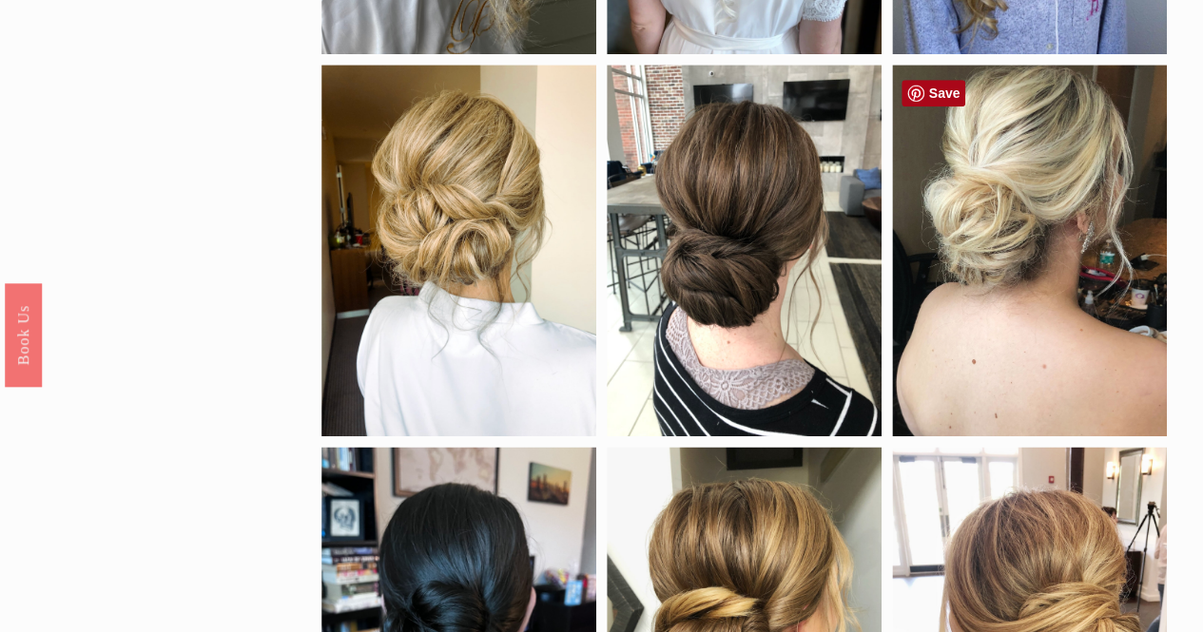
click at [934, 92] on link "Save" at bounding box center [934, 93] width 65 height 27
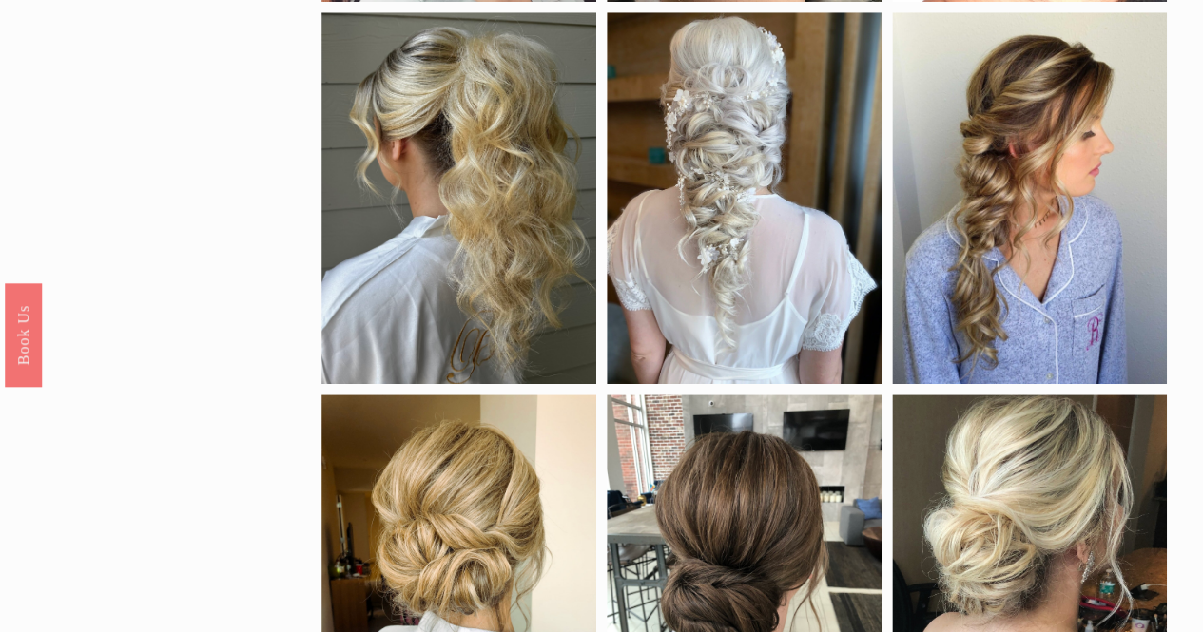
scroll to position [0, 0]
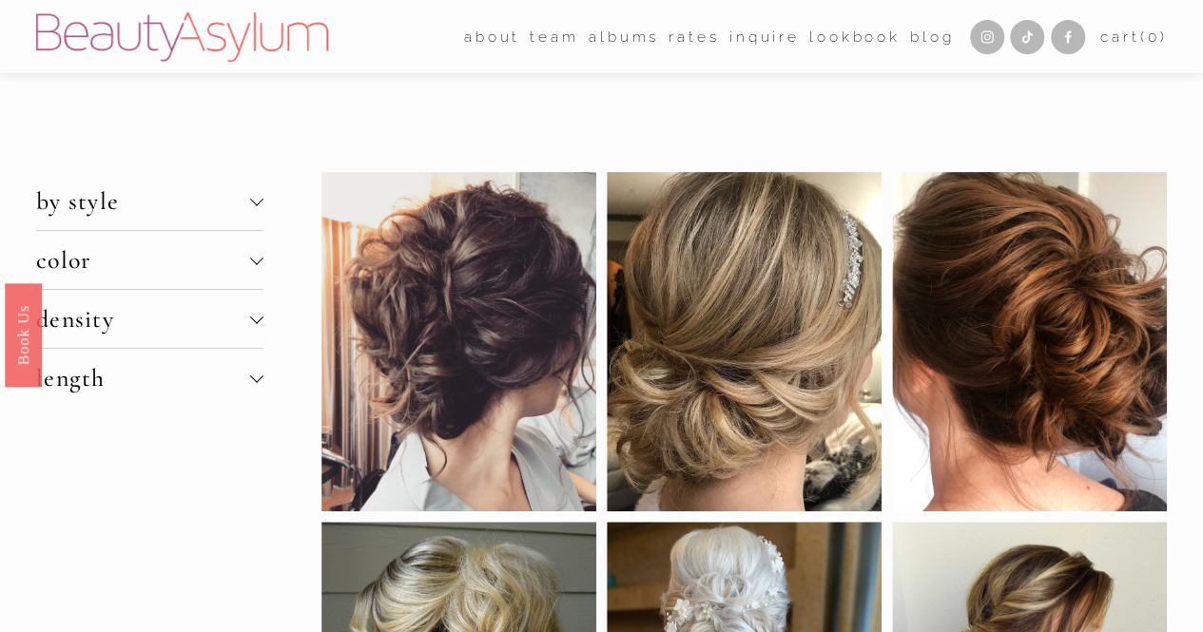
click at [831, 38] on link "Lookbook" at bounding box center [854, 36] width 91 height 29
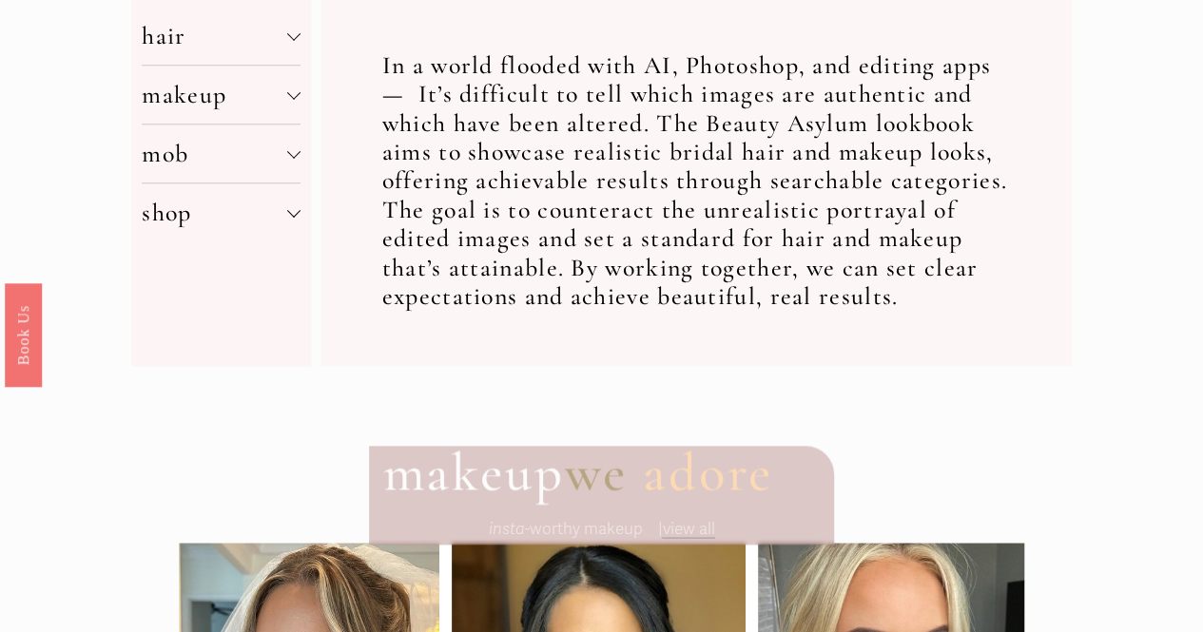
scroll to position [732, 0]
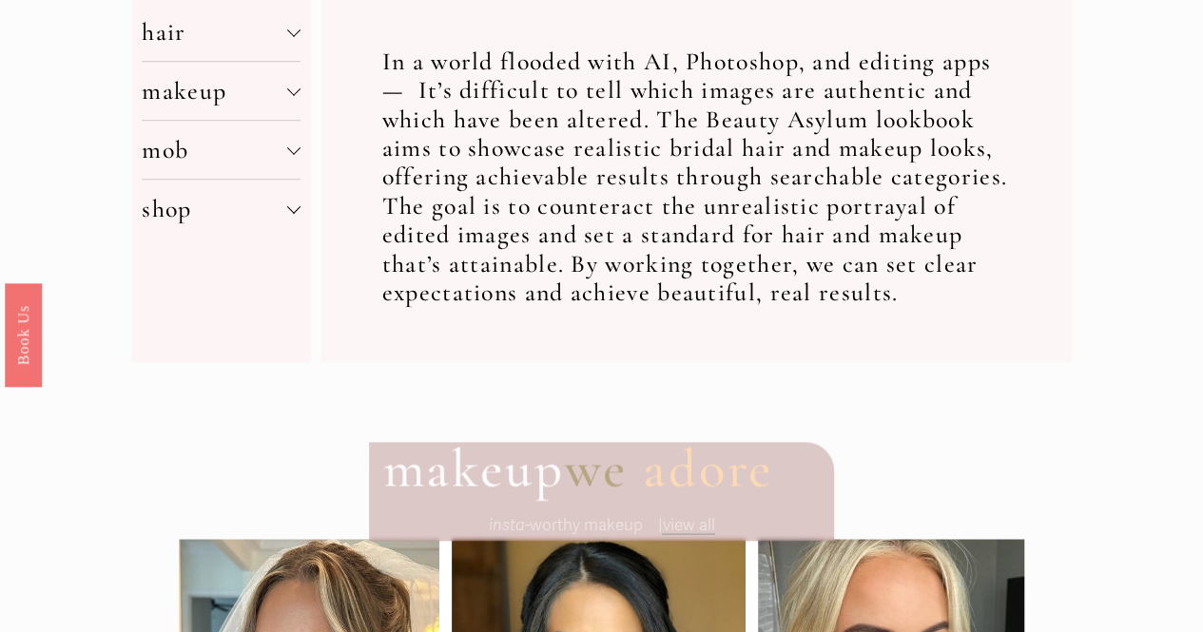
click at [299, 92] on div at bounding box center [293, 88] width 13 height 13
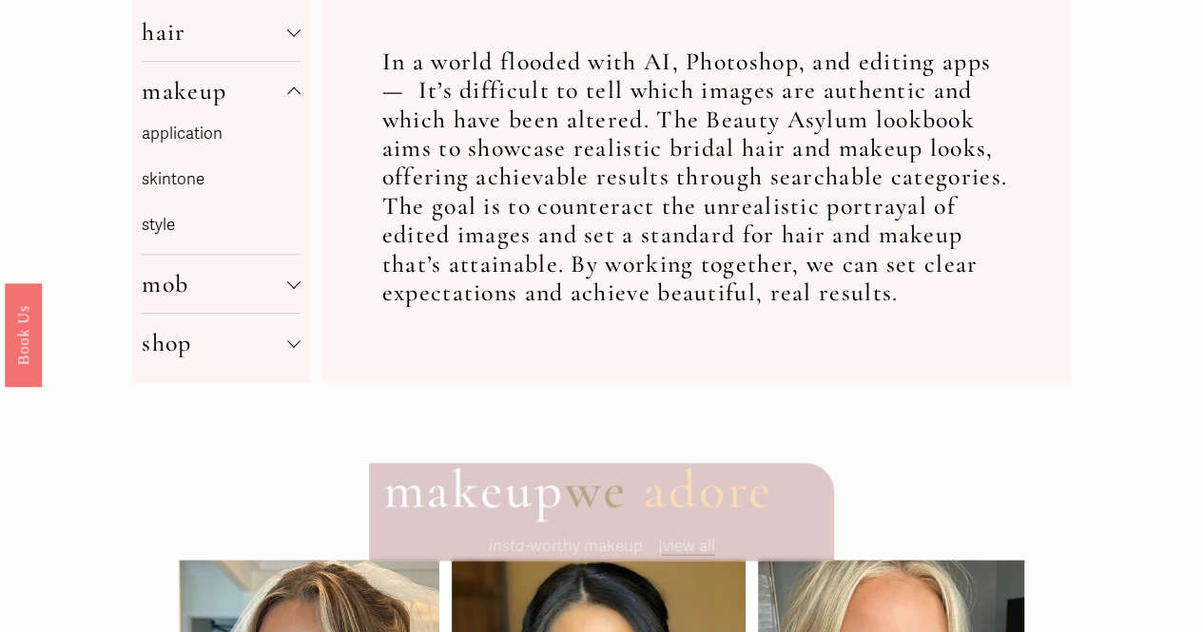
click at [198, 94] on span "makeup" at bounding box center [214, 90] width 145 height 29
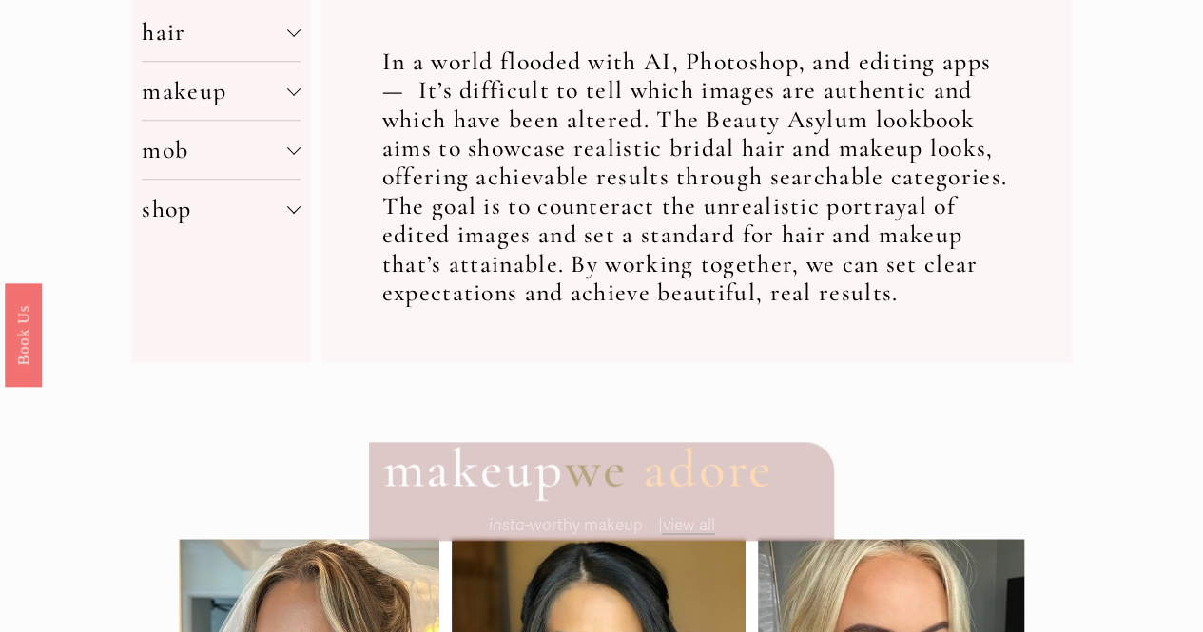
click at [289, 87] on button "makeup" at bounding box center [221, 91] width 158 height 58
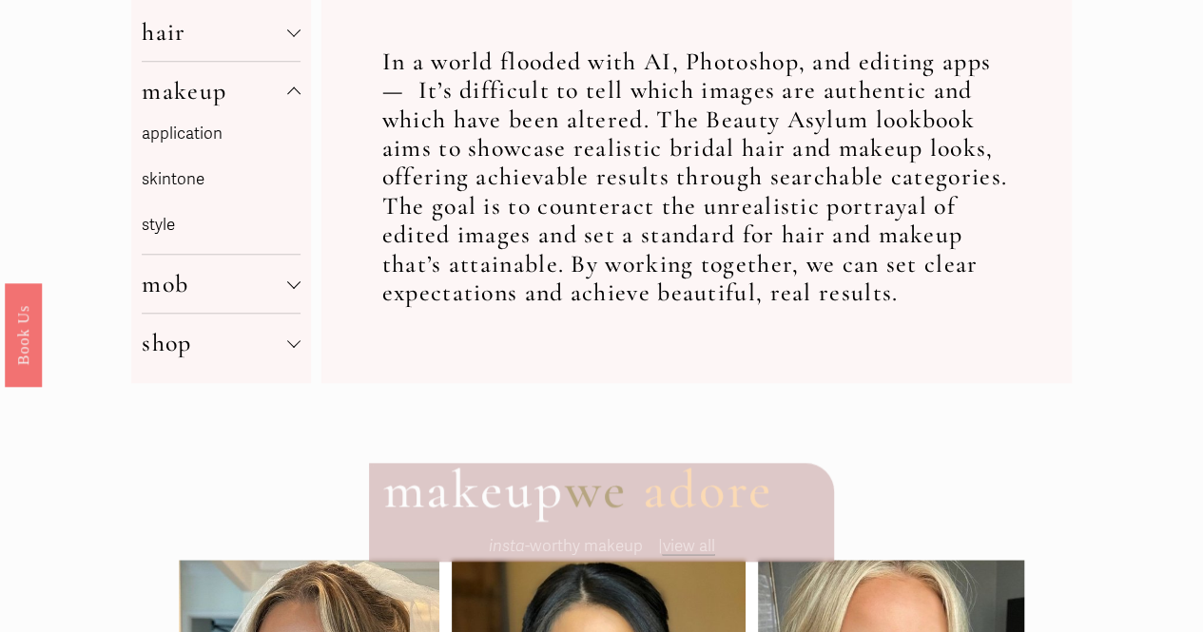
click at [156, 234] on p "style" at bounding box center [221, 225] width 158 height 29
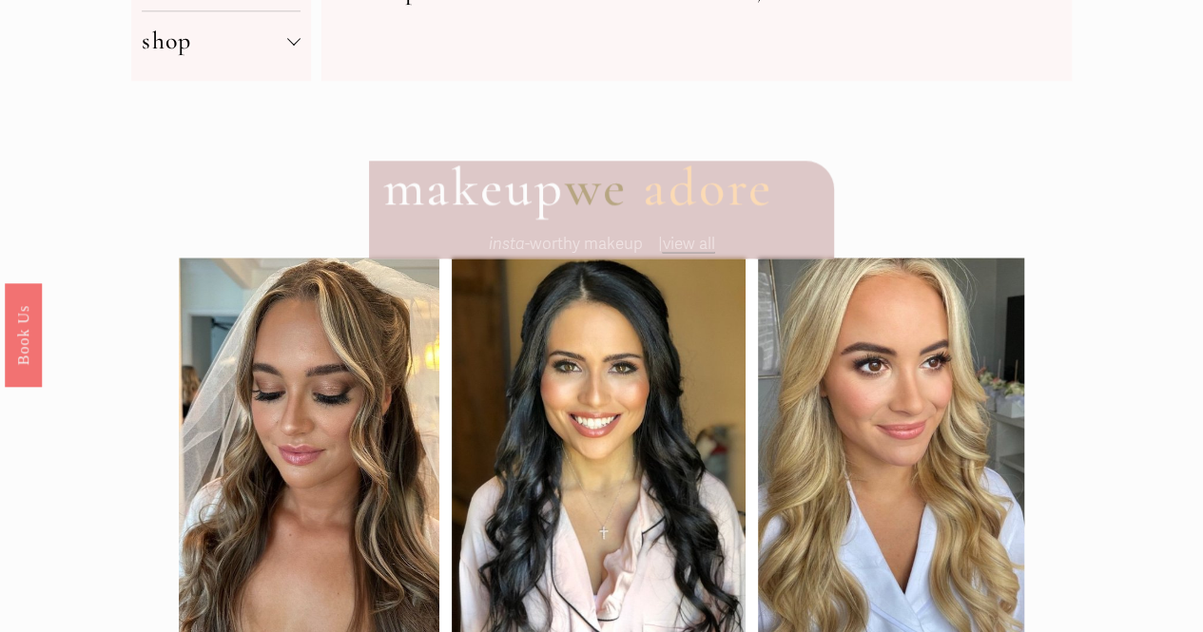
scroll to position [1055, 0]
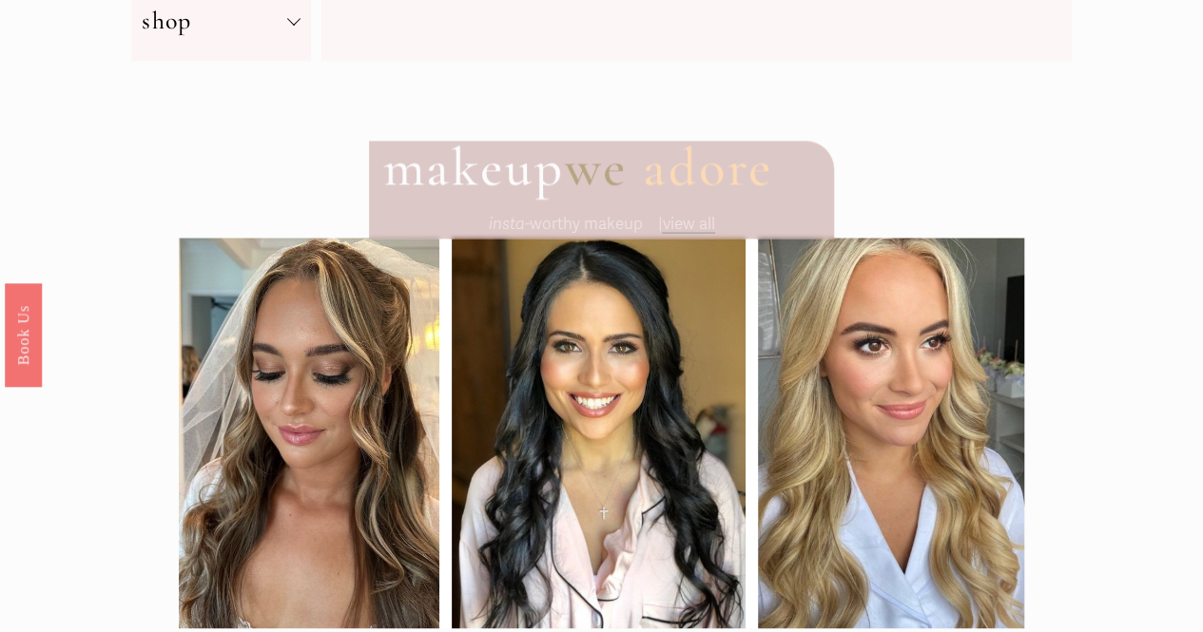
click at [677, 230] on span "view all" at bounding box center [688, 224] width 52 height 20
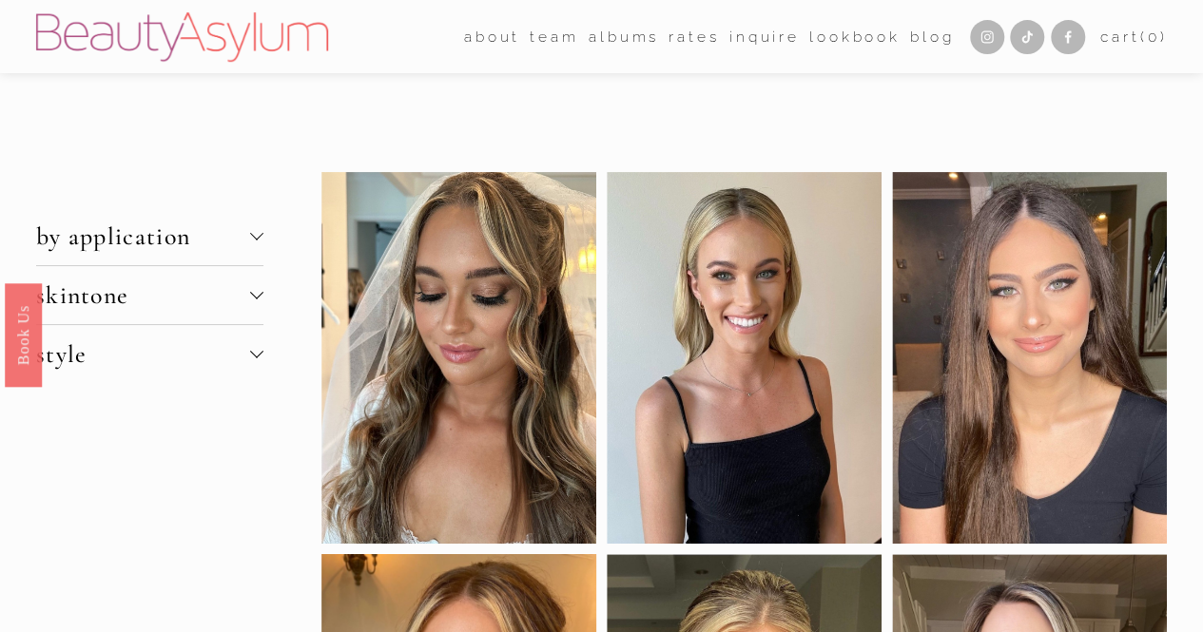
click at [260, 233] on div at bounding box center [256, 233] width 13 height 13
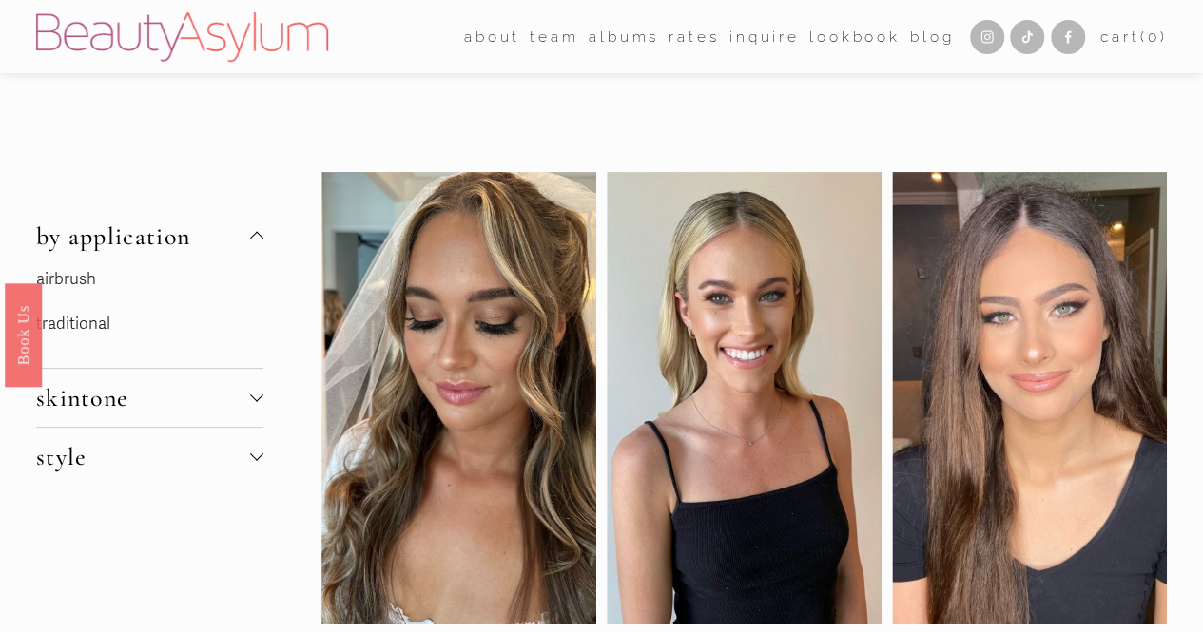
click at [76, 272] on link "airbrush" at bounding box center [66, 279] width 60 height 20
click at [263, 459] on div at bounding box center [256, 456] width 13 height 13
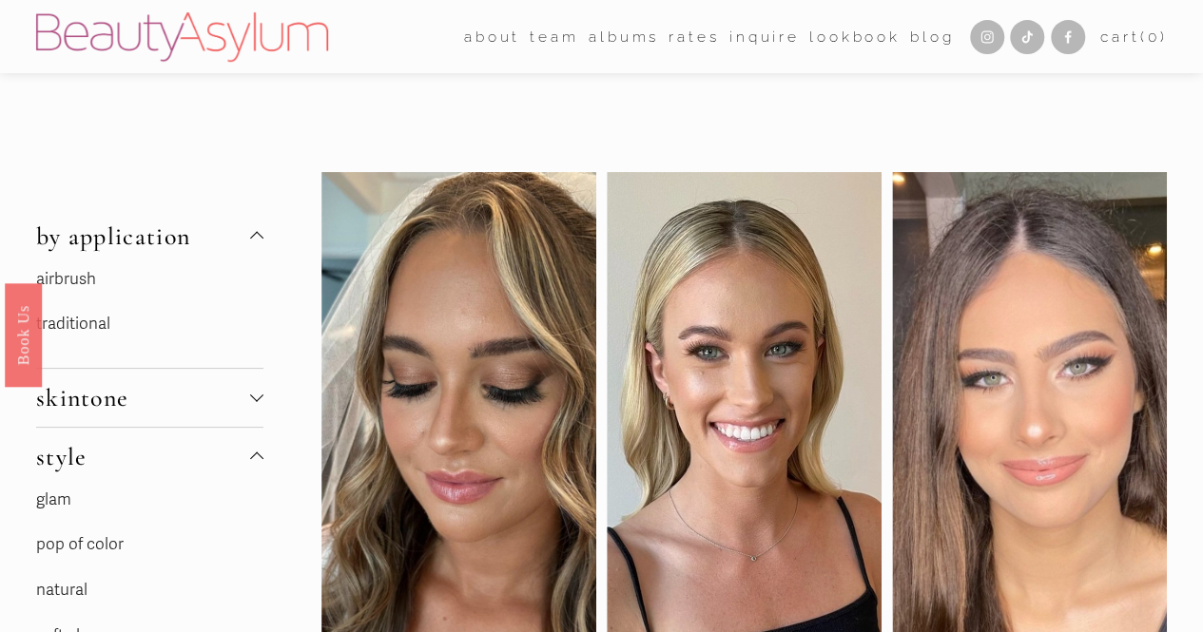
scroll to position [214, 0]
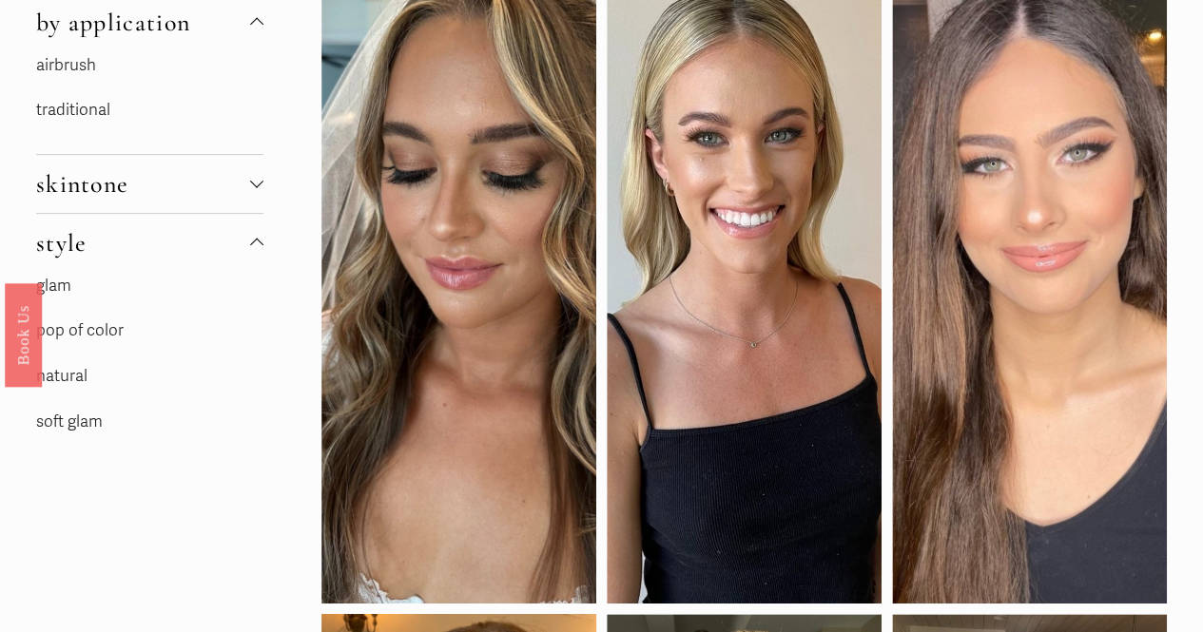
click at [78, 383] on link "natural" at bounding box center [61, 376] width 51 height 20
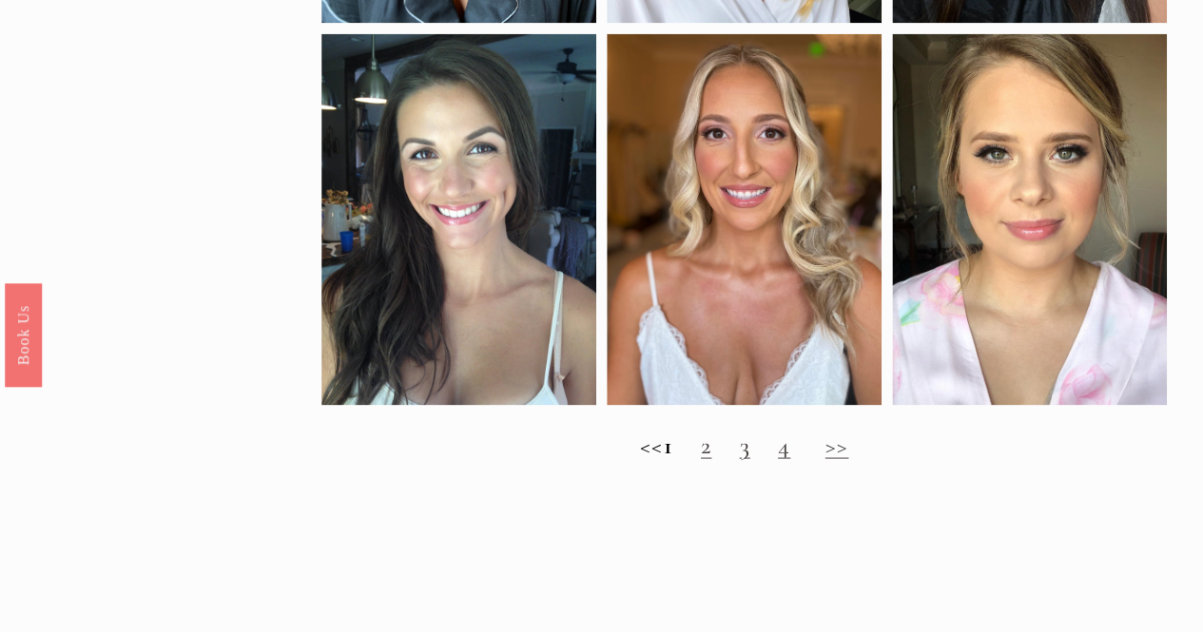
scroll to position [1578, 0]
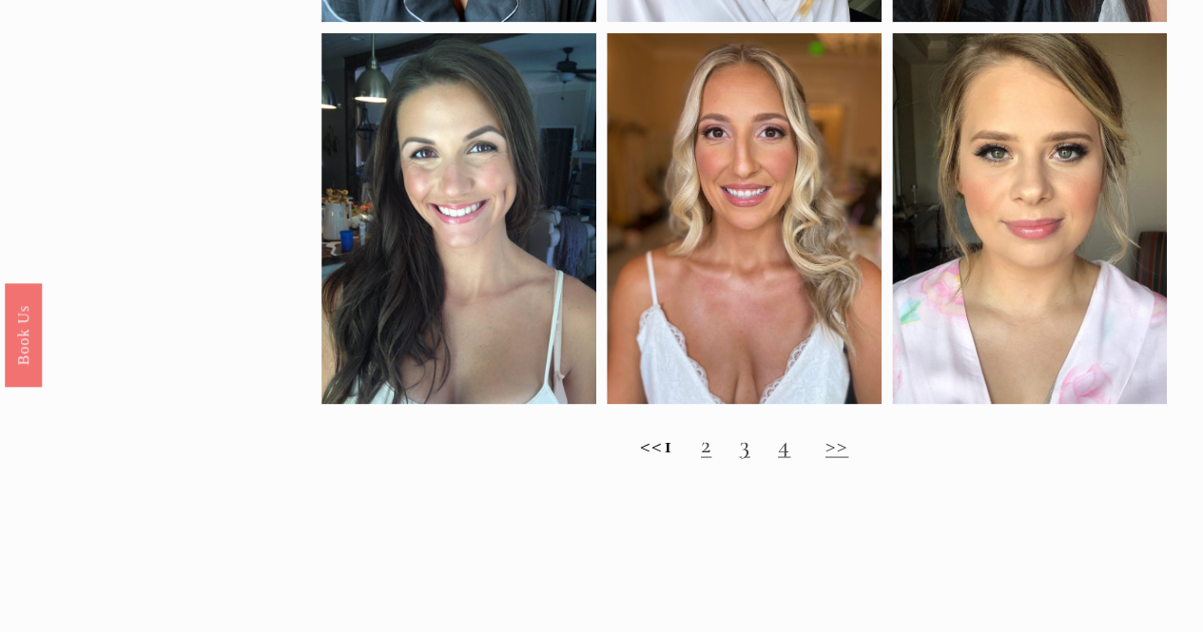
click at [729, 458] on h2 "<< 1 2 3 4 >>" at bounding box center [744, 444] width 846 height 29
click at [711, 458] on link "2" at bounding box center [706, 443] width 10 height 29
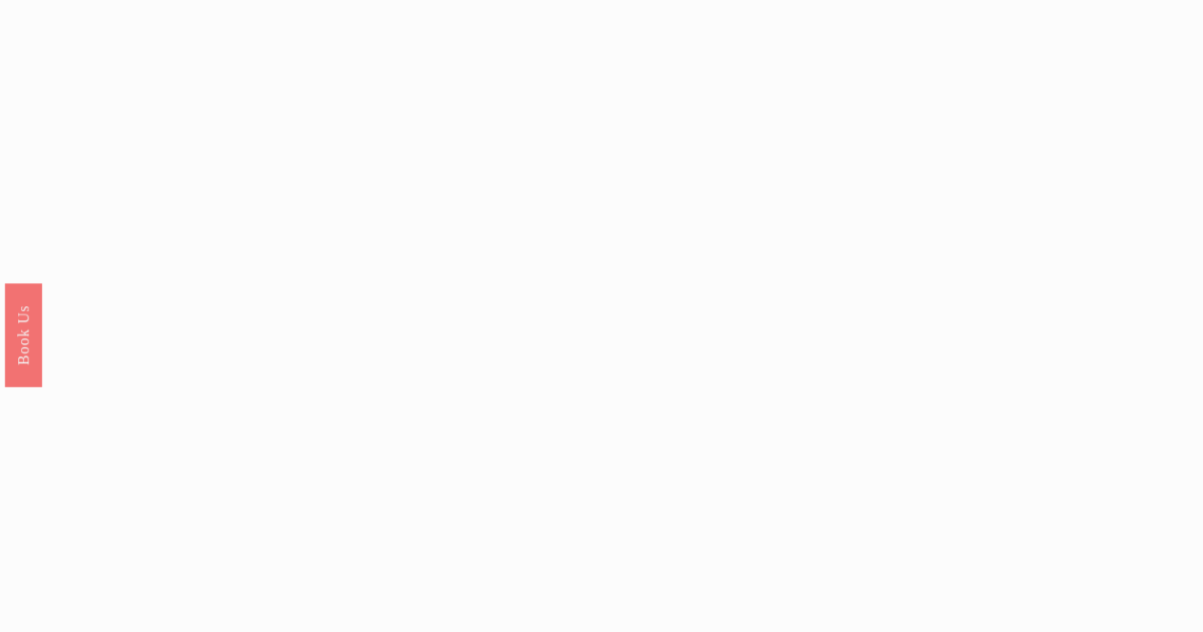
scroll to position [1873, 0]
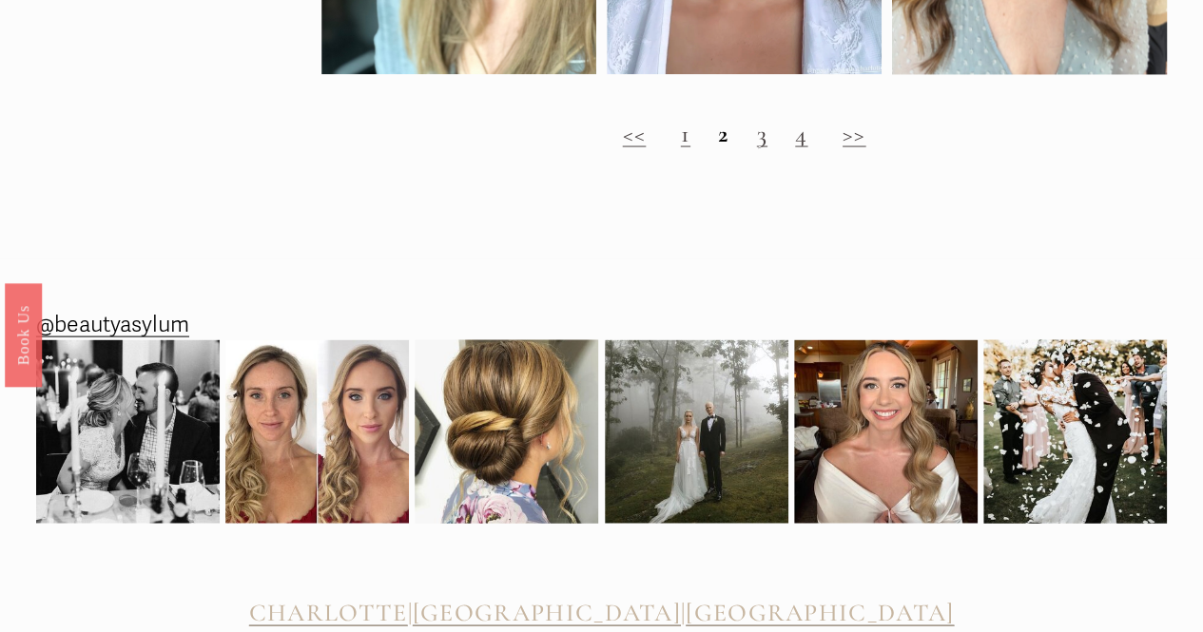
click at [760, 148] on link "3" at bounding box center [762, 133] width 10 height 29
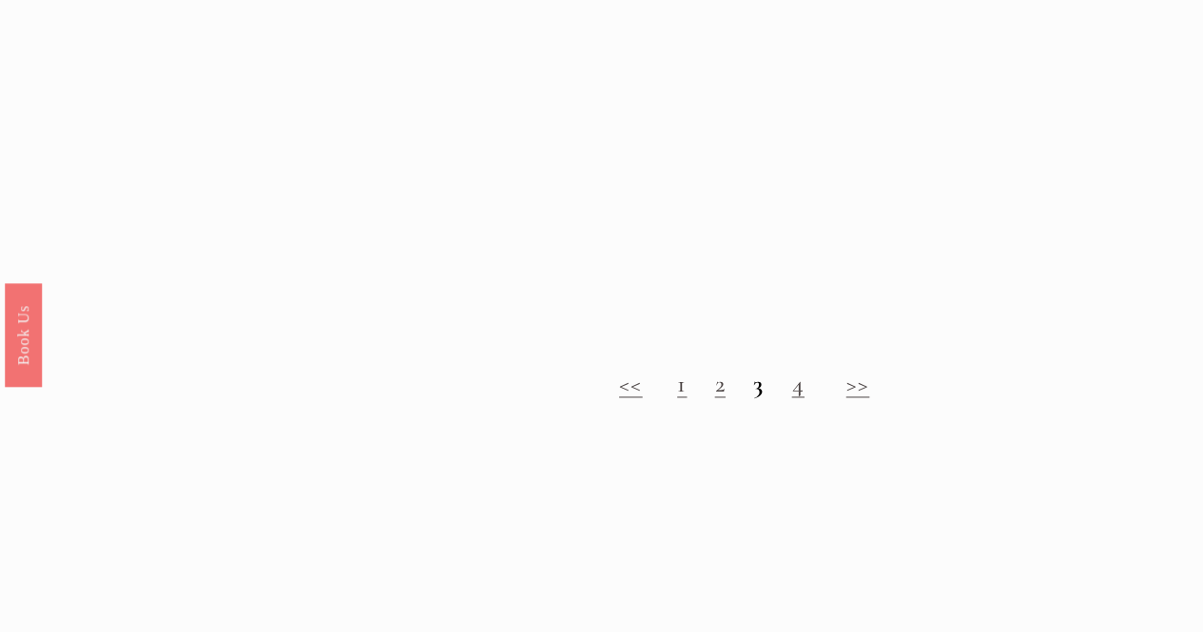
scroll to position [1218, 0]
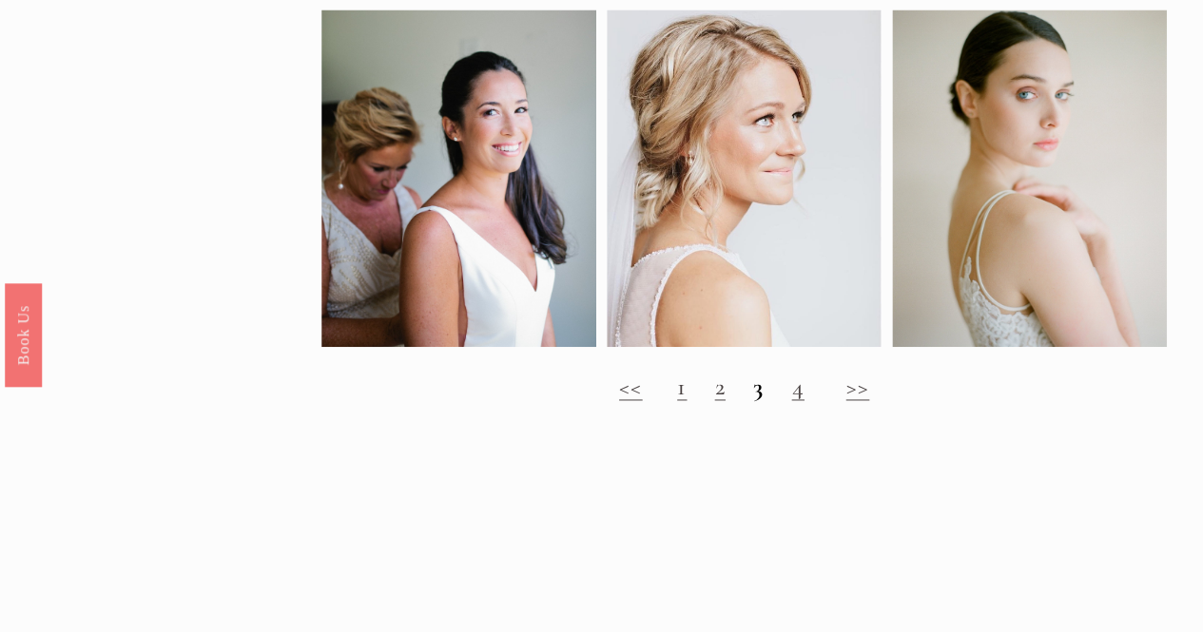
click at [801, 401] on link "4" at bounding box center [797, 386] width 12 height 29
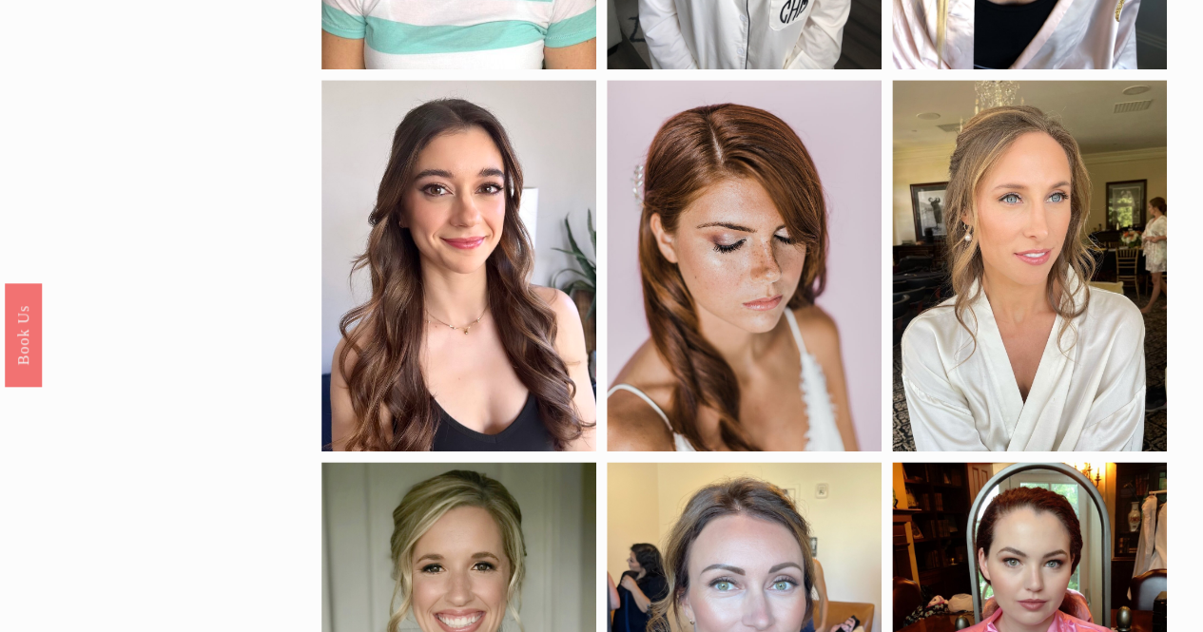
scroll to position [749, 0]
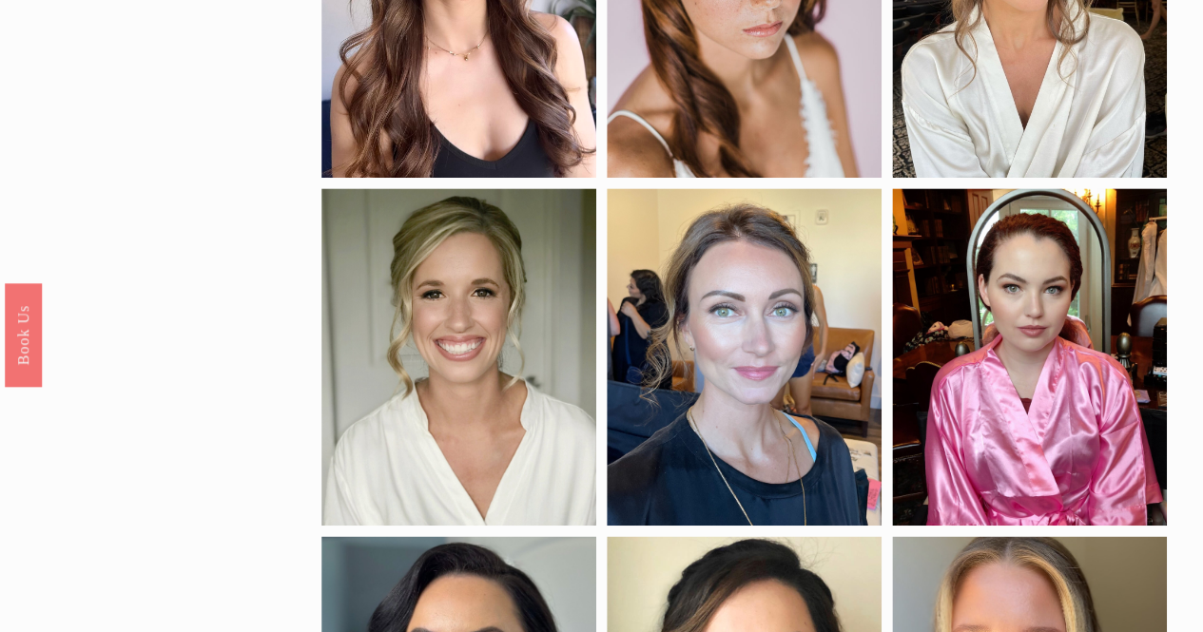
click at [283, 275] on div "by application airbrush traditional skintone porcelain fair medium medium-dark …" at bounding box center [601, 410] width 1203 height 1972
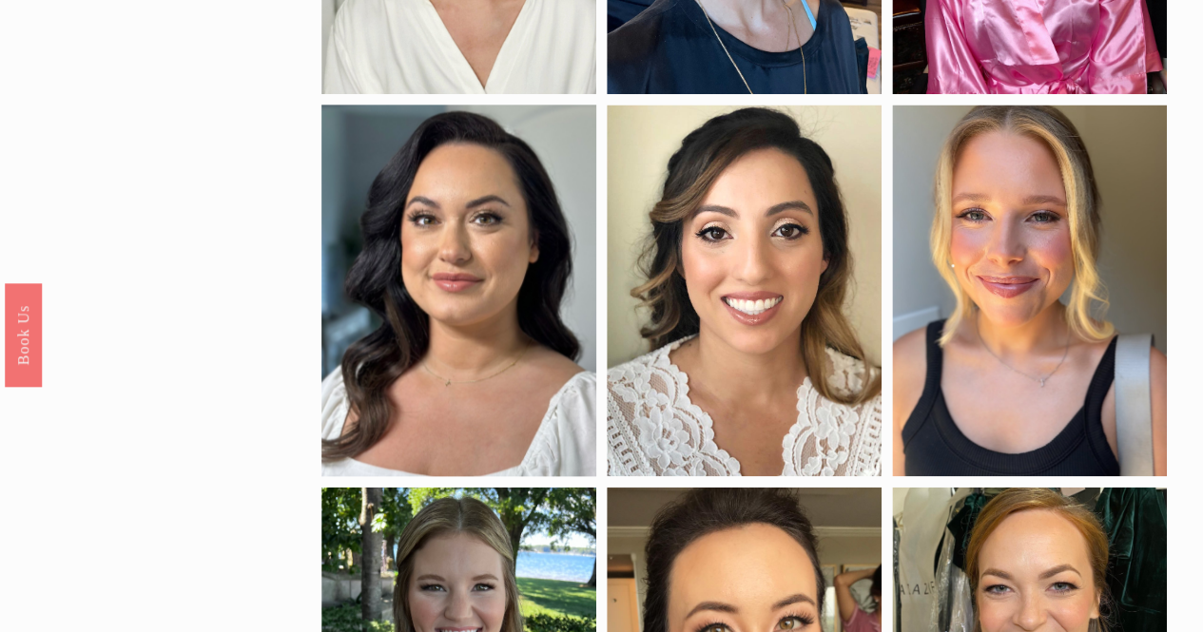
scroll to position [1183, 0]
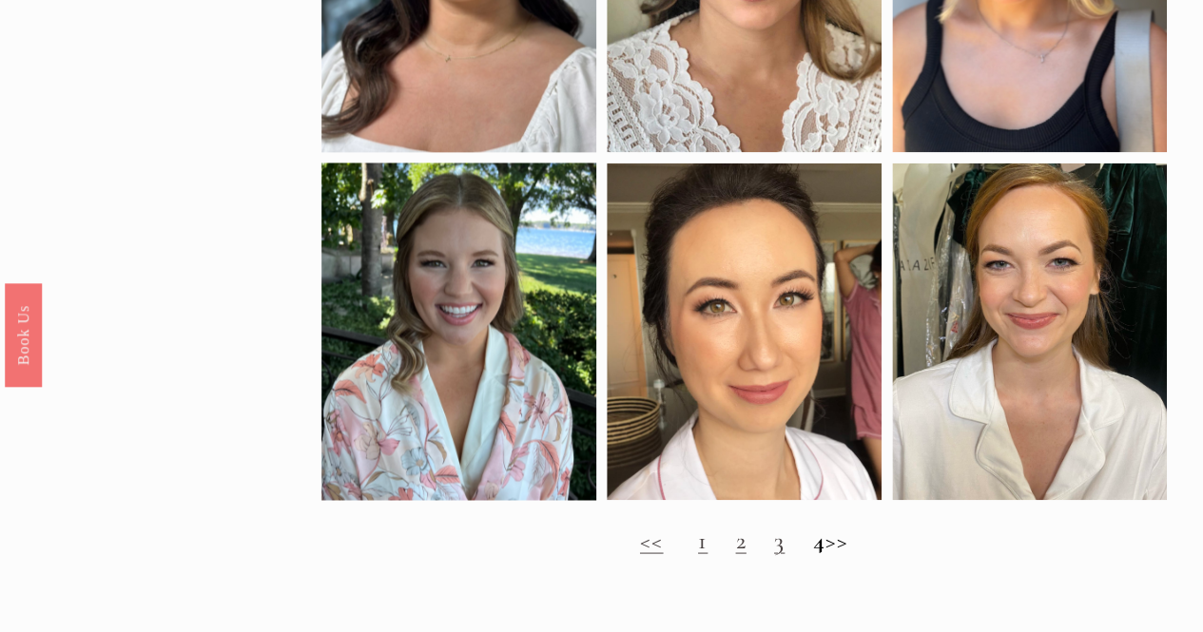
scroll to position [1506, 0]
click at [858, 554] on h2 "<< 1 2 3 4 >>" at bounding box center [744, 539] width 846 height 29
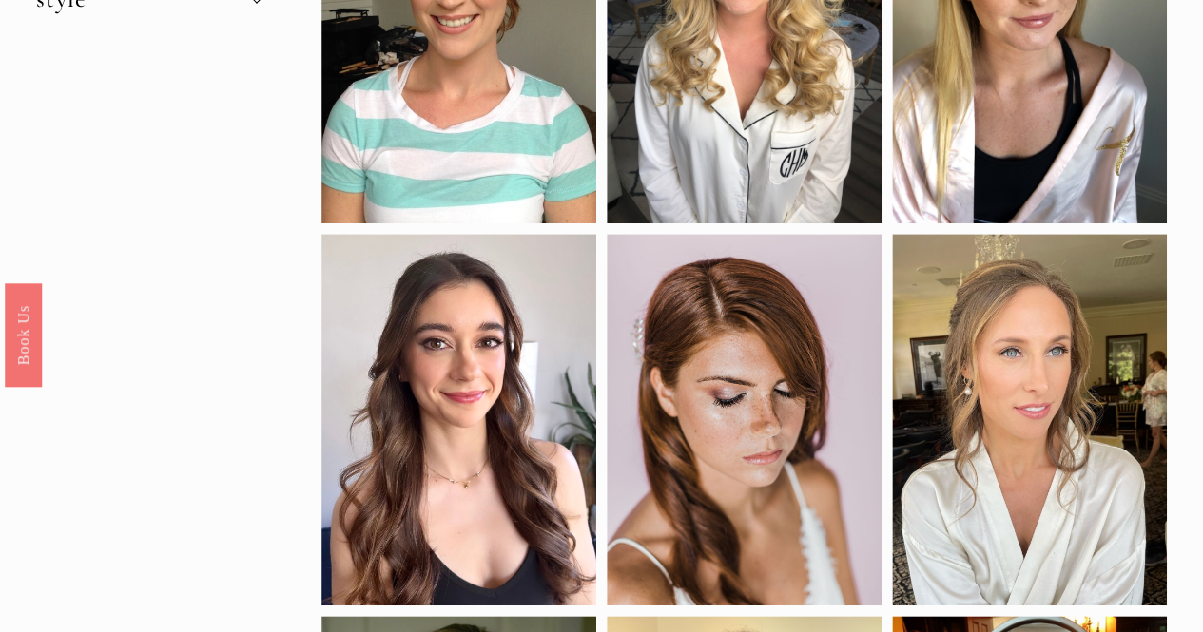
scroll to position [0, 0]
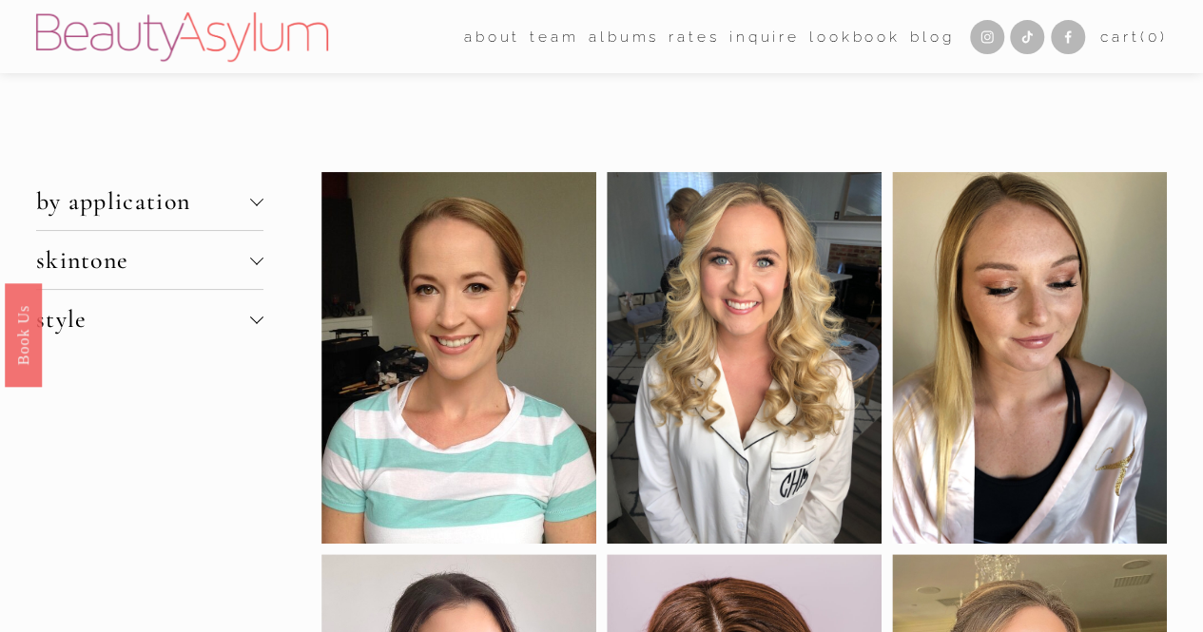
click at [249, 315] on span "style" at bounding box center [143, 318] width 214 height 29
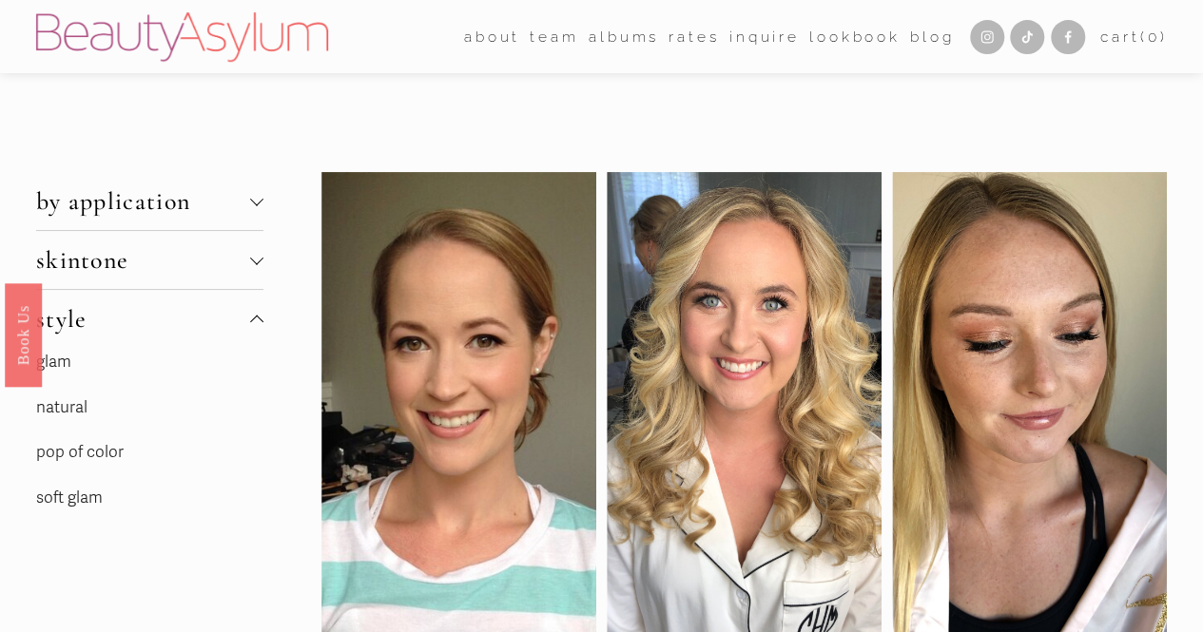
click at [80, 505] on link "soft glam" at bounding box center [69, 498] width 67 height 20
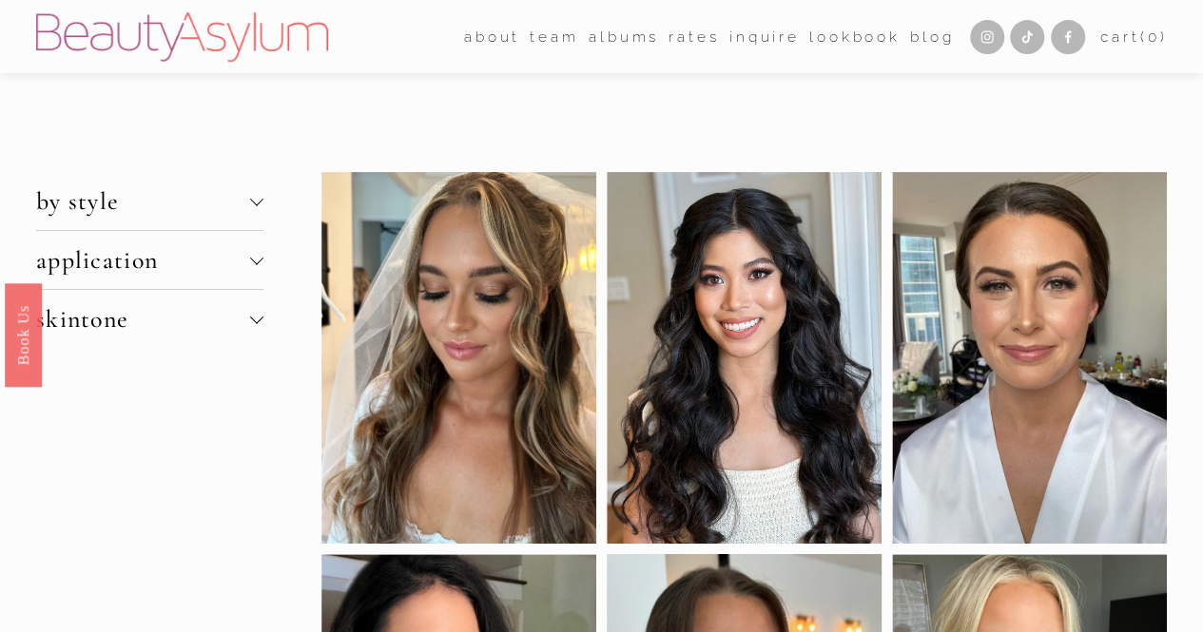
click at [249, 189] on span "by style" at bounding box center [143, 200] width 214 height 29
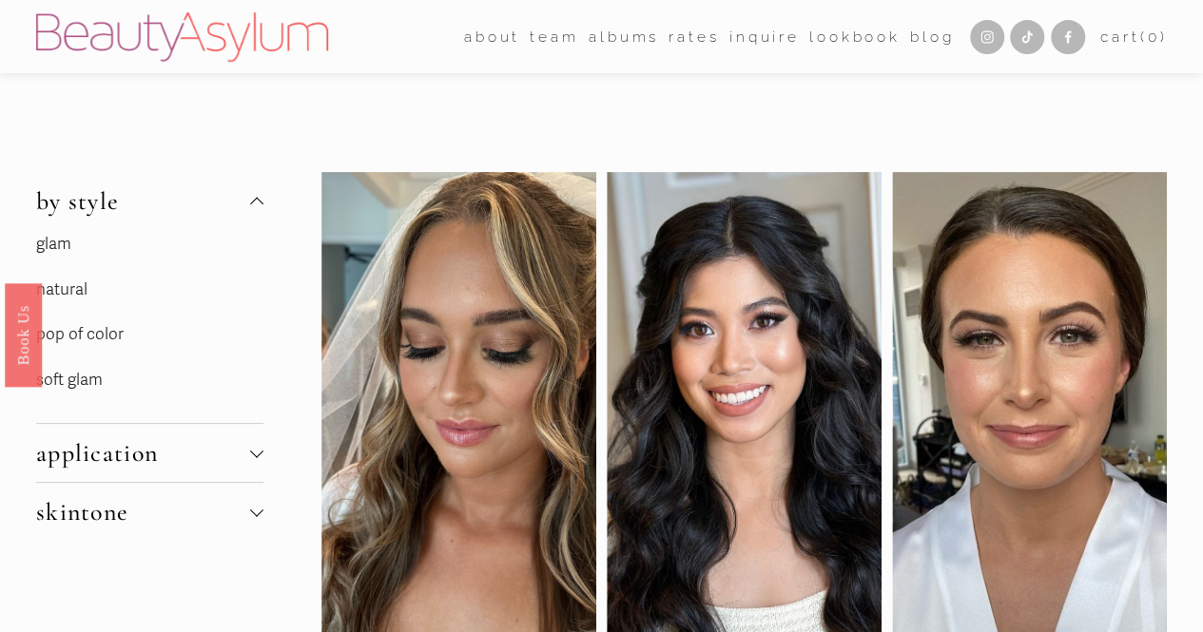
click at [72, 285] on link "natural" at bounding box center [61, 290] width 51 height 20
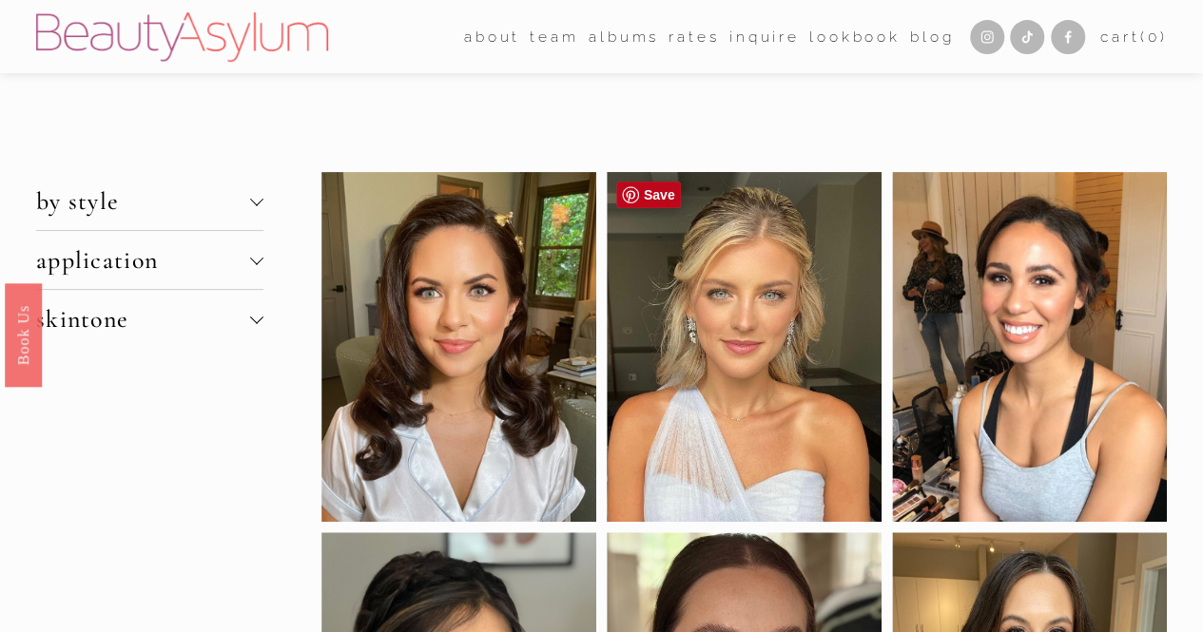
scroll to position [34, 0]
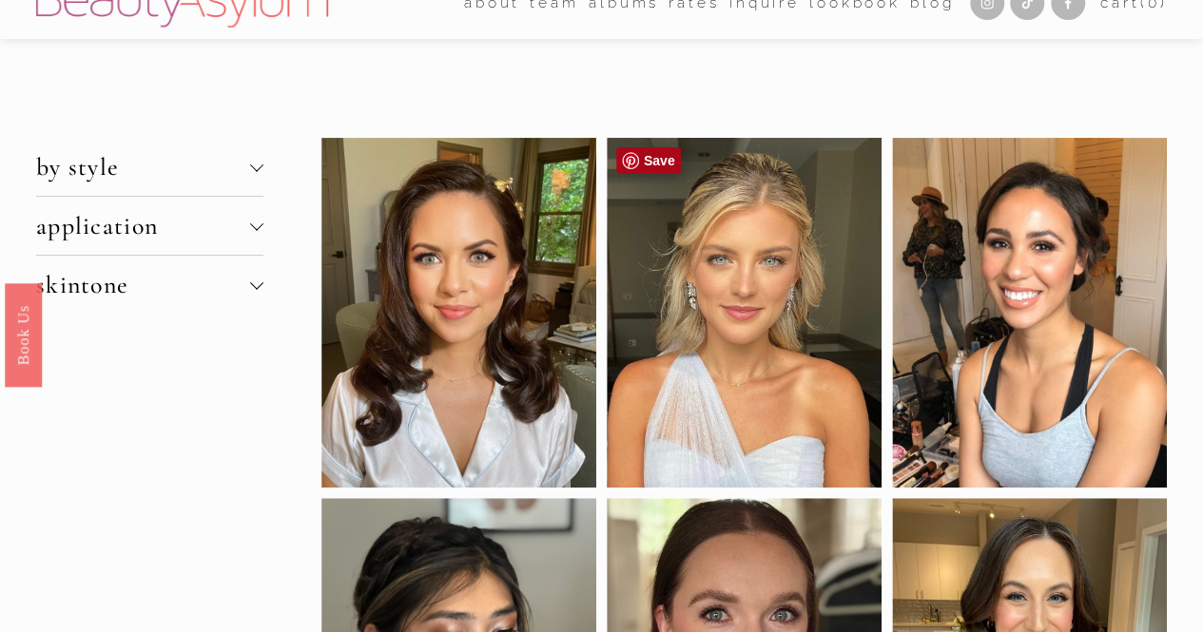
click at [641, 157] on link "Save" at bounding box center [648, 160] width 65 height 27
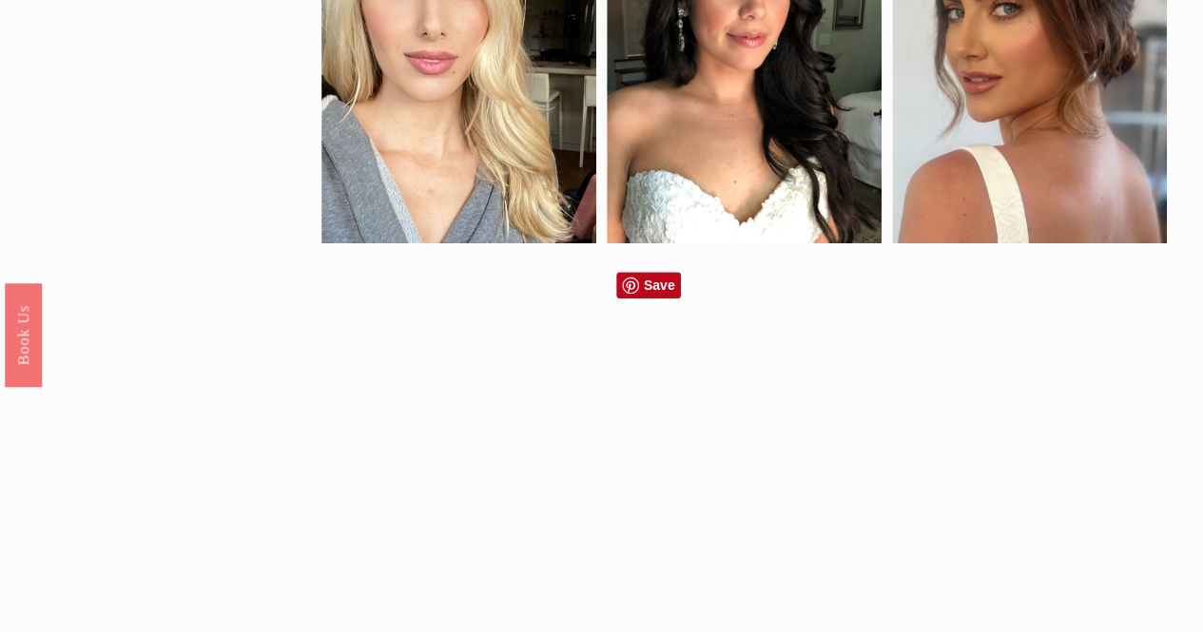
scroll to position [1487, 0]
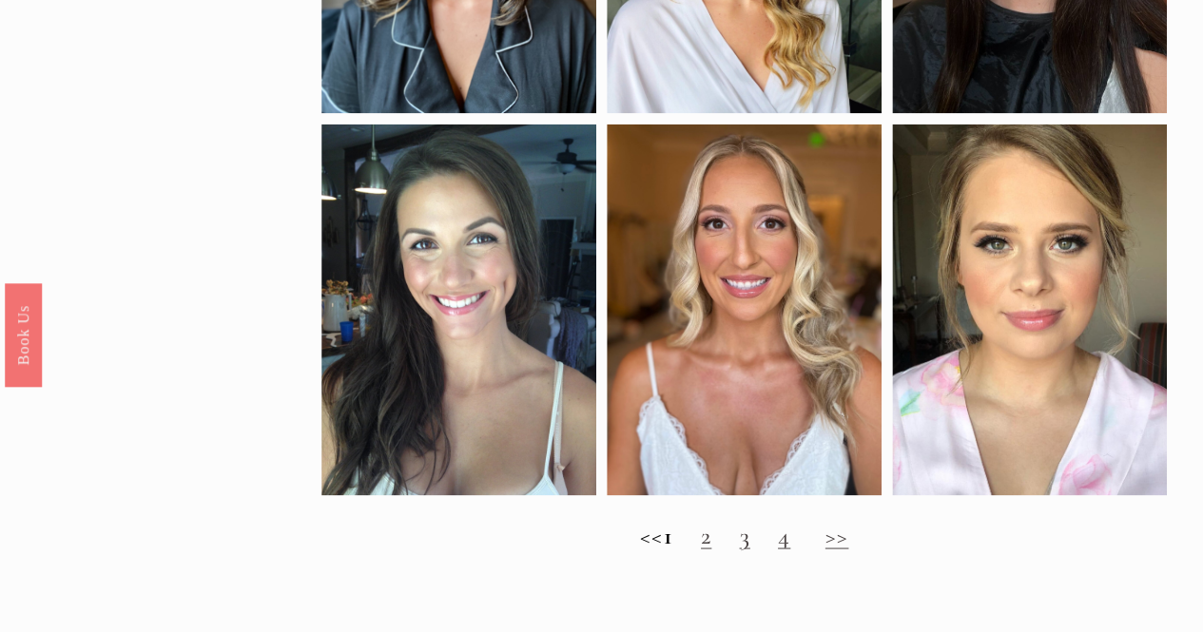
click at [711, 550] on link "2" at bounding box center [706, 534] width 10 height 29
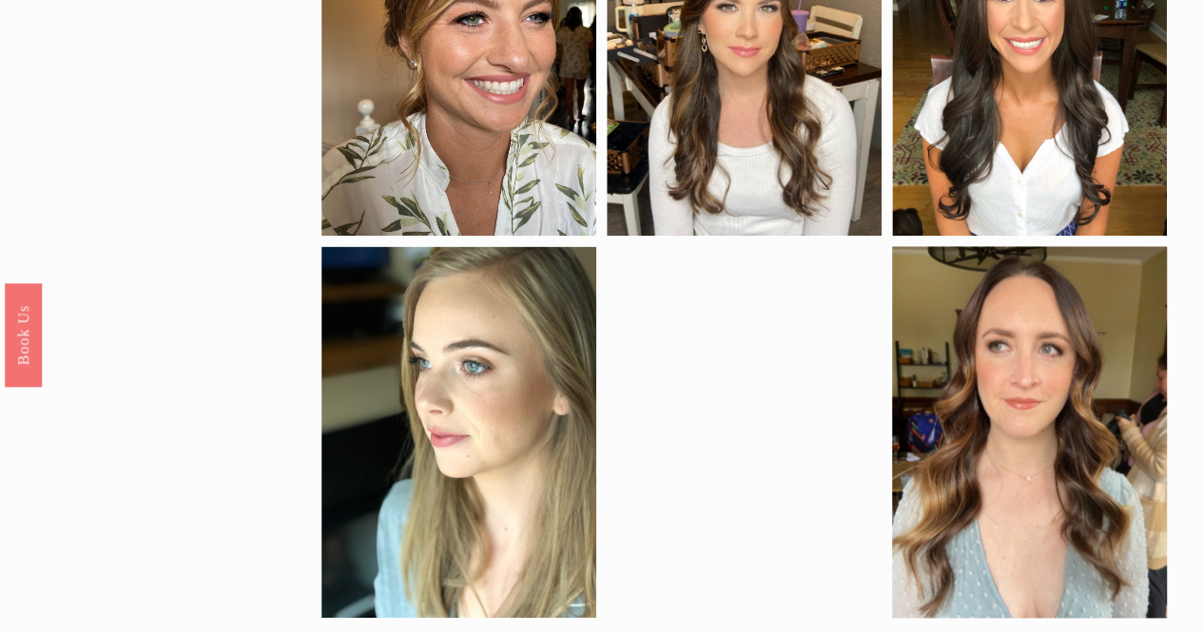
scroll to position [1474, 0]
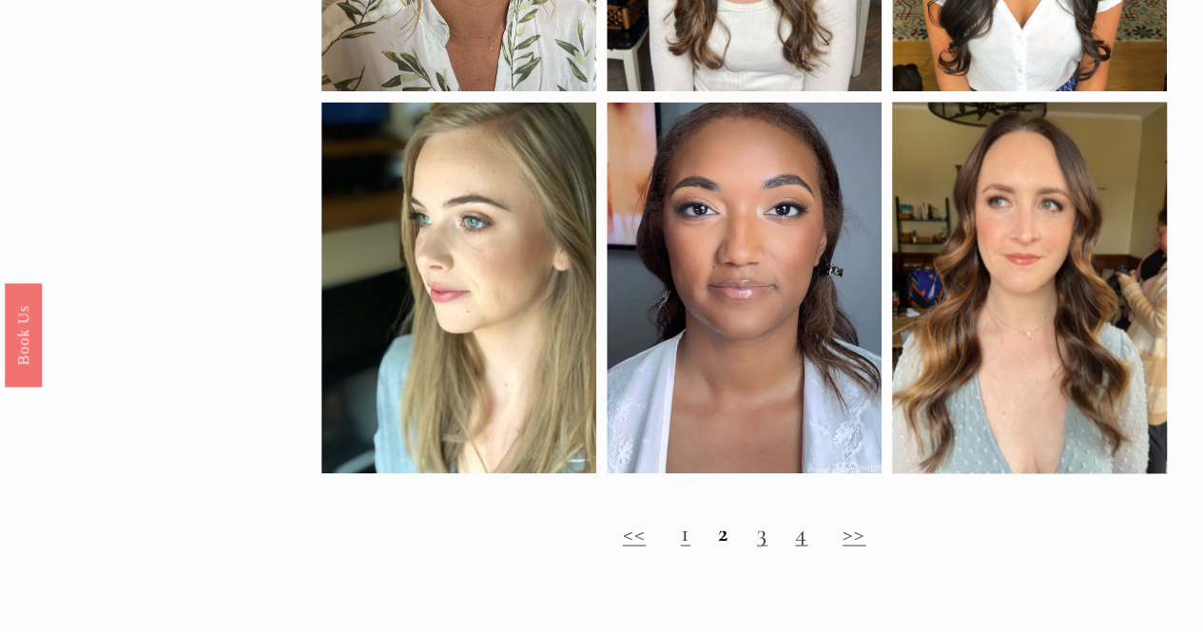
click at [761, 547] on link "3" at bounding box center [762, 531] width 10 height 29
